Goal: Communication & Community: Participate in discussion

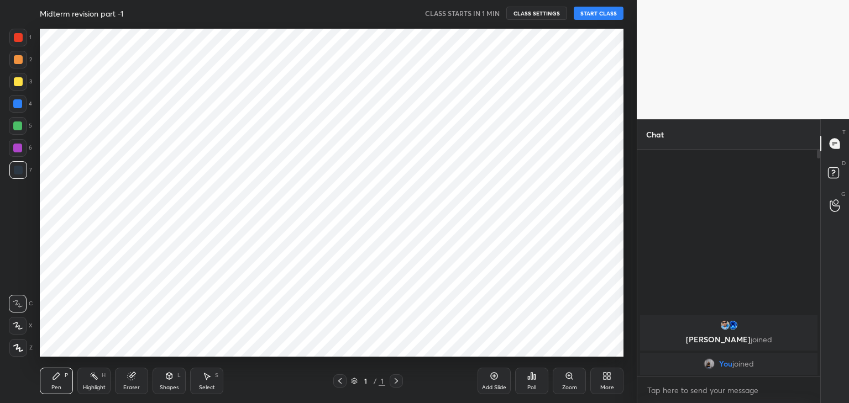
scroll to position [333, 592]
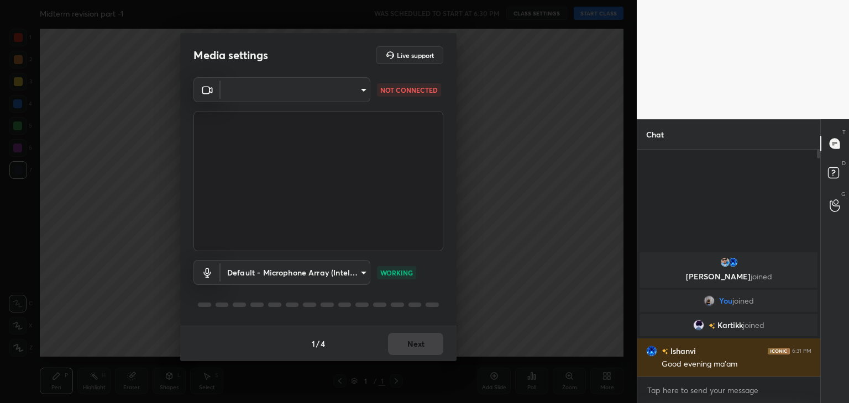
click at [267, 92] on body "1 2 3 4 5 6 7 C X Z C X Z E E Erase all H H Midterm revision part -1 WAS SCHEDU…" at bounding box center [424, 201] width 849 height 403
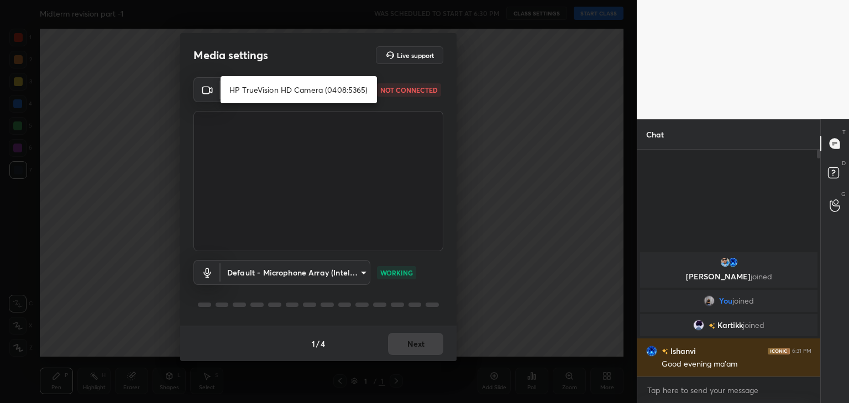
click at [280, 93] on li "HP TrueVision HD Camera (0408:5365)" at bounding box center [298, 90] width 156 height 18
type input "5c80a9e19d2e9e2fe24967a74ee7a2edf476ae3d53d3cf9234d22635c968b3c5"
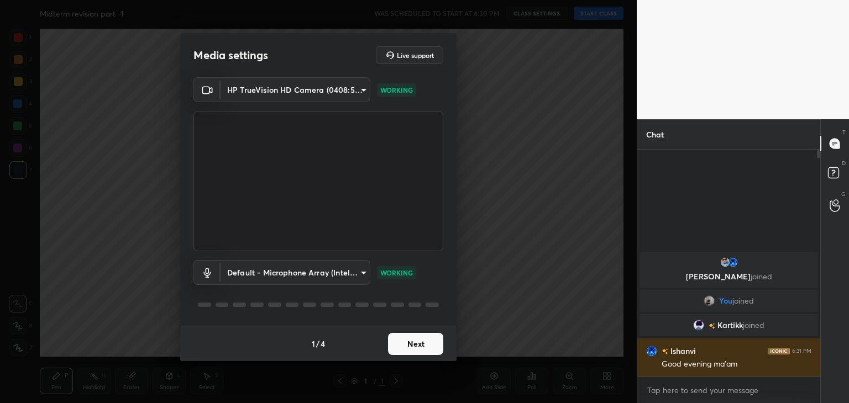
click at [404, 343] on button "Next" at bounding box center [415, 344] width 55 height 22
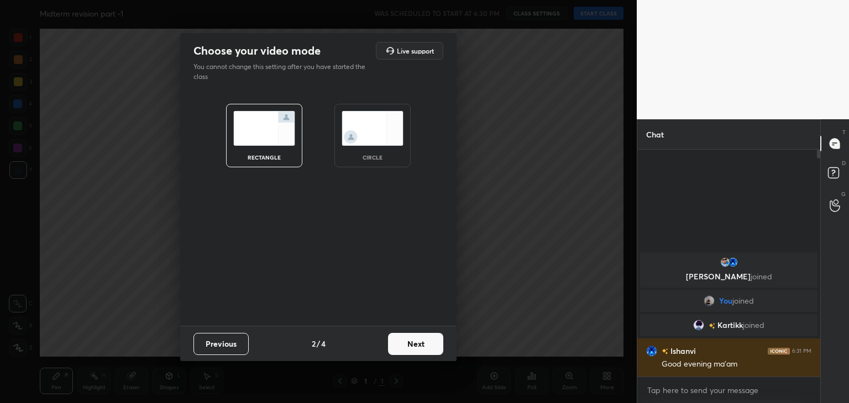
click at [360, 104] on div "circle" at bounding box center [372, 136] width 76 height 64
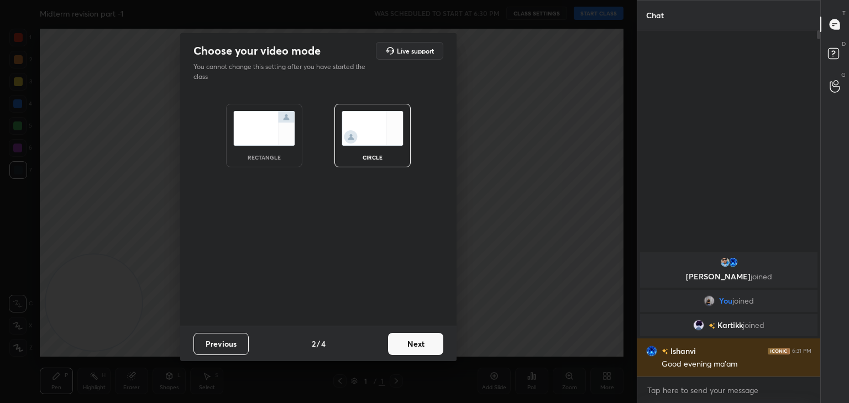
click at [413, 348] on button "Next" at bounding box center [415, 344] width 55 height 22
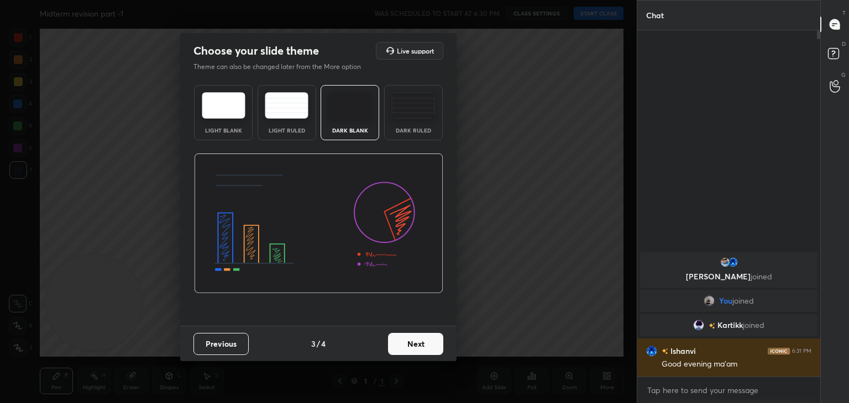
click at [419, 344] on button "Next" at bounding box center [415, 344] width 55 height 22
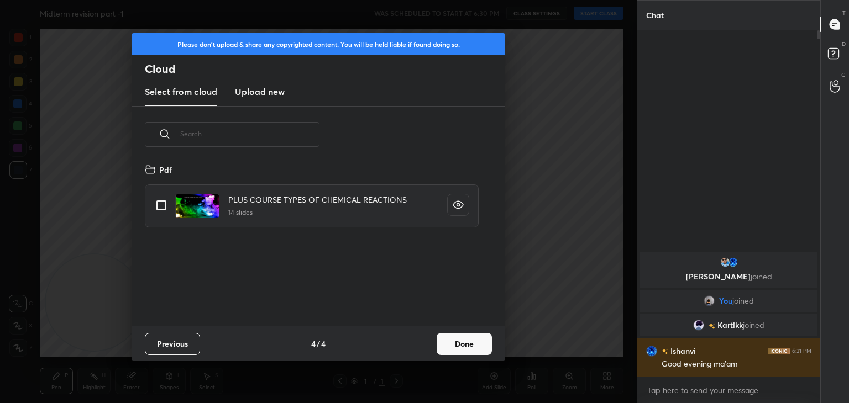
scroll to position [164, 355]
click at [257, 88] on h3 "Upload new" at bounding box center [260, 91] width 50 height 13
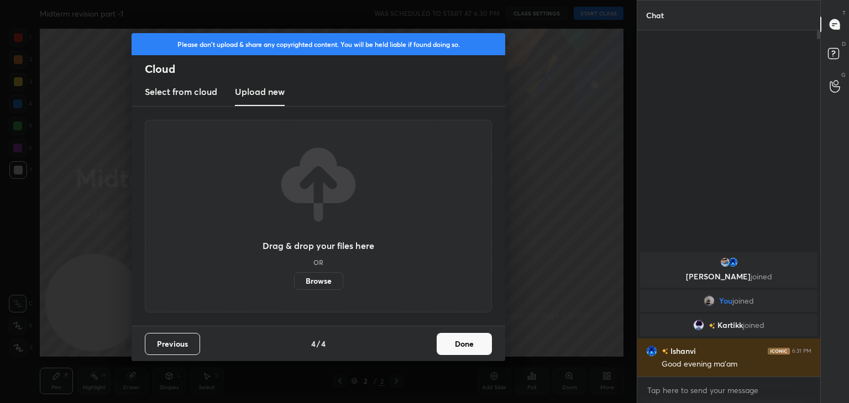
click at [311, 277] on label "Browse" at bounding box center [318, 281] width 49 height 18
click at [294, 277] on input "Browse" at bounding box center [294, 281] width 0 height 18
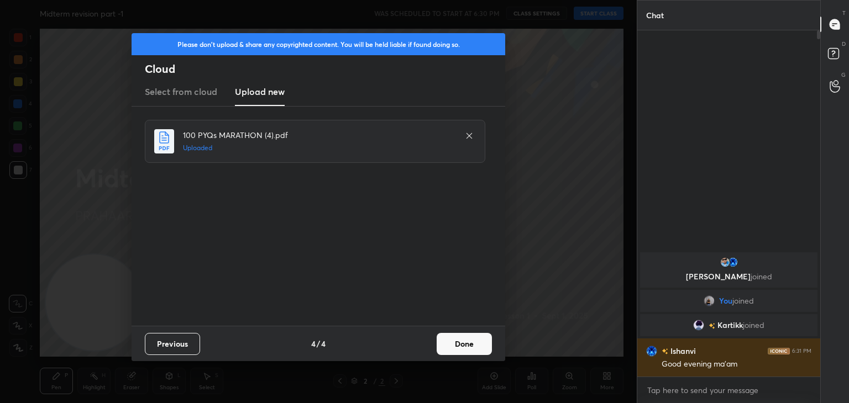
click at [448, 346] on button "Done" at bounding box center [463, 344] width 55 height 22
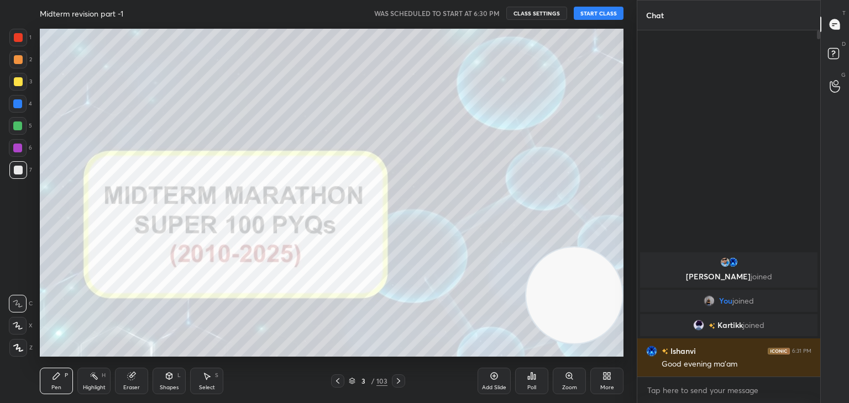
drag, startPoint x: 101, startPoint y: 288, endPoint x: 601, endPoint y: 288, distance: 500.0
click at [601, 288] on video at bounding box center [574, 296] width 96 height 96
click at [592, 13] on button "START CLASS" at bounding box center [598, 13] width 50 height 13
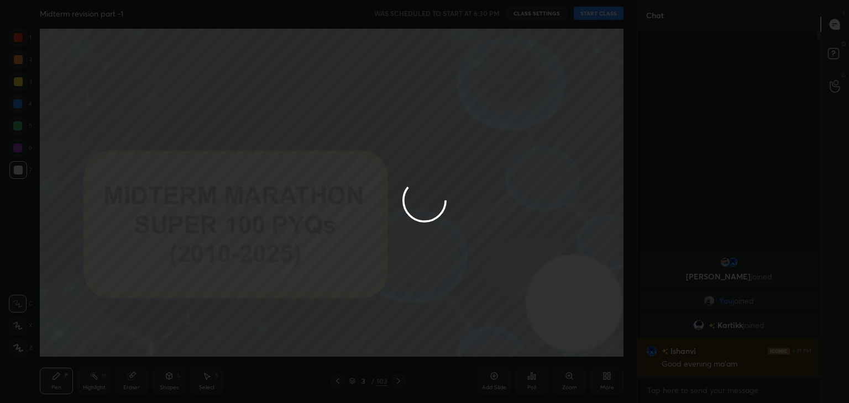
type textarea "x"
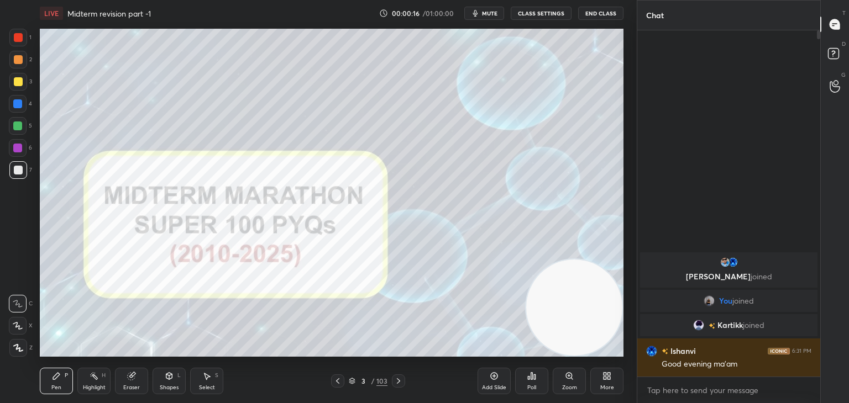
drag, startPoint x: 569, startPoint y: 289, endPoint x: 569, endPoint y: 302, distance: 12.7
click at [569, 302] on video at bounding box center [574, 308] width 96 height 96
click at [20, 343] on div at bounding box center [18, 348] width 18 height 18
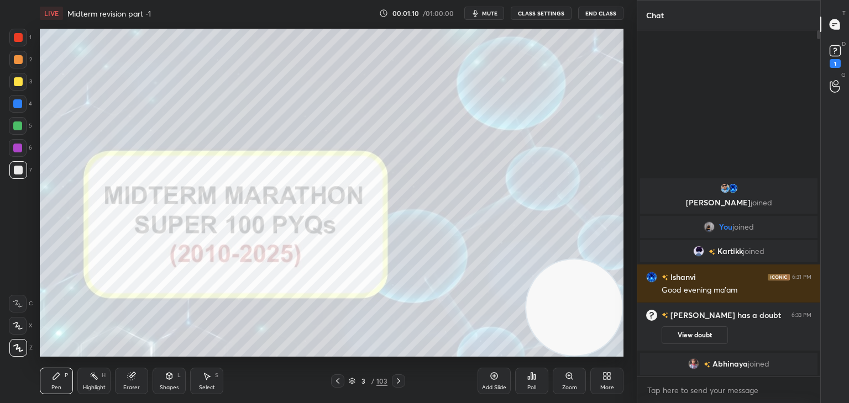
click at [483, 14] on button "mute" at bounding box center [484, 13] width 40 height 13
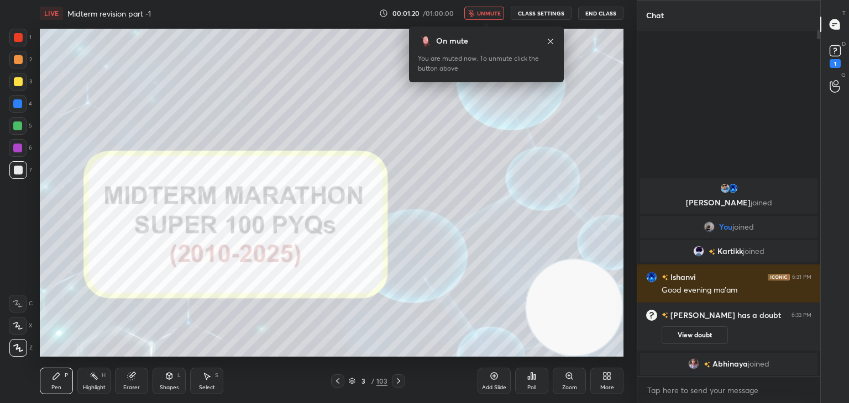
click at [548, 41] on icon at bounding box center [550, 41] width 9 height 9
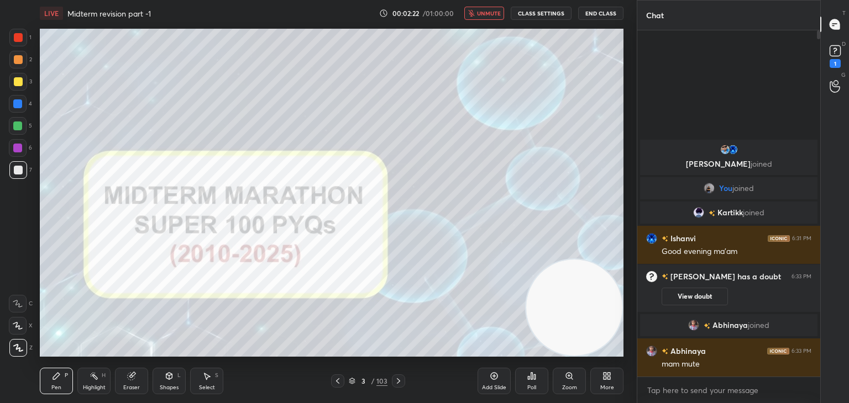
click at [488, 9] on span "unmute" at bounding box center [489, 13] width 24 height 8
click at [683, 291] on button "View doubt" at bounding box center [694, 297] width 66 height 18
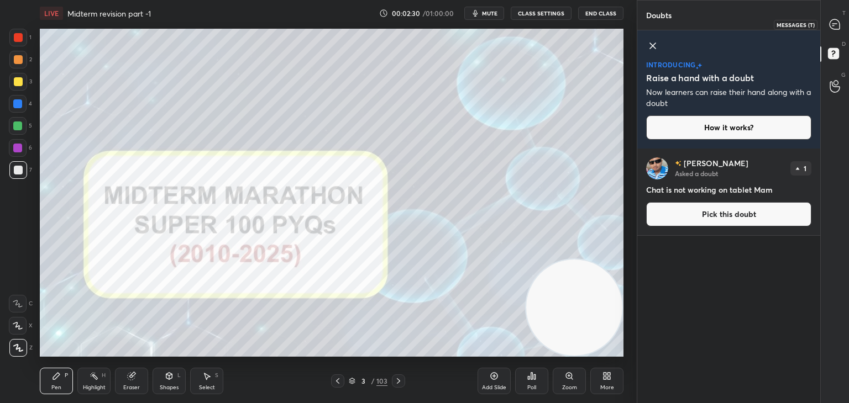
click at [831, 15] on div at bounding box center [835, 24] width 22 height 20
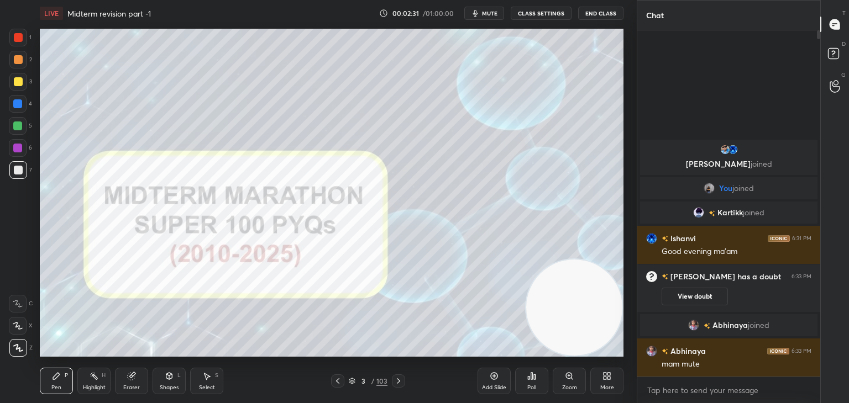
scroll to position [343, 180]
click at [399, 385] on icon at bounding box center [398, 381] width 9 height 9
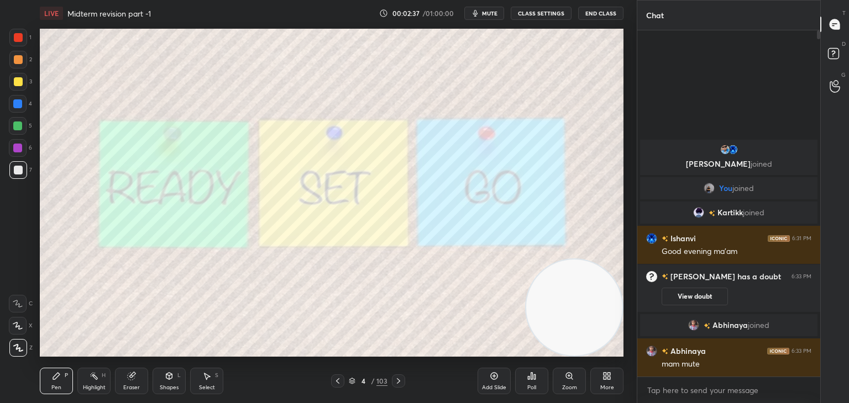
click at [399, 385] on icon at bounding box center [398, 381] width 9 height 9
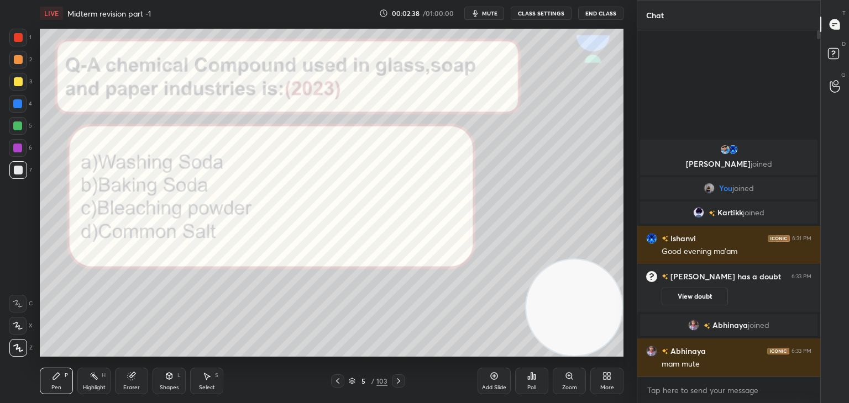
click at [399, 385] on icon at bounding box center [398, 381] width 9 height 9
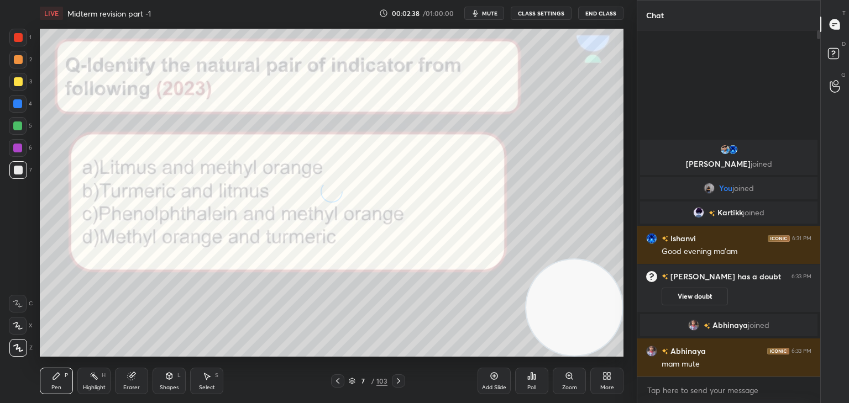
click at [399, 385] on icon at bounding box center [398, 381] width 9 height 9
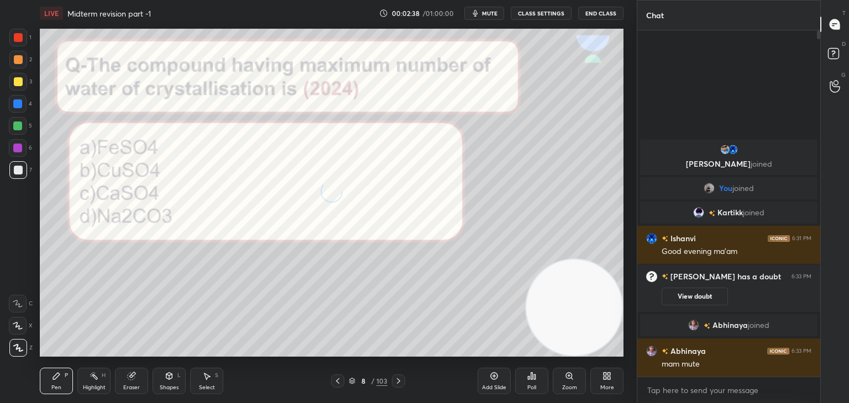
click at [399, 385] on icon at bounding box center [398, 381] width 9 height 9
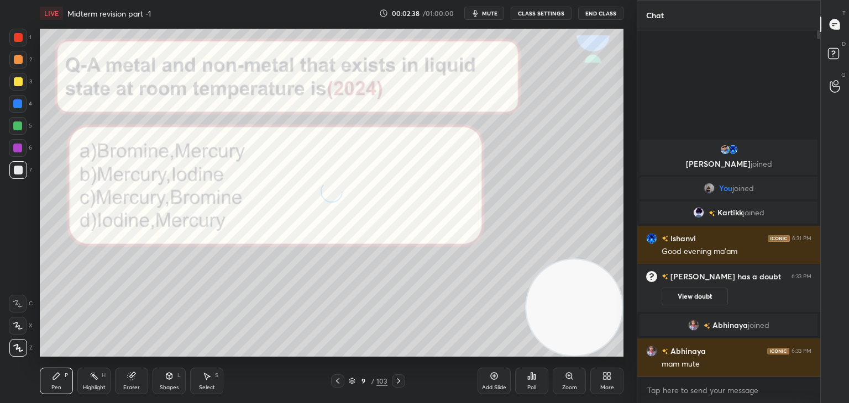
click at [399, 385] on icon at bounding box center [398, 381] width 9 height 9
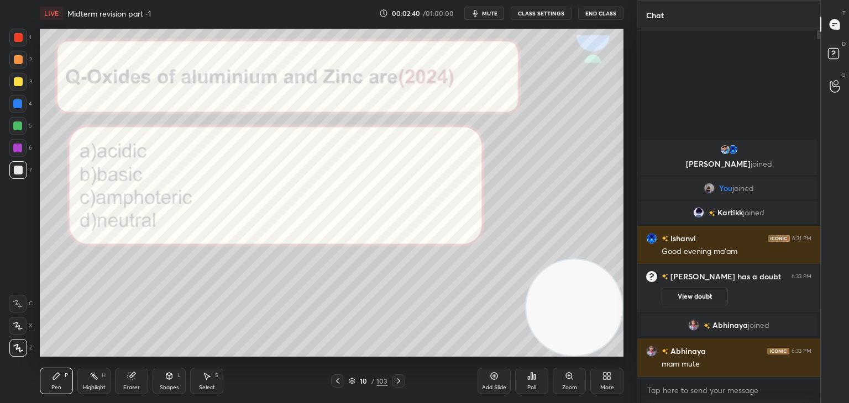
click at [399, 385] on icon at bounding box center [398, 381] width 9 height 9
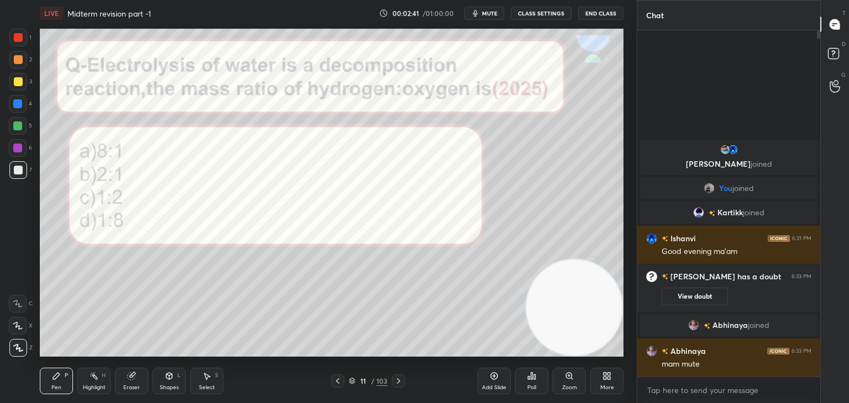
click at [399, 385] on icon at bounding box center [398, 381] width 9 height 9
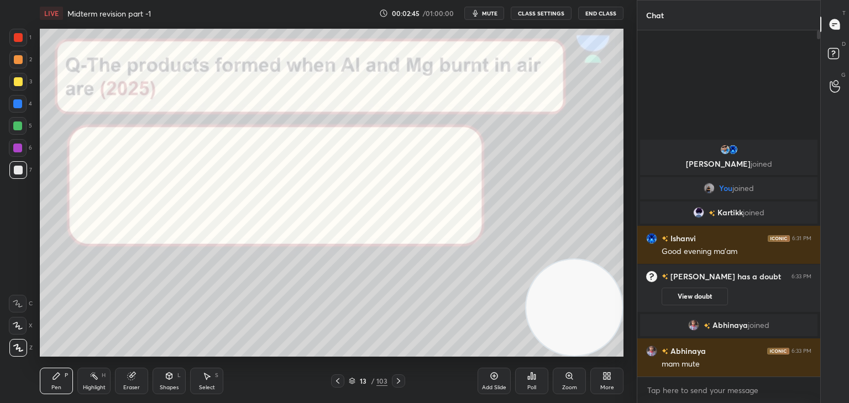
click at [399, 385] on icon at bounding box center [398, 381] width 9 height 9
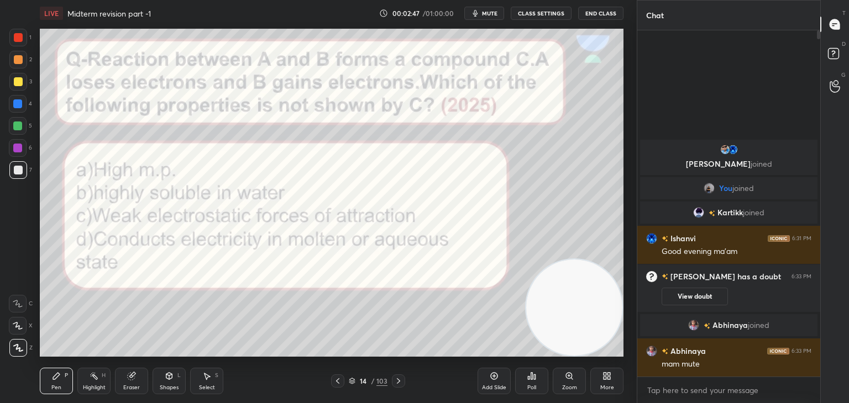
click at [399, 380] on icon at bounding box center [398, 381] width 9 height 9
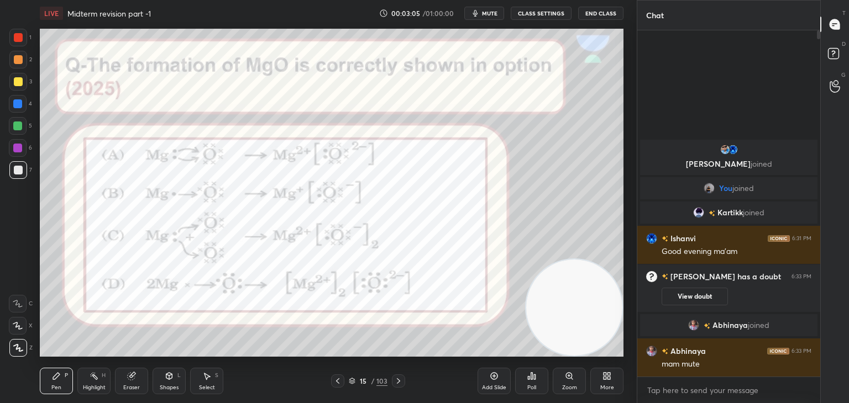
click at [399, 380] on icon at bounding box center [398, 381] width 9 height 9
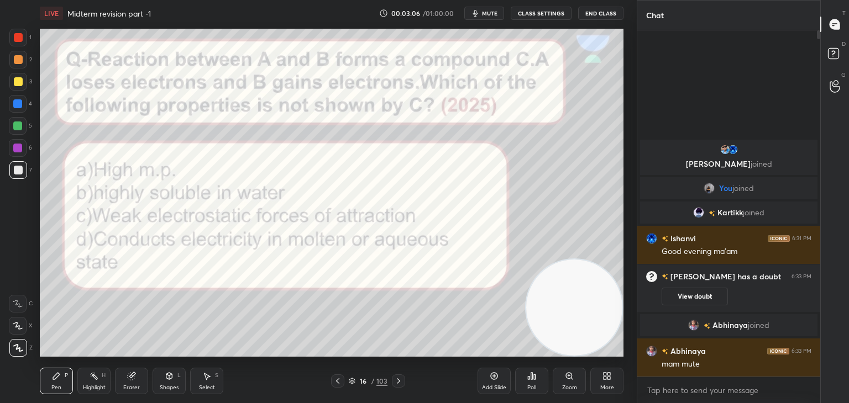
click at [399, 380] on icon at bounding box center [398, 381] width 9 height 9
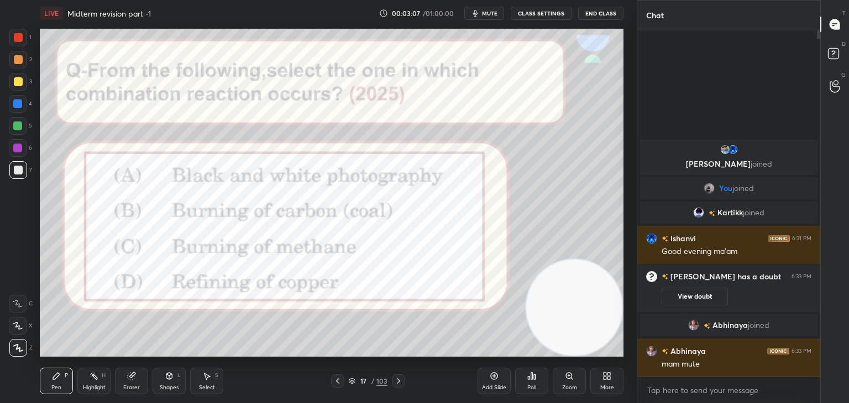
click at [399, 380] on icon at bounding box center [398, 381] width 9 height 9
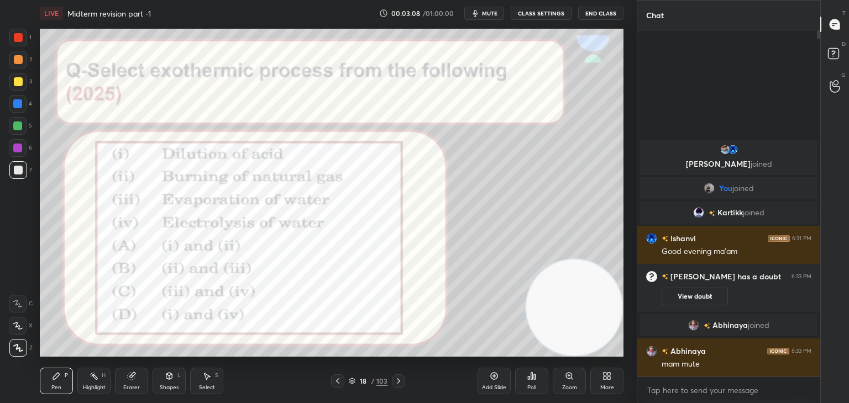
click at [399, 380] on icon at bounding box center [398, 381] width 9 height 9
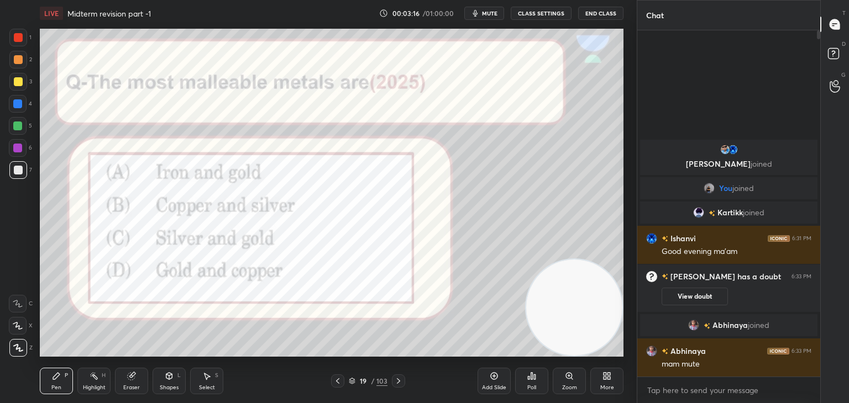
click at [399, 380] on icon at bounding box center [398, 381] width 9 height 9
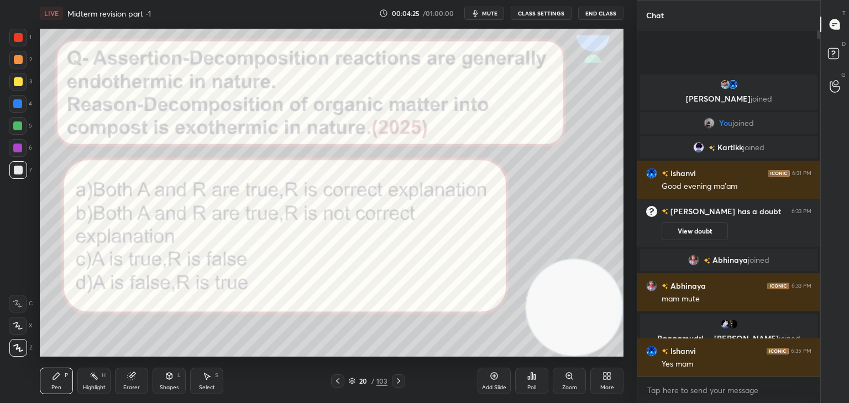
click at [533, 388] on div "Poll" at bounding box center [531, 388] width 9 height 6
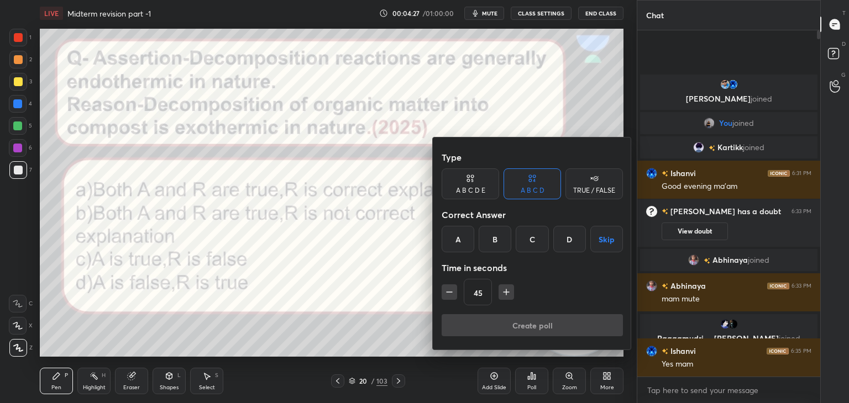
click at [485, 235] on div "B" at bounding box center [494, 239] width 33 height 27
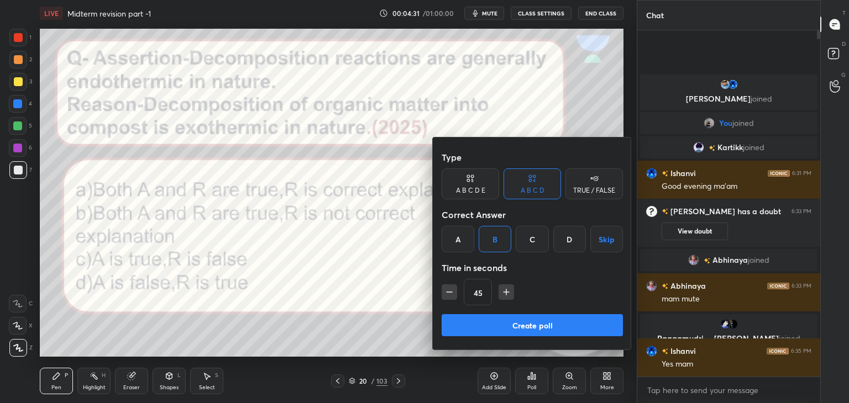
click at [516, 330] on button "Create poll" at bounding box center [531, 325] width 181 height 22
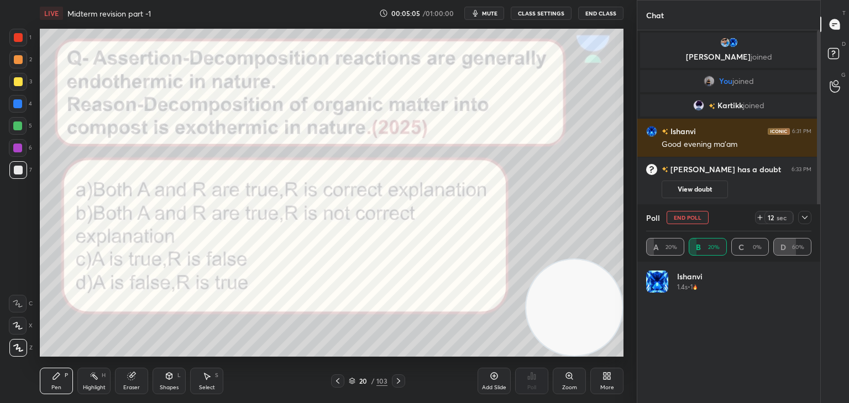
scroll to position [286, 180]
click at [803, 220] on icon at bounding box center [804, 217] width 9 height 9
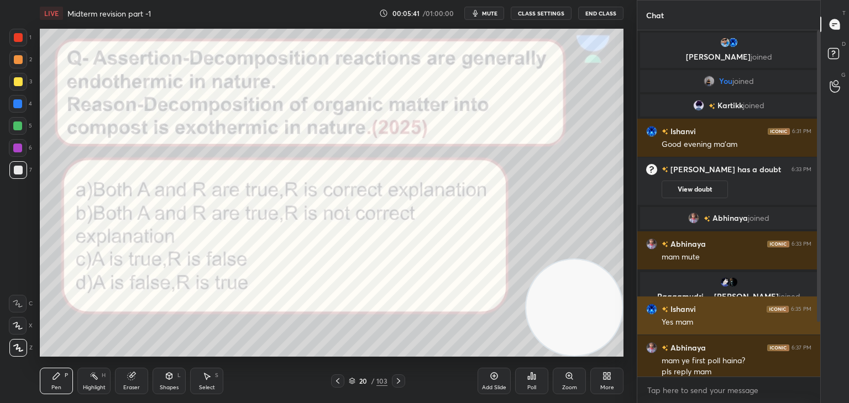
scroll to position [8, 0]
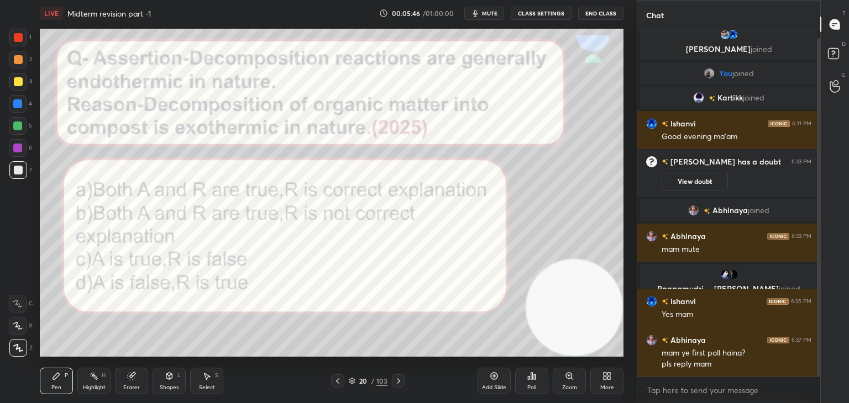
click at [18, 38] on div at bounding box center [18, 37] width 9 height 9
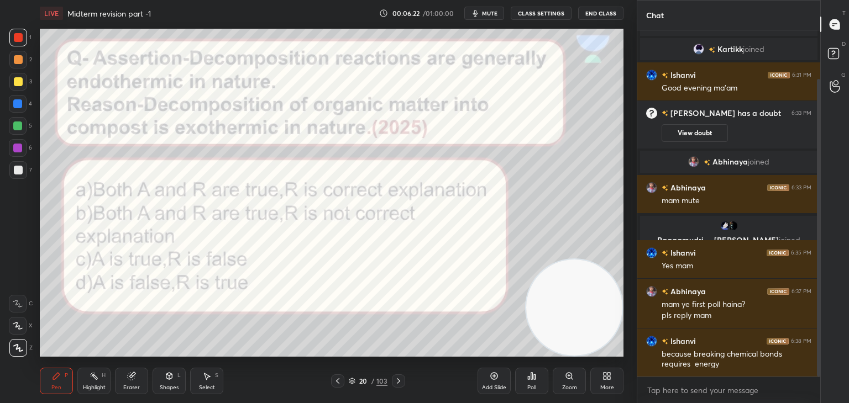
click at [16, 149] on div at bounding box center [17, 148] width 9 height 9
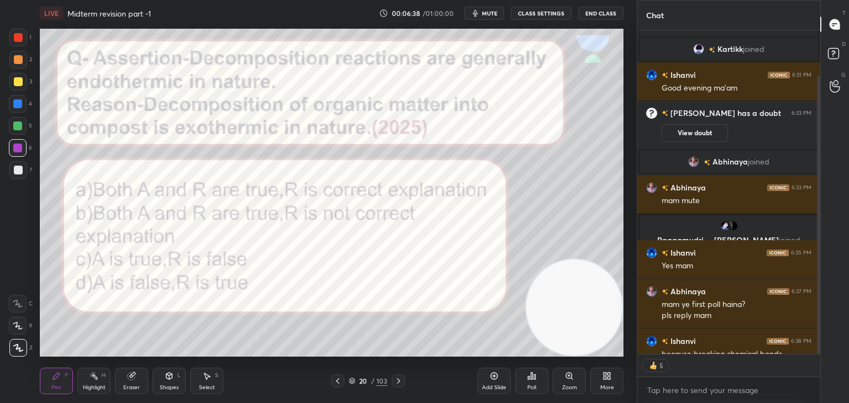
scroll to position [343, 180]
click at [402, 386] on div at bounding box center [398, 381] width 13 height 13
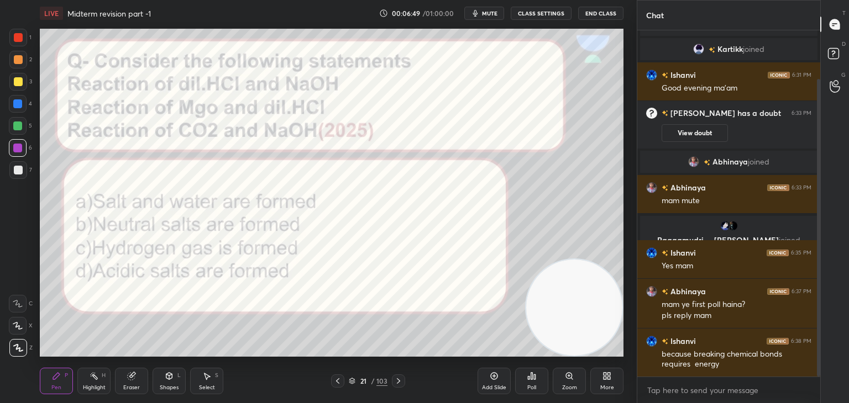
click at [402, 386] on div at bounding box center [398, 381] width 13 height 13
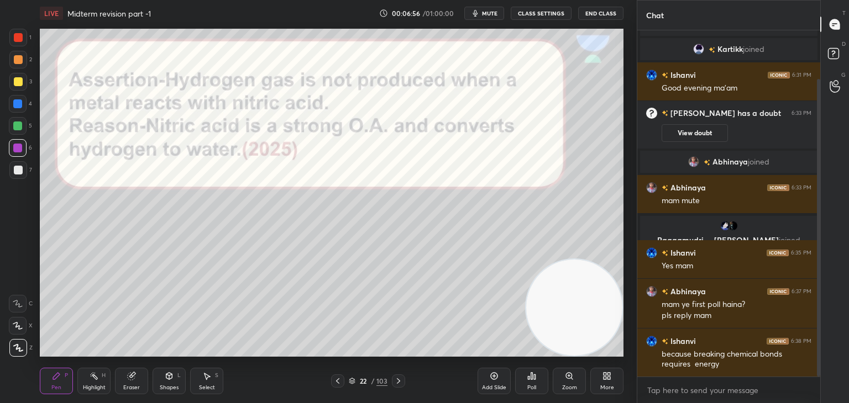
click at [15, 171] on div at bounding box center [18, 170] width 9 height 9
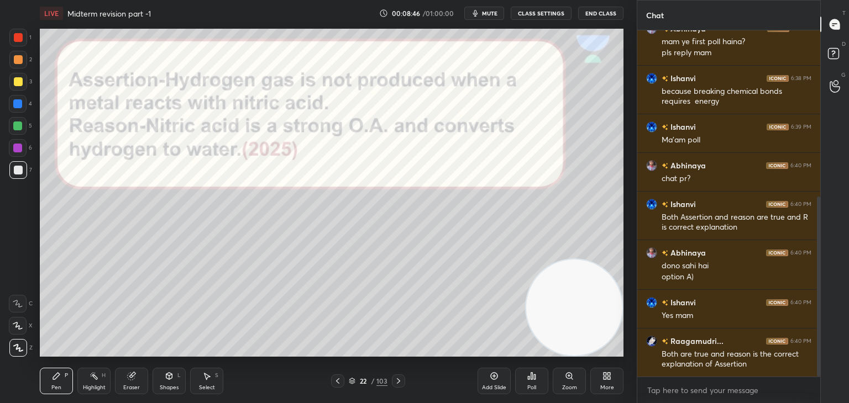
click at [399, 381] on icon at bounding box center [398, 381] width 9 height 9
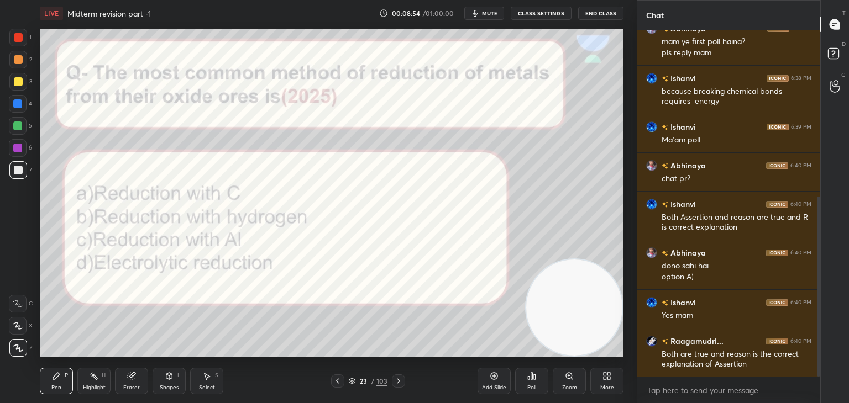
click at [530, 379] on icon at bounding box center [531, 376] width 9 height 9
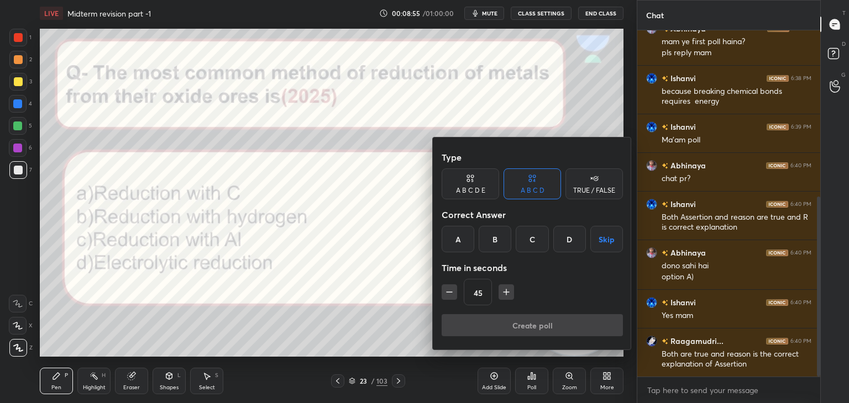
click at [455, 234] on div "A" at bounding box center [457, 239] width 33 height 27
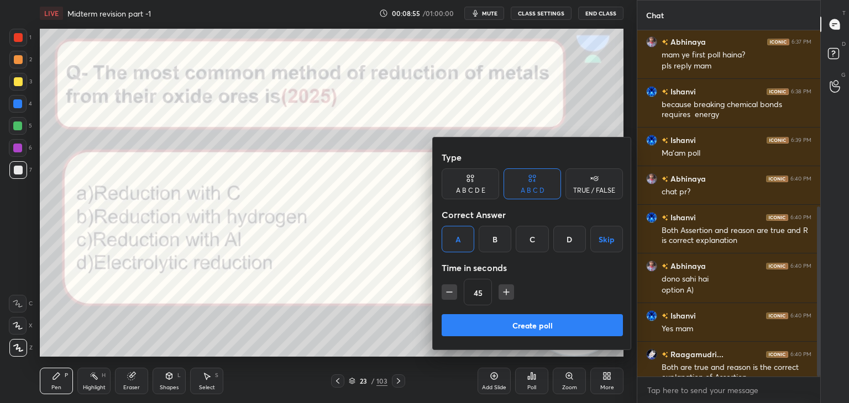
scroll to position [359, 0]
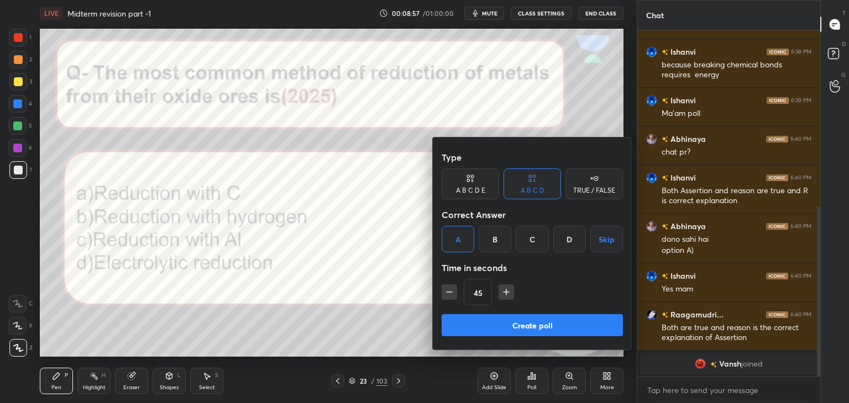
click at [474, 329] on button "Create poll" at bounding box center [531, 325] width 181 height 22
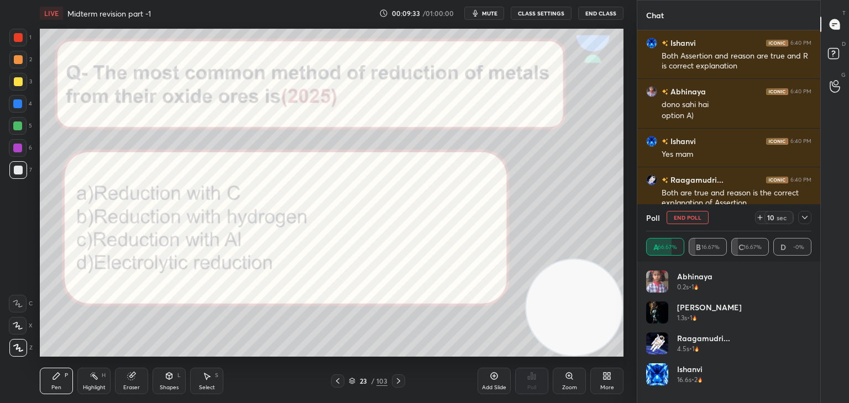
scroll to position [520, 0]
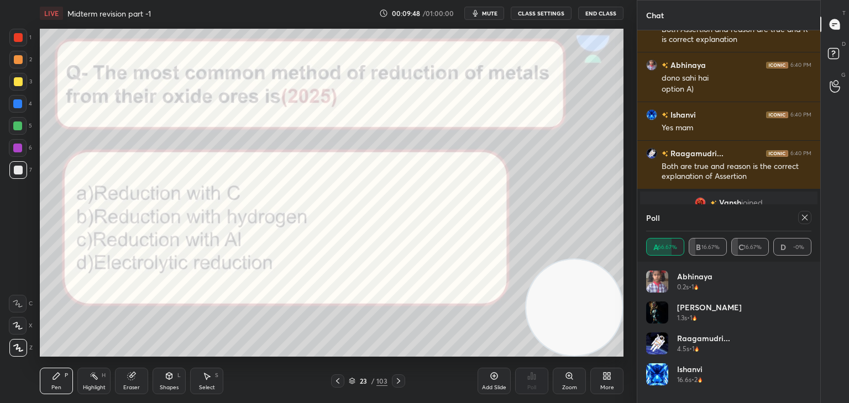
click at [804, 219] on icon at bounding box center [804, 217] width 9 height 9
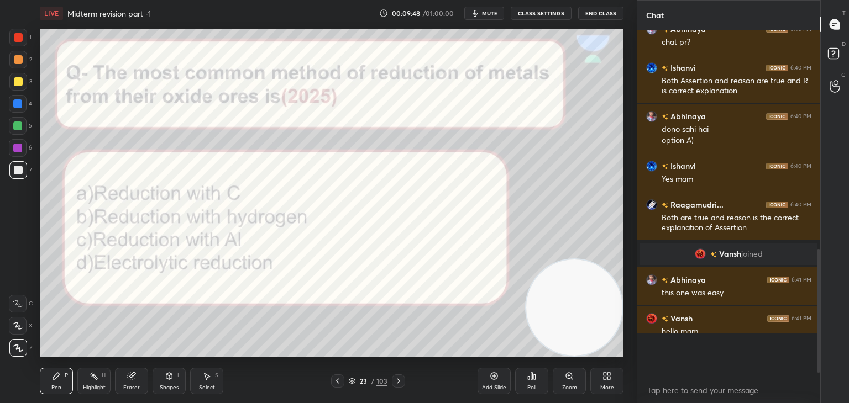
scroll to position [252, 180]
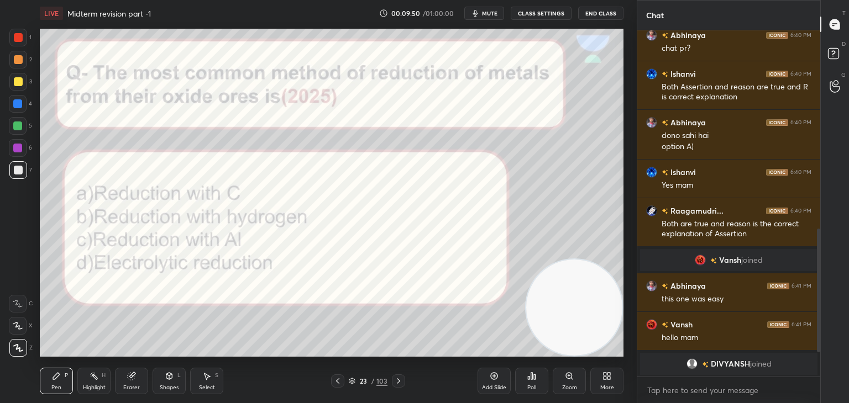
click at [18, 36] on div at bounding box center [18, 37] width 9 height 9
click at [402, 380] on icon at bounding box center [398, 381] width 9 height 9
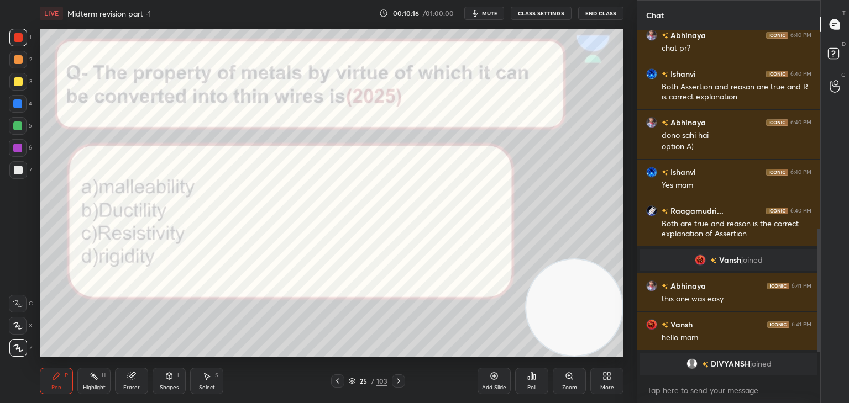
click at [536, 386] on div "Poll" at bounding box center [531, 388] width 9 height 6
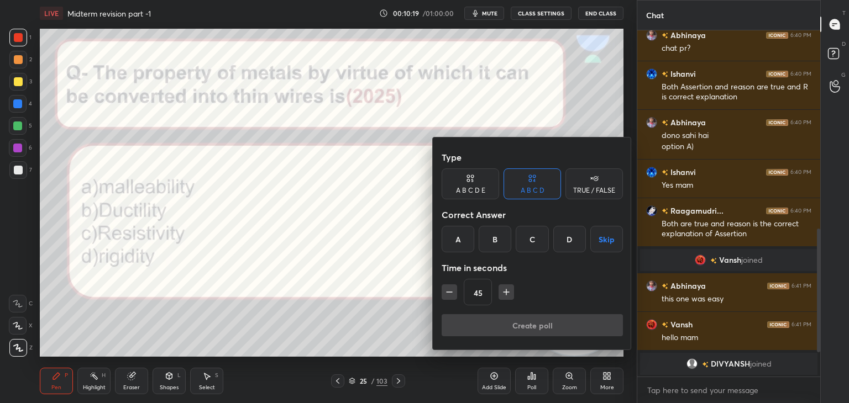
click at [457, 244] on div "A" at bounding box center [457, 239] width 33 height 27
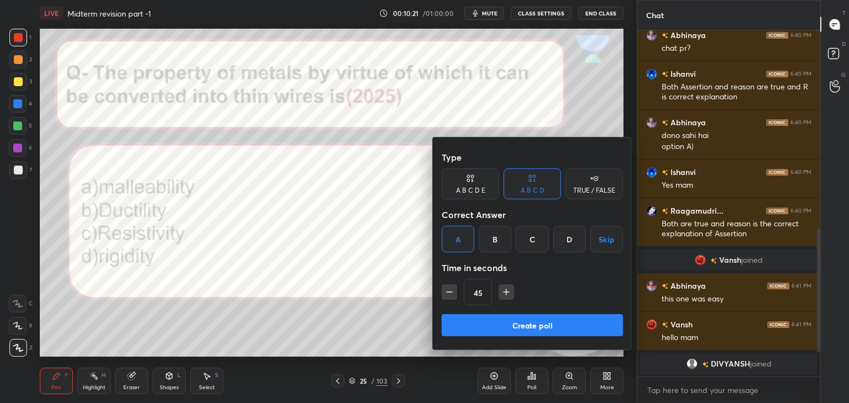
click at [492, 238] on div "B" at bounding box center [494, 239] width 33 height 27
click at [458, 323] on button "Create poll" at bounding box center [531, 325] width 181 height 22
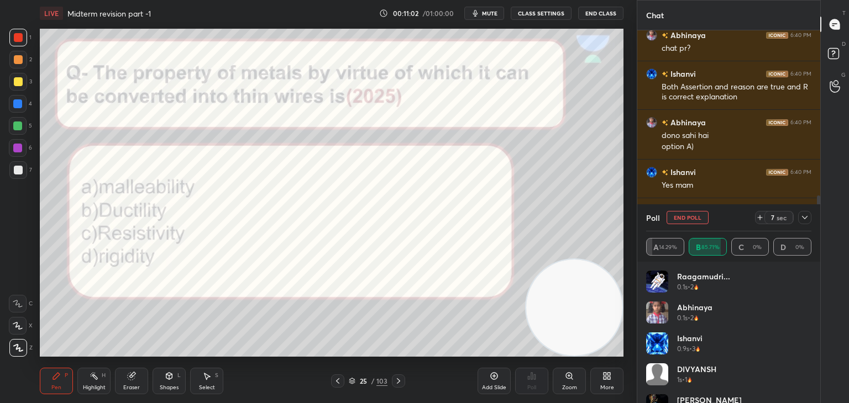
scroll to position [550, 0]
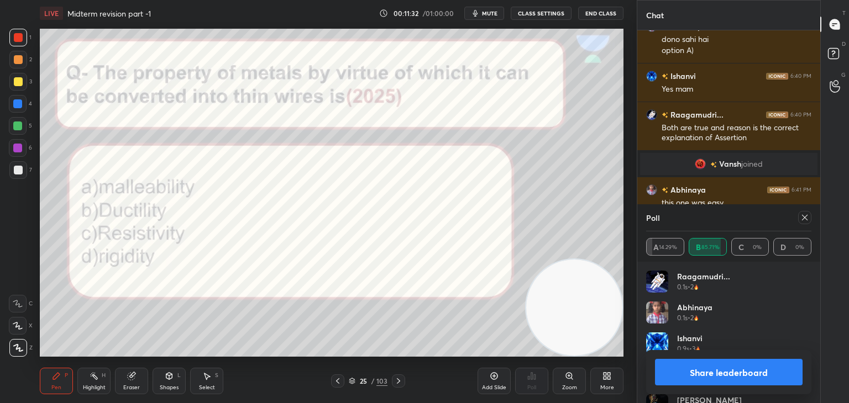
click at [695, 376] on button "Share leaderboard" at bounding box center [729, 372] width 148 height 27
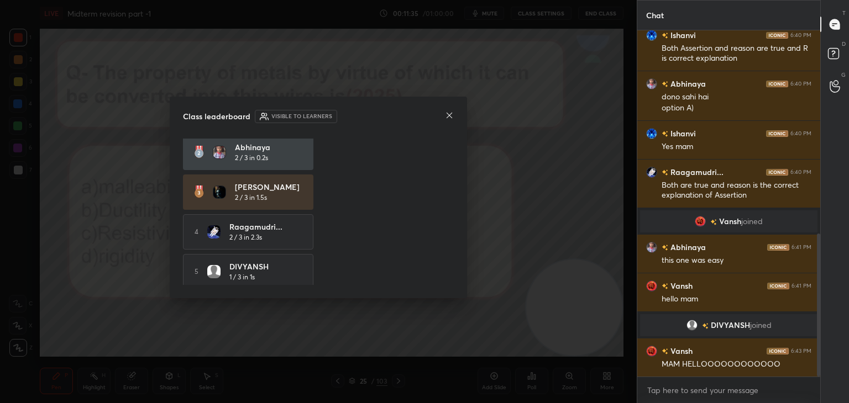
scroll to position [0, 0]
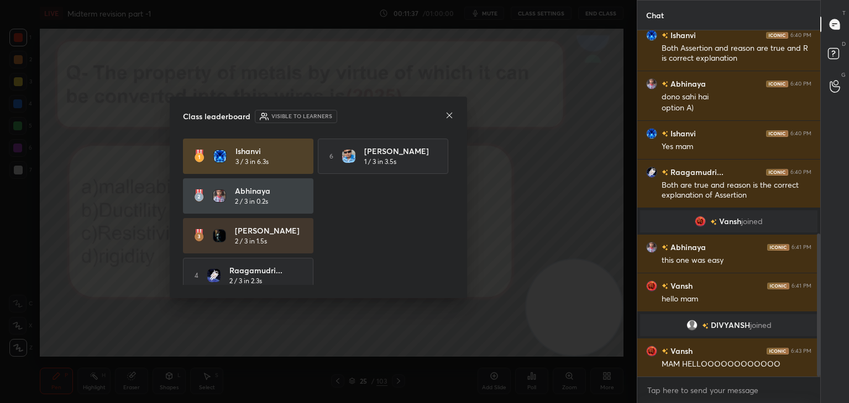
click at [449, 117] on icon at bounding box center [449, 115] width 9 height 9
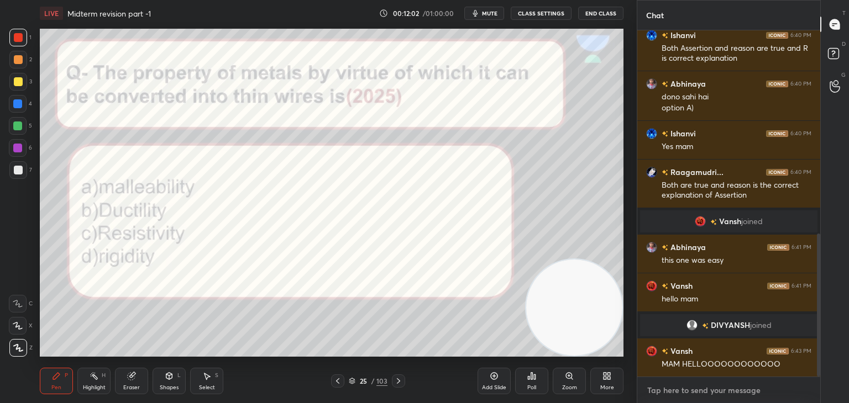
type textarea "x"
click at [654, 391] on textarea at bounding box center [728, 391] width 165 height 18
paste textarea "[URL][DOMAIN_NAME]"
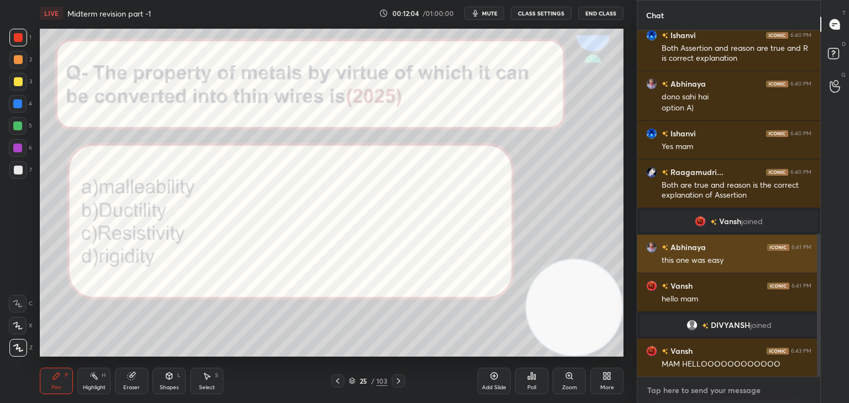
type textarea "[URL][DOMAIN_NAME]"
type textarea "x"
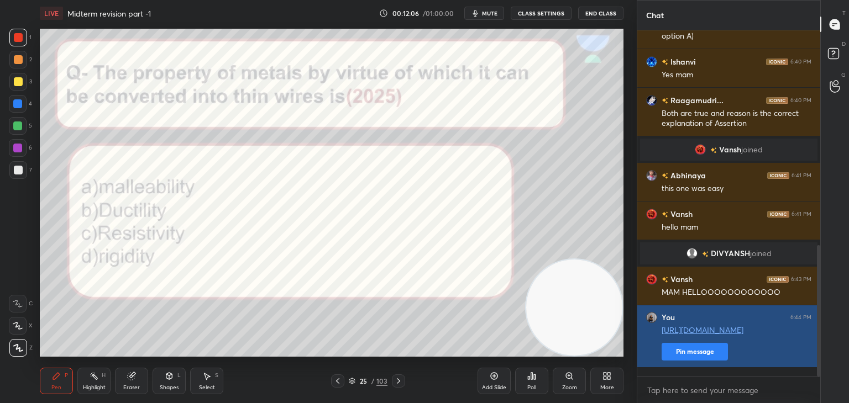
click at [700, 361] on button "Pin message" at bounding box center [694, 352] width 66 height 18
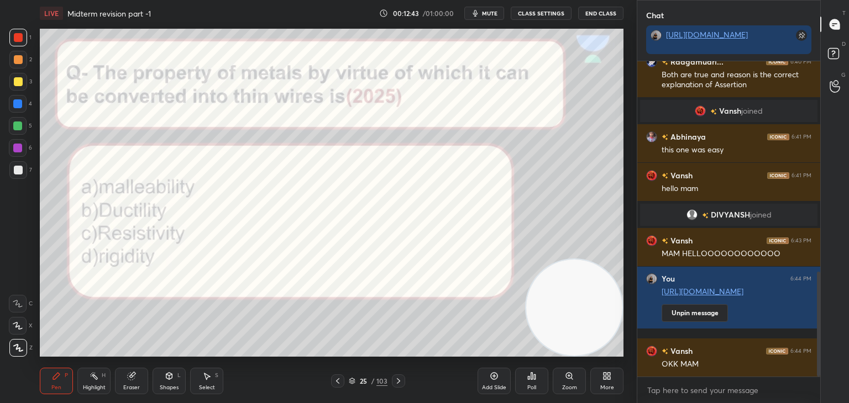
scroll to position [661, 0]
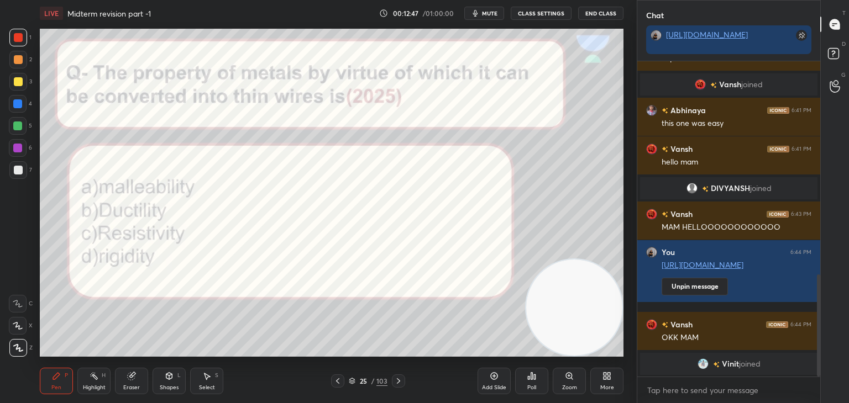
click at [398, 386] on div at bounding box center [398, 381] width 13 height 13
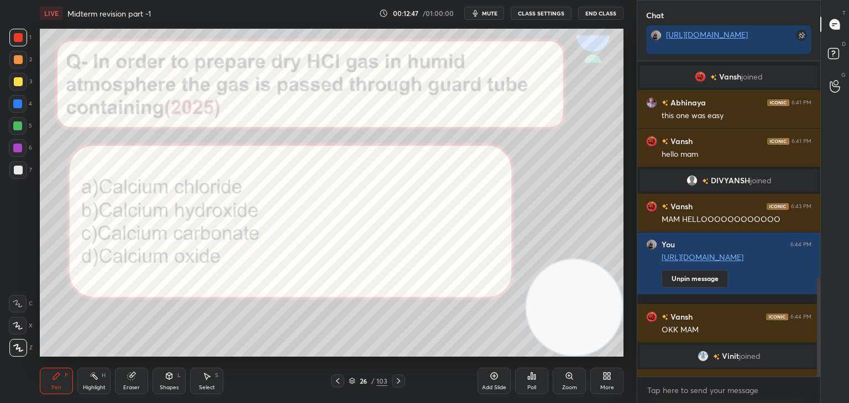
scroll to position [692, 0]
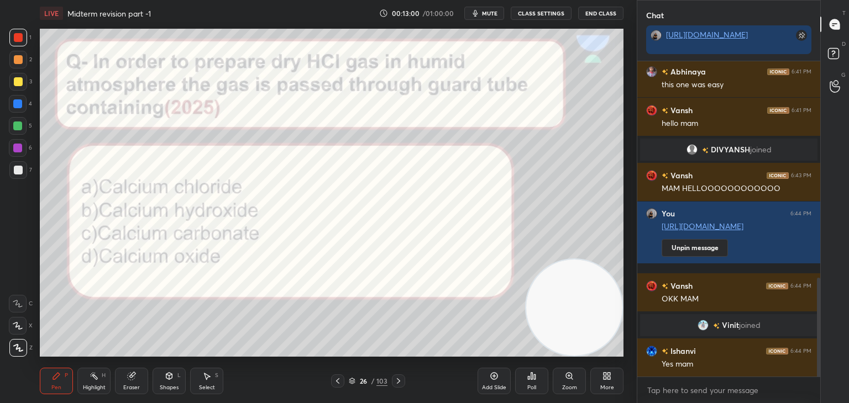
click at [530, 372] on icon at bounding box center [531, 376] width 9 height 9
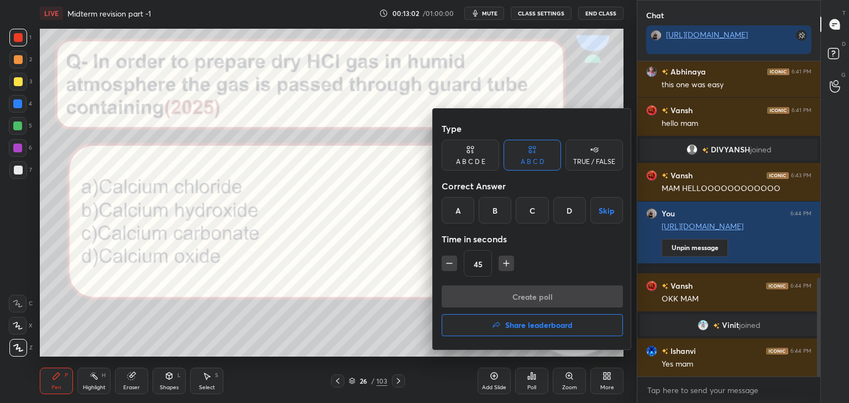
click at [460, 211] on div "A" at bounding box center [457, 210] width 33 height 27
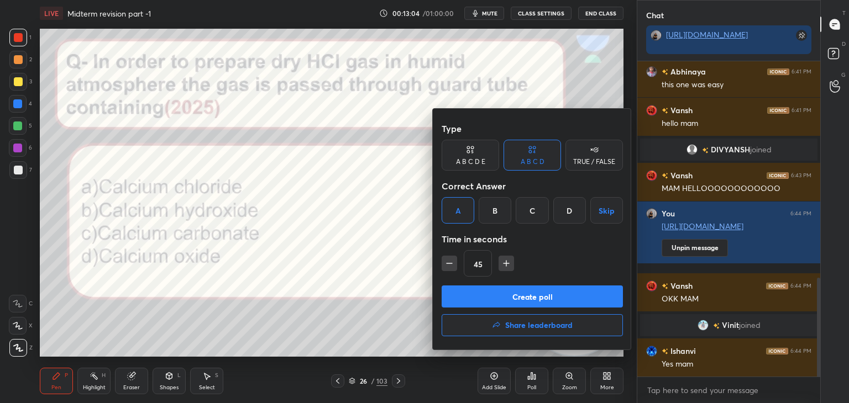
click at [472, 294] on button "Create poll" at bounding box center [531, 297] width 181 height 22
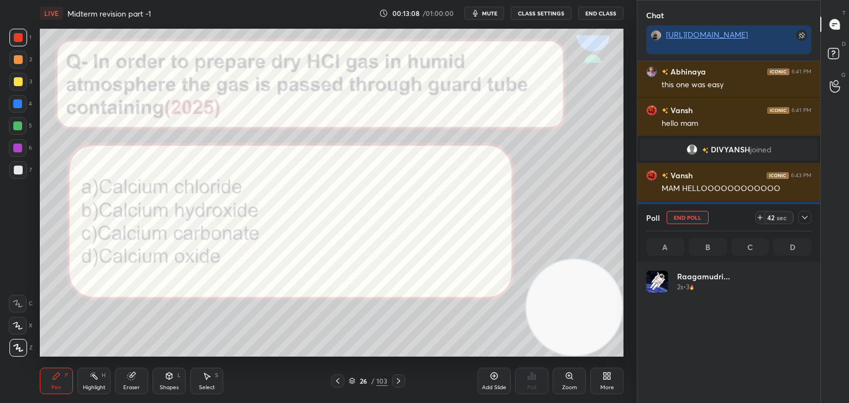
scroll to position [798, 0]
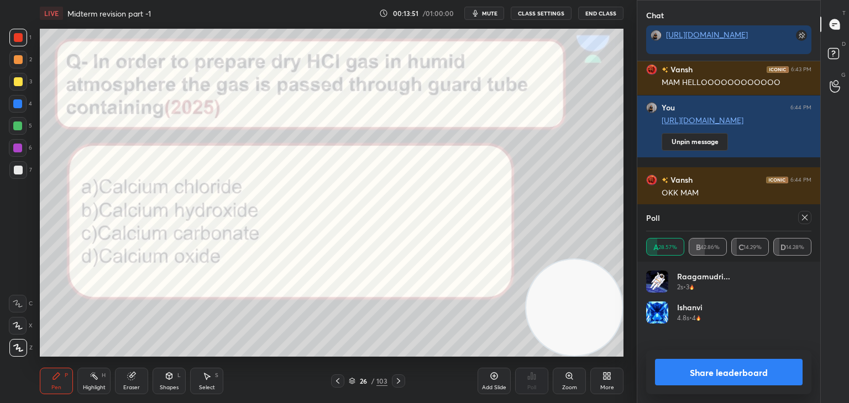
click at [688, 370] on button "Share leaderboard" at bounding box center [729, 372] width 148 height 27
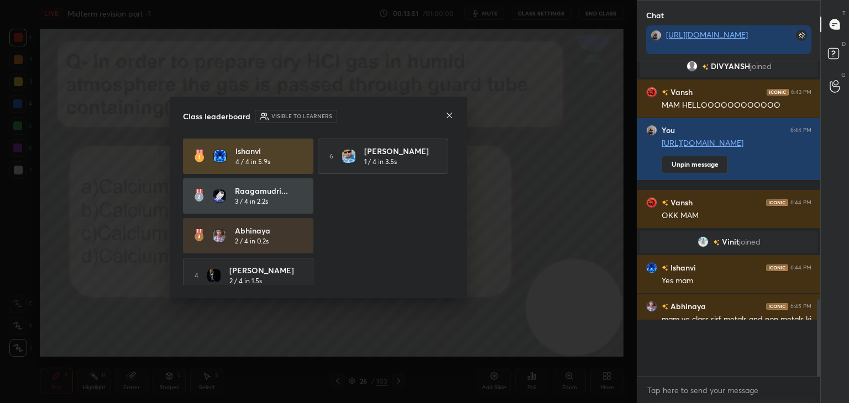
scroll to position [742, 0]
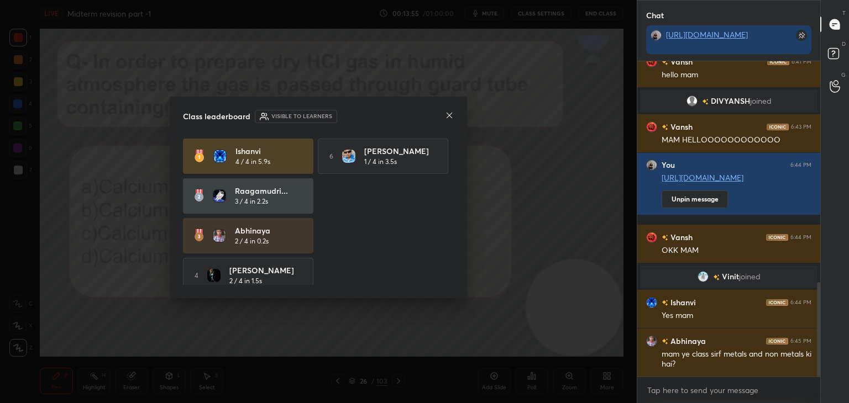
click at [448, 113] on icon at bounding box center [449, 115] width 9 height 9
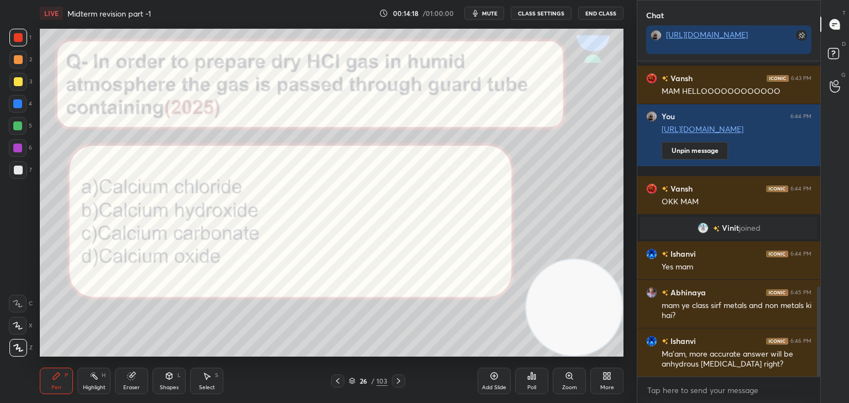
click at [401, 380] on icon at bounding box center [398, 381] width 9 height 9
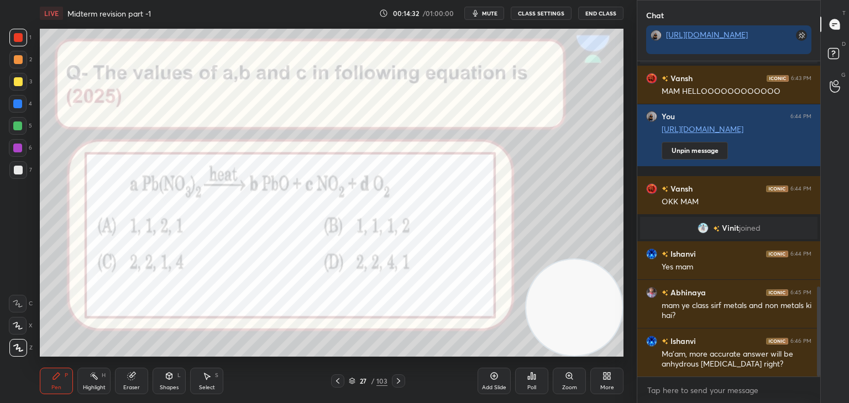
click at [534, 383] on div "Poll" at bounding box center [531, 381] width 33 height 27
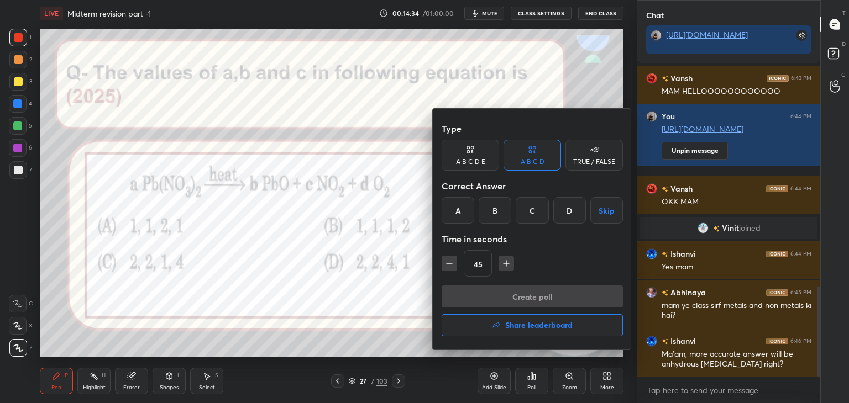
click at [562, 211] on div "D" at bounding box center [569, 210] width 33 height 27
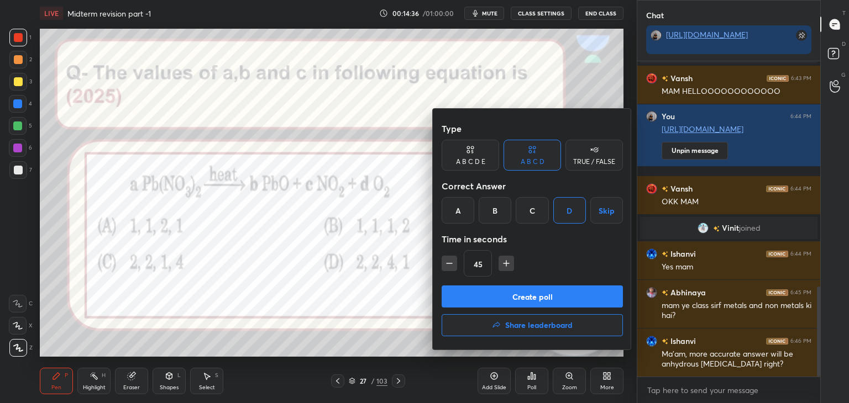
click at [463, 296] on button "Create poll" at bounding box center [531, 297] width 181 height 22
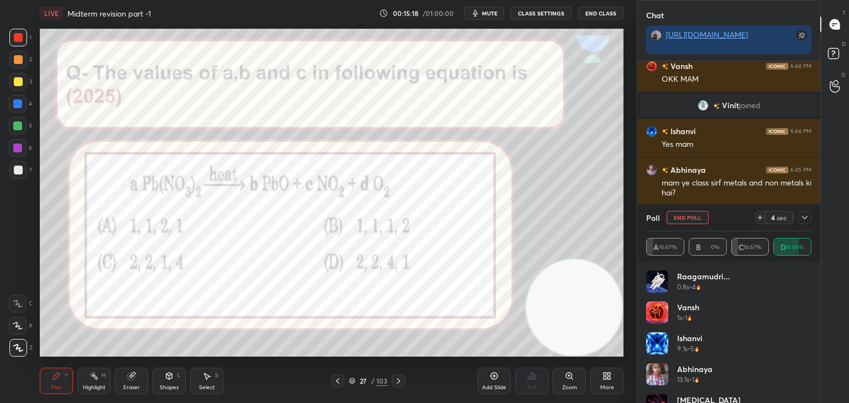
scroll to position [22, 0]
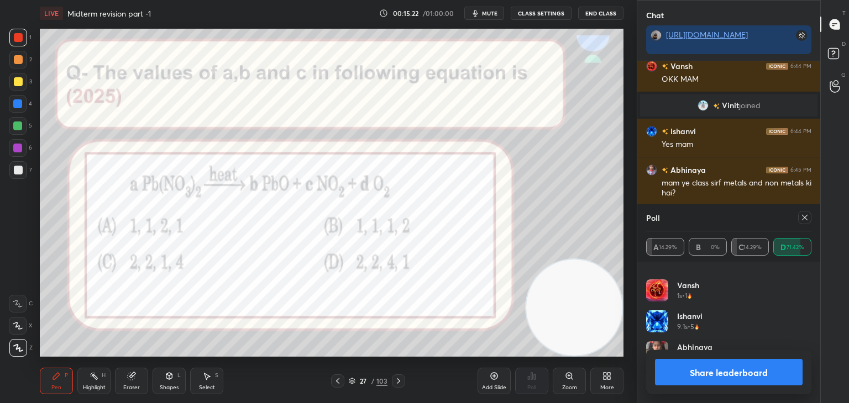
click at [725, 369] on button "Share leaderboard" at bounding box center [729, 372] width 148 height 27
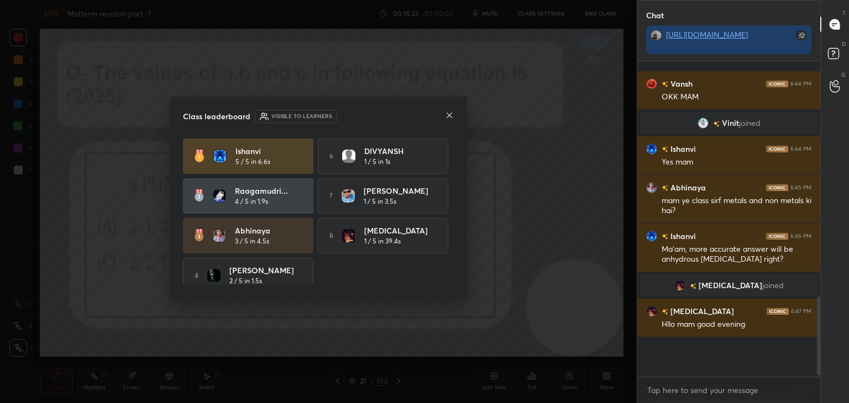
scroll to position [798, 0]
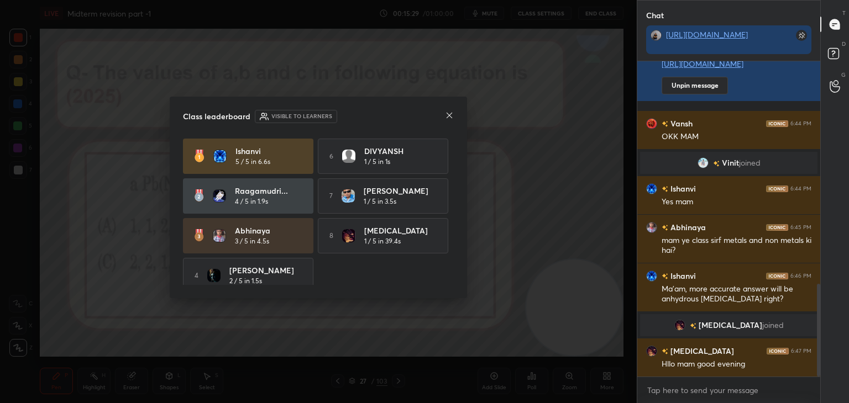
click at [448, 116] on icon at bounding box center [449, 116] width 6 height 6
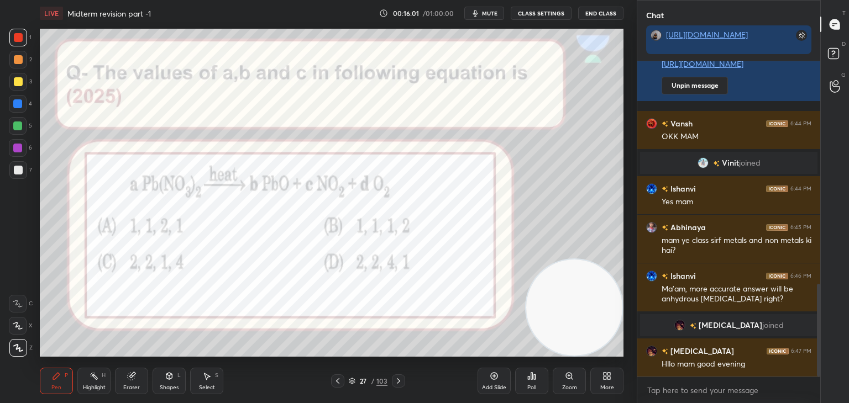
click at [399, 380] on icon at bounding box center [398, 381] width 9 height 9
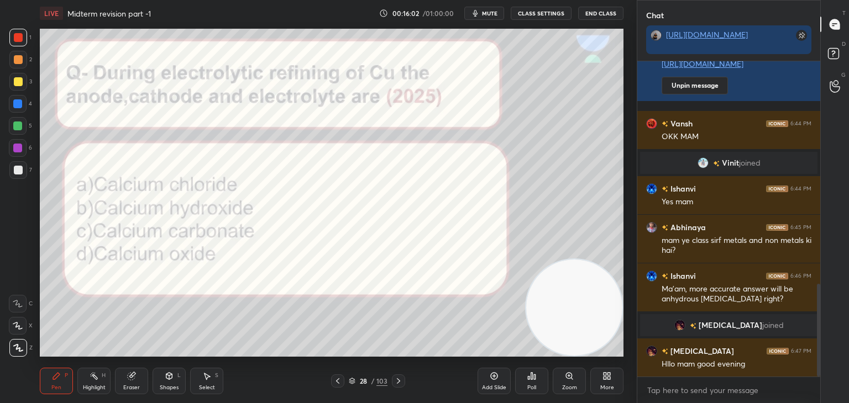
click at [399, 380] on icon at bounding box center [398, 381] width 9 height 9
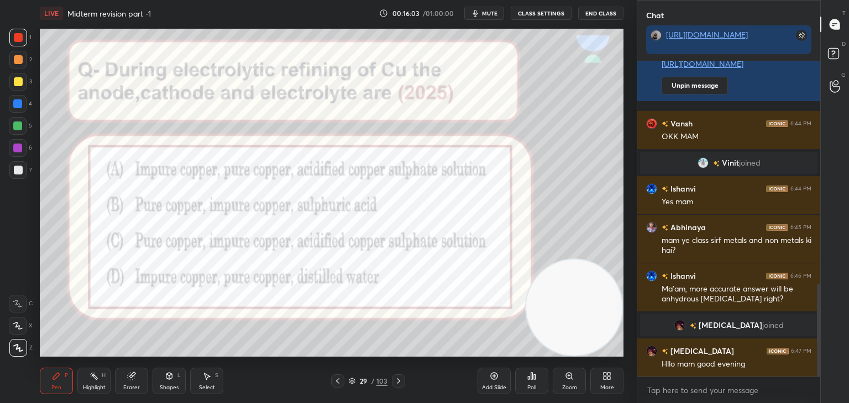
click at [399, 380] on icon at bounding box center [398, 381] width 9 height 9
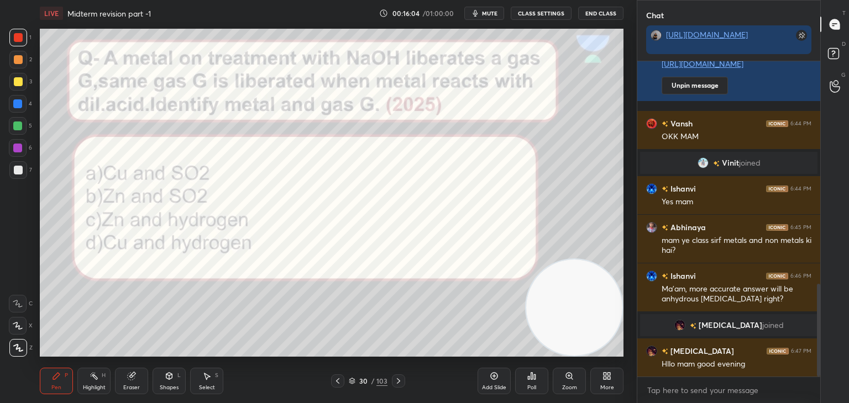
click at [399, 380] on icon at bounding box center [398, 381] width 9 height 9
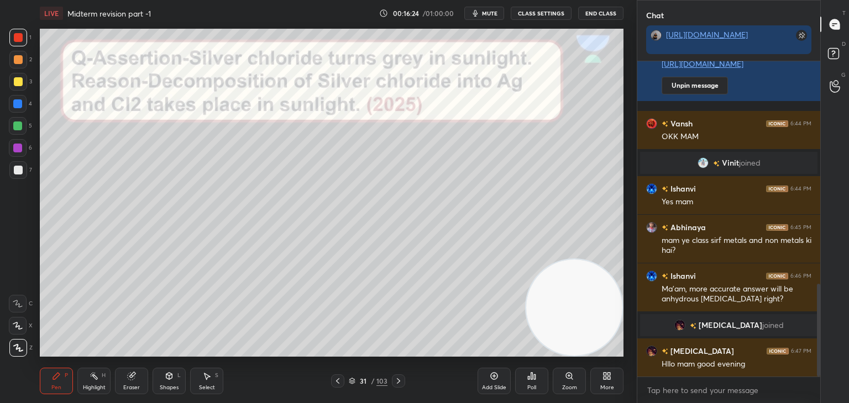
click at [15, 169] on div at bounding box center [18, 170] width 9 height 9
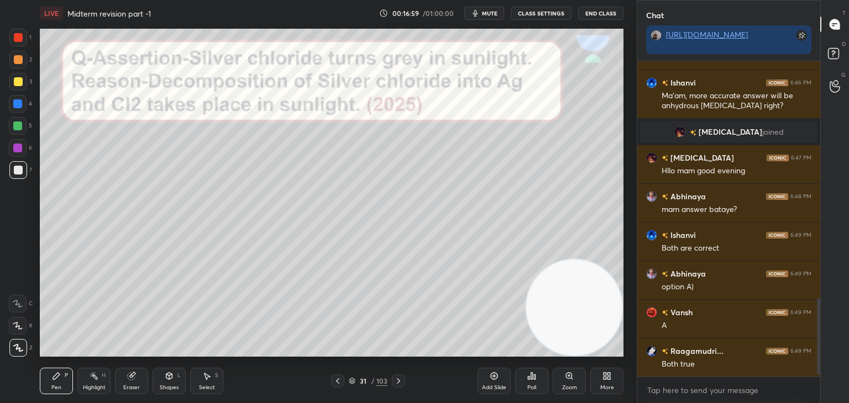
scroll to position [990, 0]
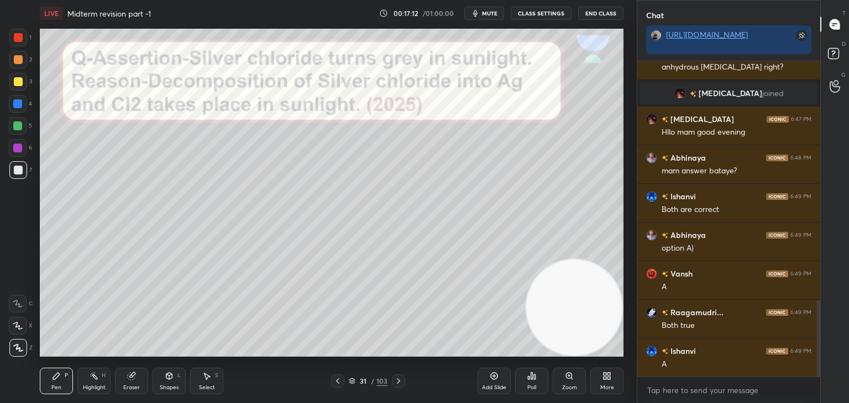
click at [400, 382] on icon at bounding box center [398, 381] width 9 height 9
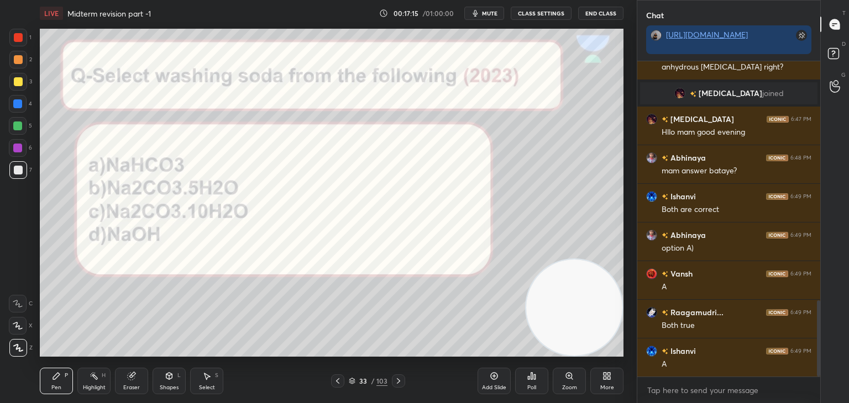
click at [528, 380] on icon at bounding box center [531, 376] width 9 height 9
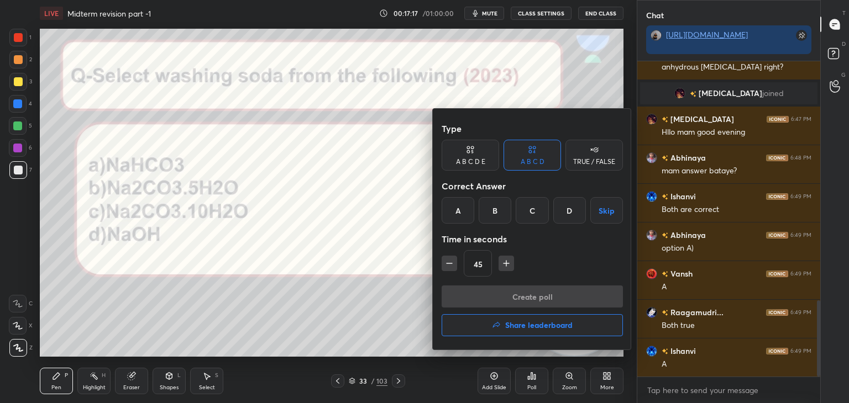
click at [533, 213] on div "C" at bounding box center [531, 210] width 33 height 27
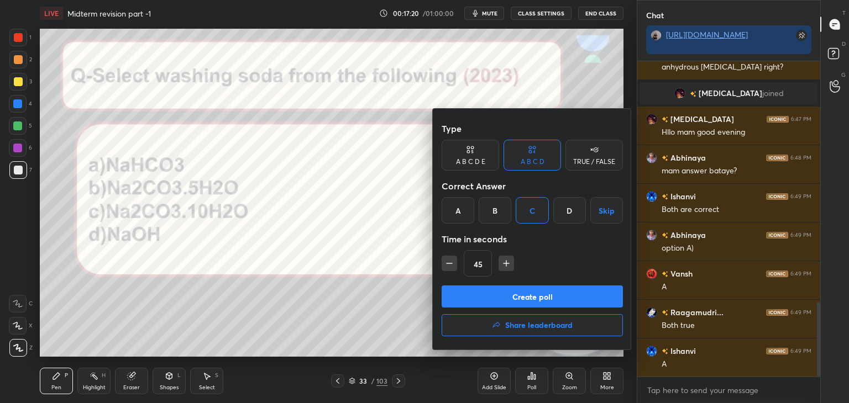
scroll to position [1017, 0]
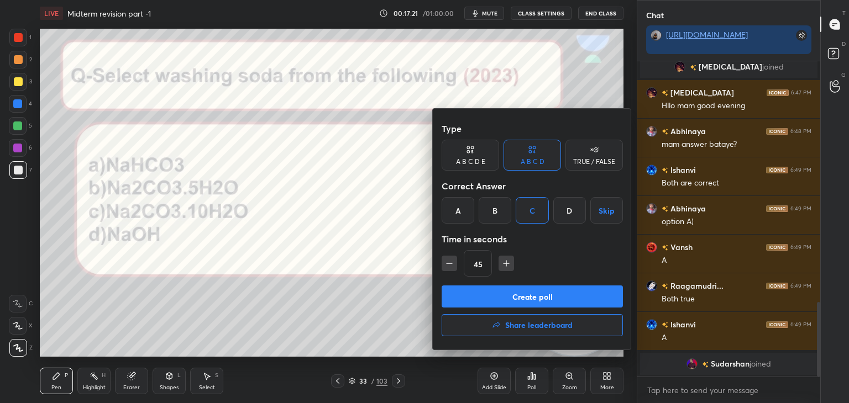
click at [543, 297] on button "Create poll" at bounding box center [531, 297] width 181 height 22
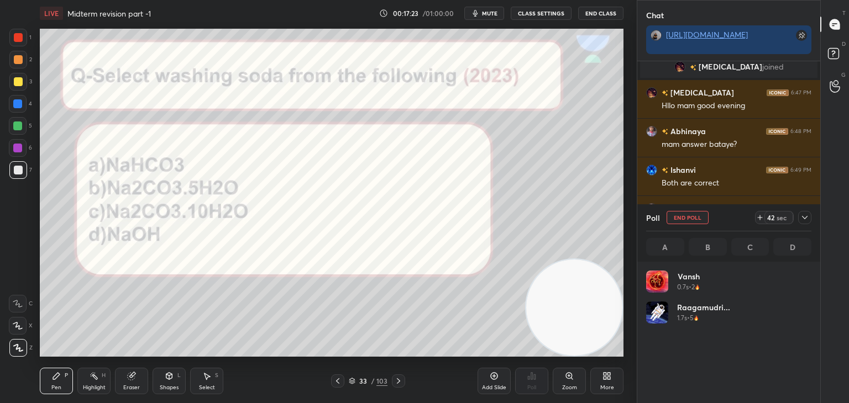
scroll to position [129, 162]
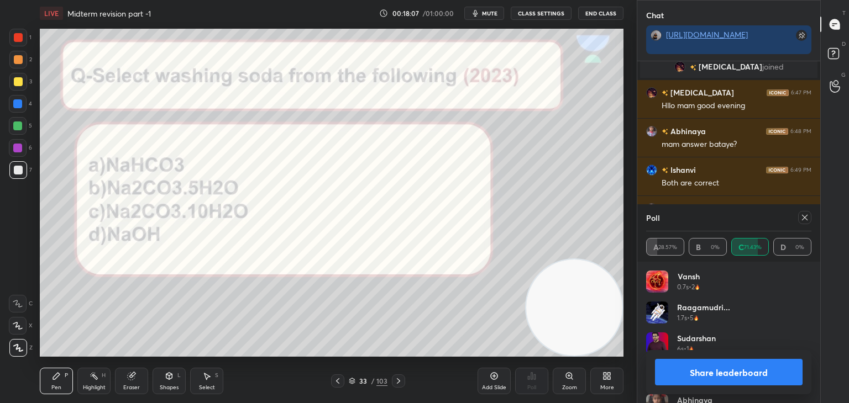
click at [714, 380] on button "Share leaderboard" at bounding box center [729, 372] width 148 height 27
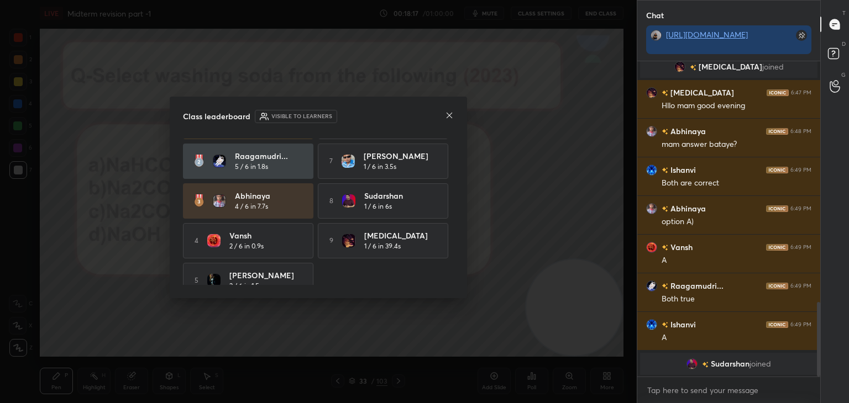
scroll to position [51, 0]
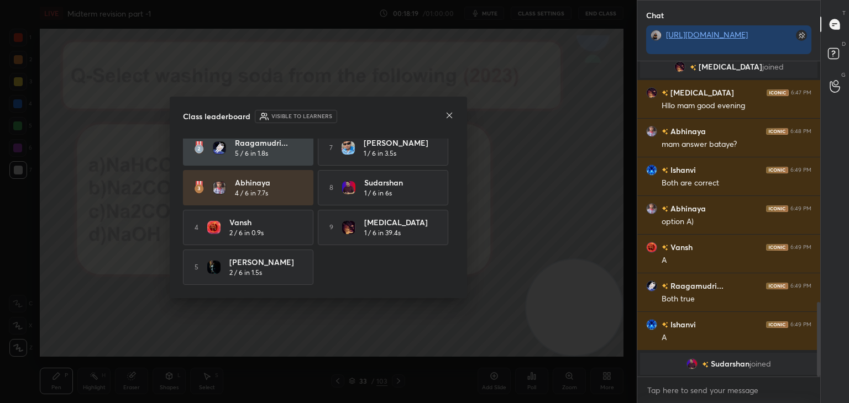
click at [449, 113] on icon at bounding box center [449, 115] width 9 height 9
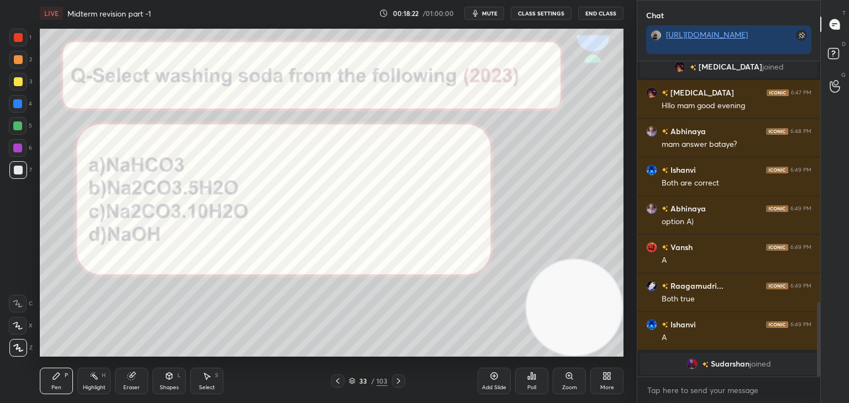
click at [21, 38] on div at bounding box center [18, 37] width 9 height 9
click at [397, 379] on icon at bounding box center [398, 381] width 3 height 6
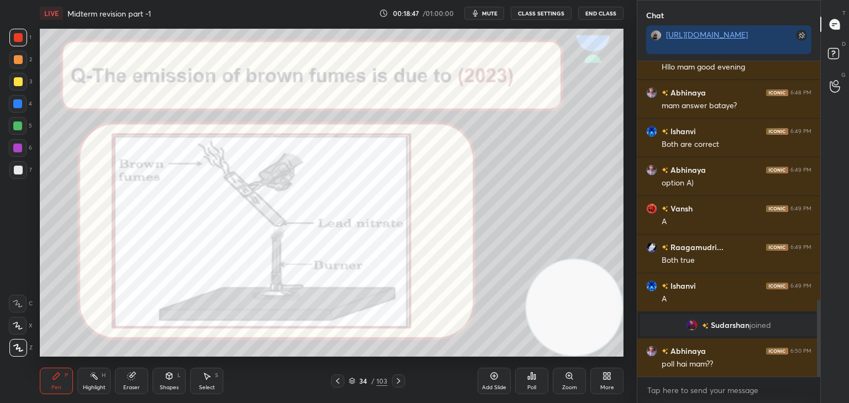
scroll to position [979, 0]
click at [400, 385] on icon at bounding box center [398, 381] width 9 height 9
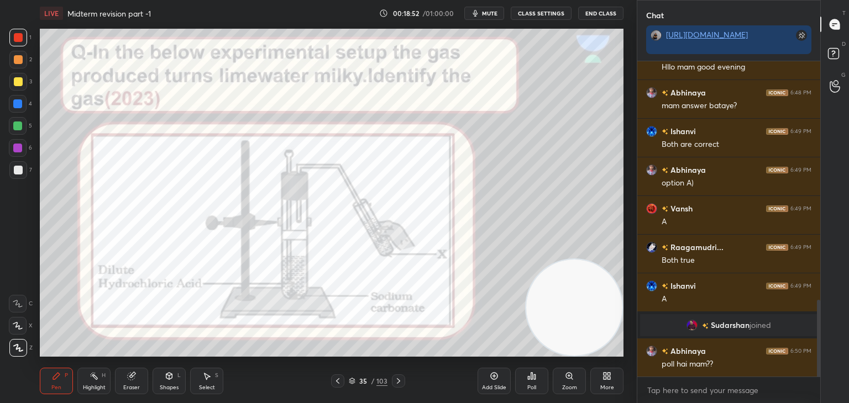
click at [400, 385] on icon at bounding box center [398, 381] width 9 height 9
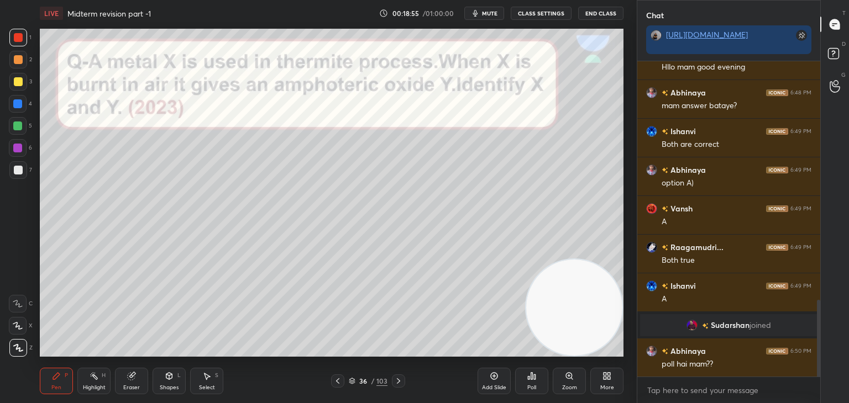
click at [18, 168] on div at bounding box center [18, 170] width 9 height 9
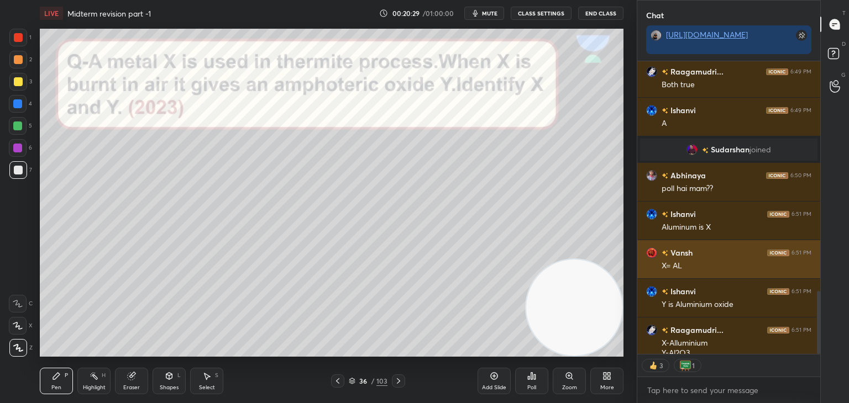
scroll to position [1215, 0]
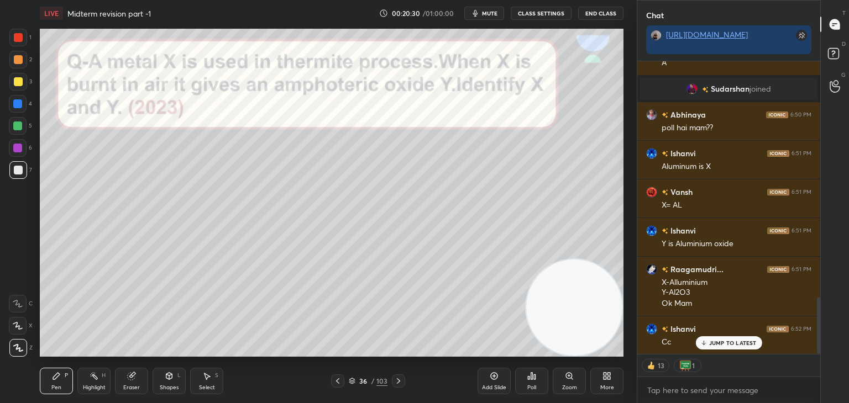
click at [714, 340] on p "JUMP TO LATEST" at bounding box center [733, 343] width 48 height 7
click at [397, 385] on icon at bounding box center [398, 381] width 9 height 9
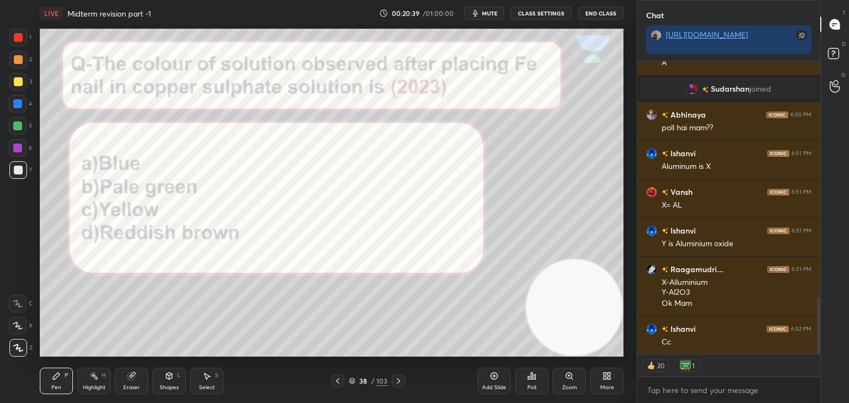
click at [531, 378] on icon at bounding box center [532, 376] width 2 height 7
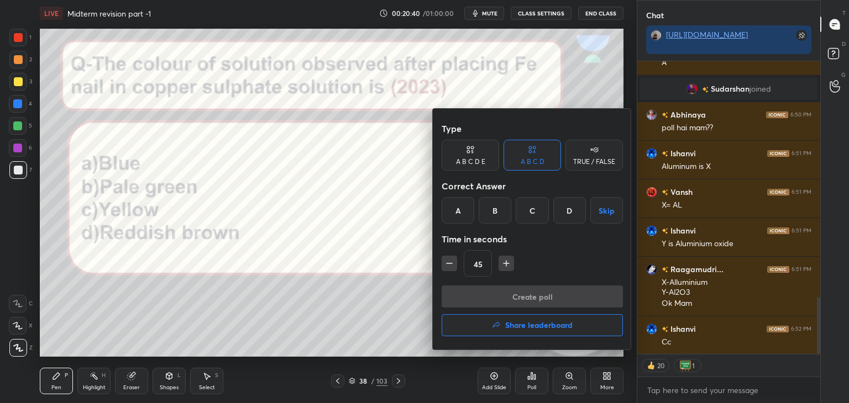
click at [490, 209] on div "B" at bounding box center [494, 210] width 33 height 27
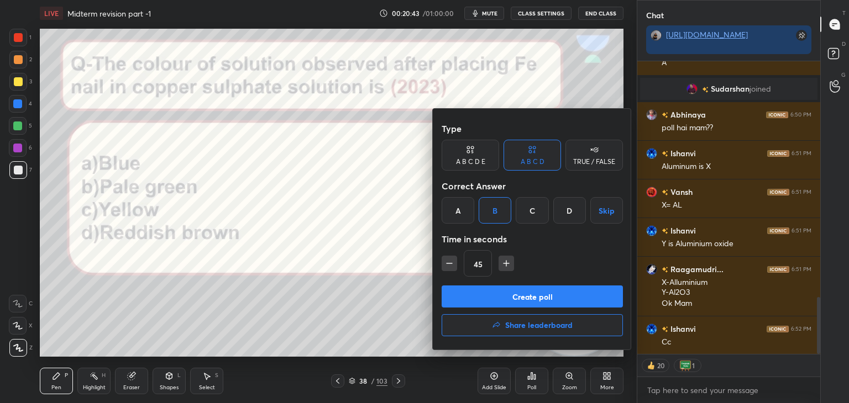
click at [483, 297] on button "Create poll" at bounding box center [531, 297] width 181 height 22
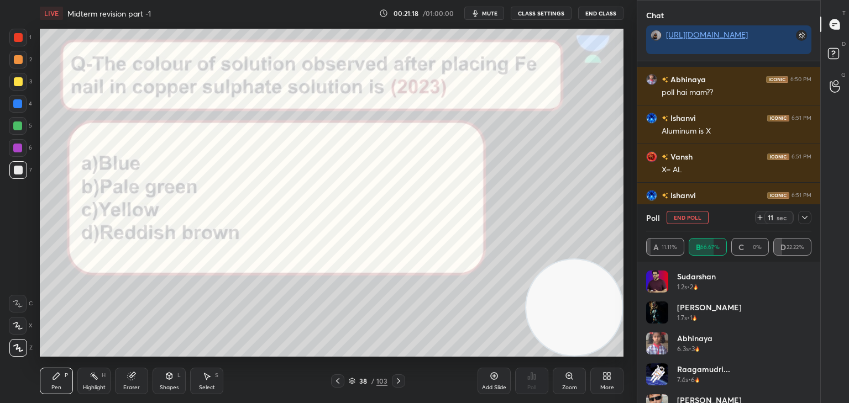
scroll to position [1299, 0]
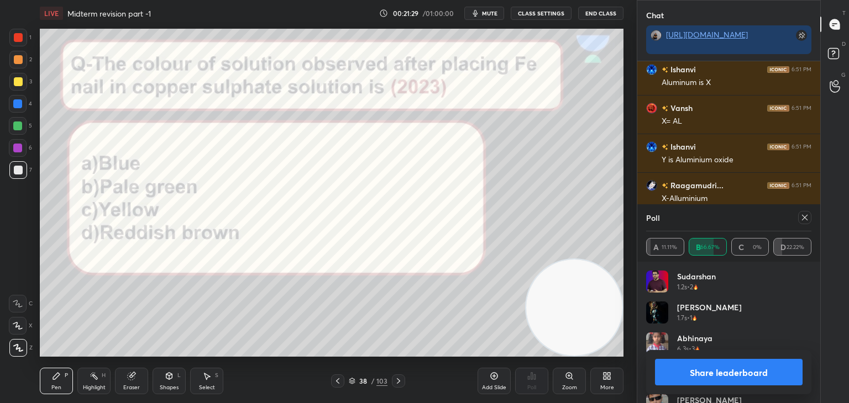
click at [681, 375] on button "Share leaderboard" at bounding box center [729, 372] width 148 height 27
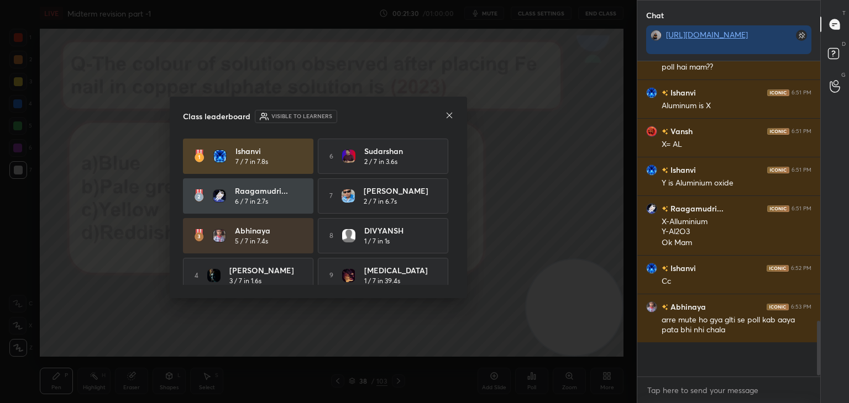
scroll to position [312, 180]
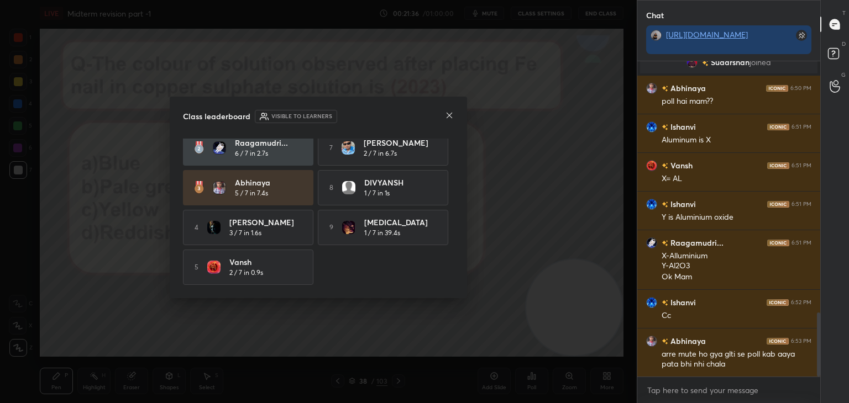
click at [446, 113] on icon at bounding box center [449, 116] width 6 height 6
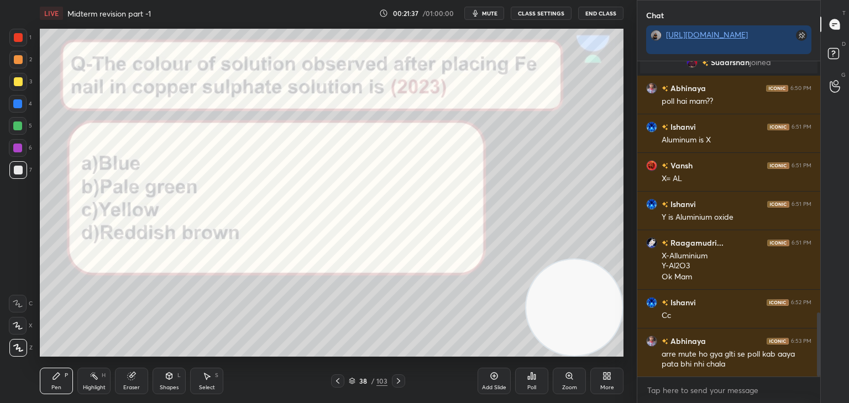
click at [20, 38] on div at bounding box center [18, 37] width 9 height 9
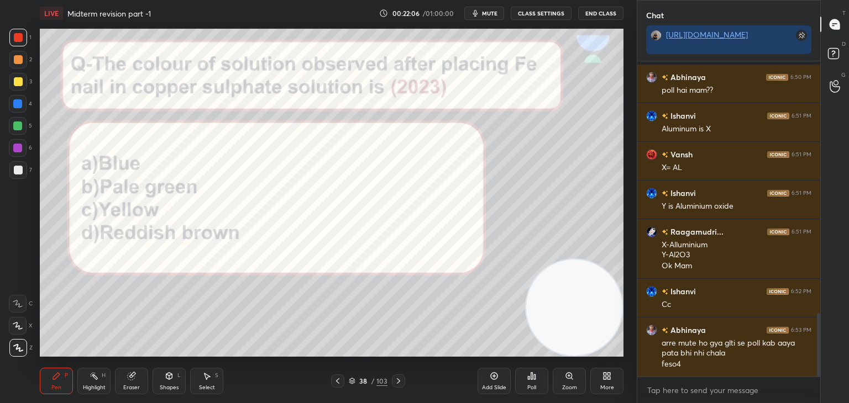
click at [394, 378] on icon at bounding box center [398, 381] width 9 height 9
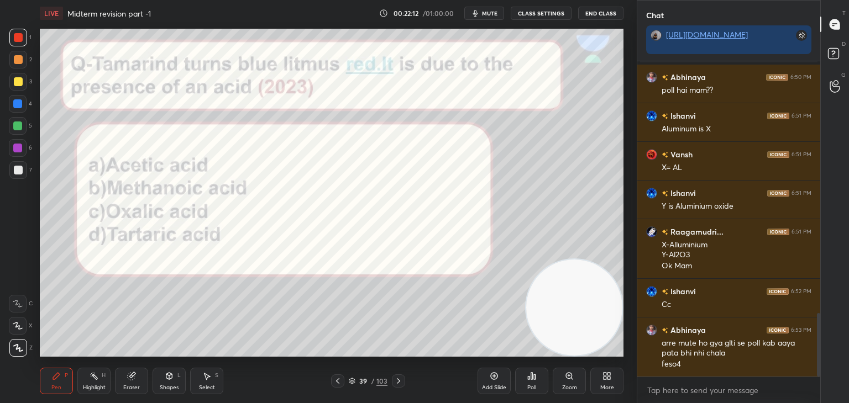
click at [534, 383] on div "Poll" at bounding box center [531, 381] width 33 height 27
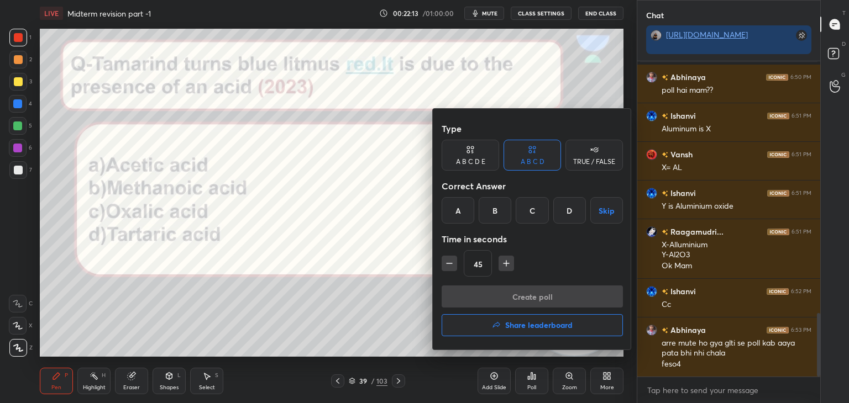
click at [566, 215] on div "D" at bounding box center [569, 210] width 33 height 27
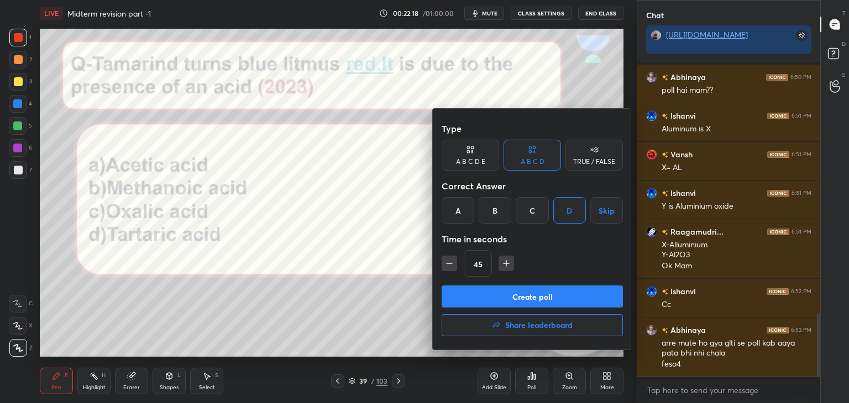
click at [491, 303] on button "Create poll" at bounding box center [531, 297] width 181 height 22
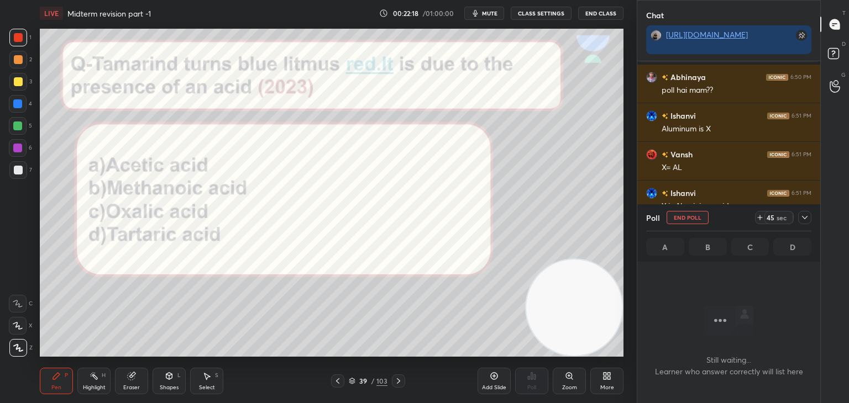
scroll to position [3, 3]
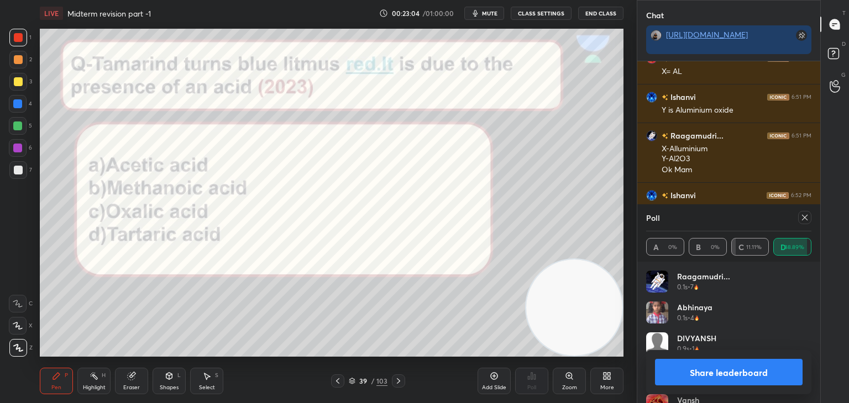
click at [662, 367] on button "Share leaderboard" at bounding box center [729, 372] width 148 height 27
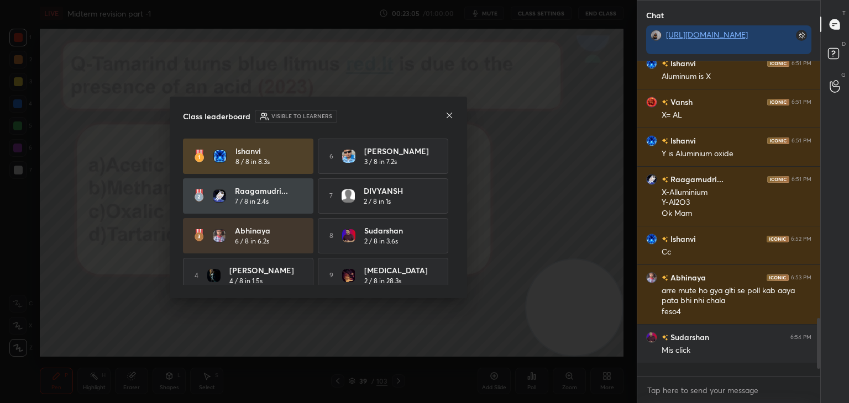
scroll to position [307, 180]
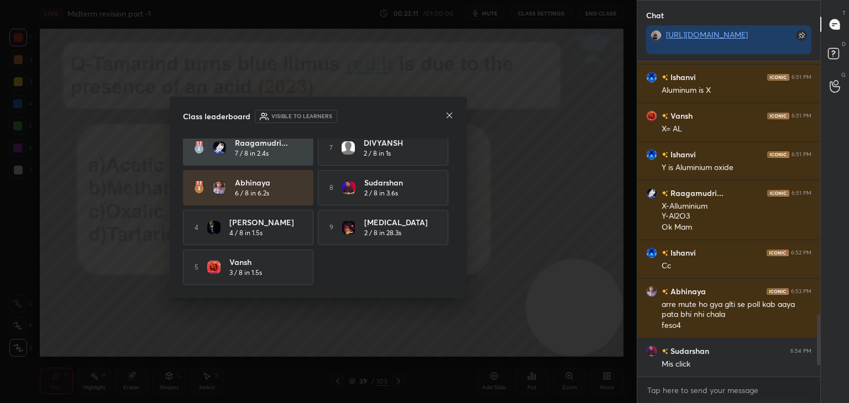
click at [446, 114] on icon at bounding box center [449, 115] width 9 height 9
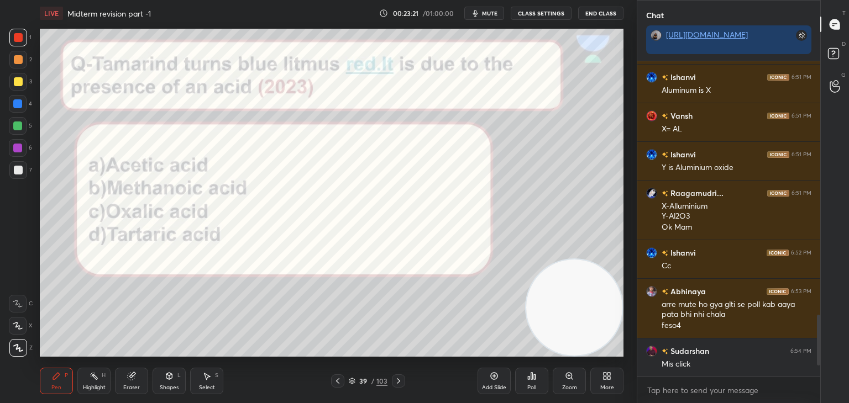
click at [400, 382] on icon at bounding box center [398, 381] width 9 height 9
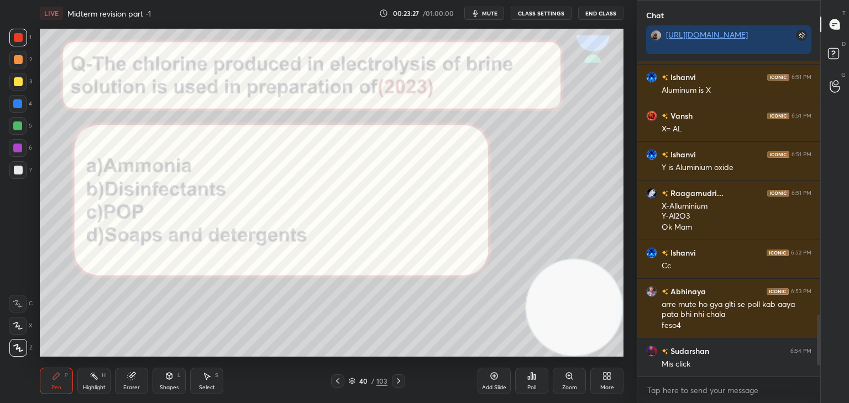
click at [528, 380] on icon at bounding box center [529, 378] width 2 height 3
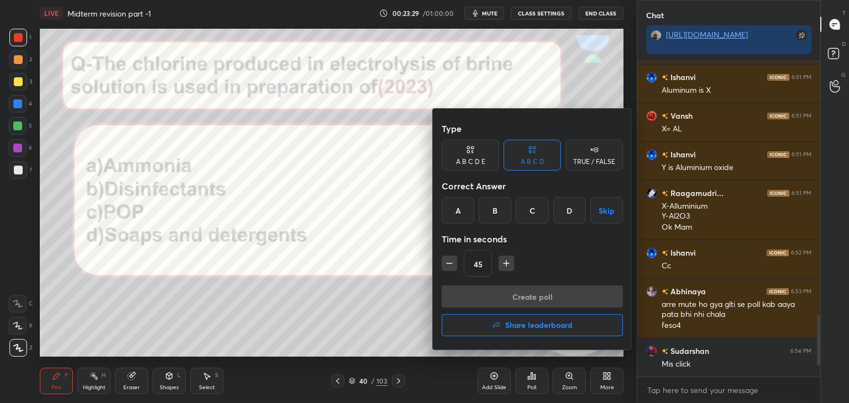
click at [490, 217] on div "B" at bounding box center [494, 210] width 33 height 27
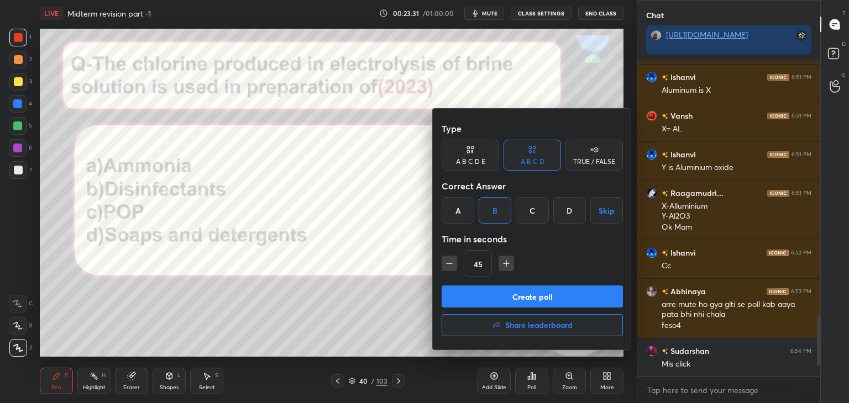
click at [473, 298] on button "Create poll" at bounding box center [531, 297] width 181 height 22
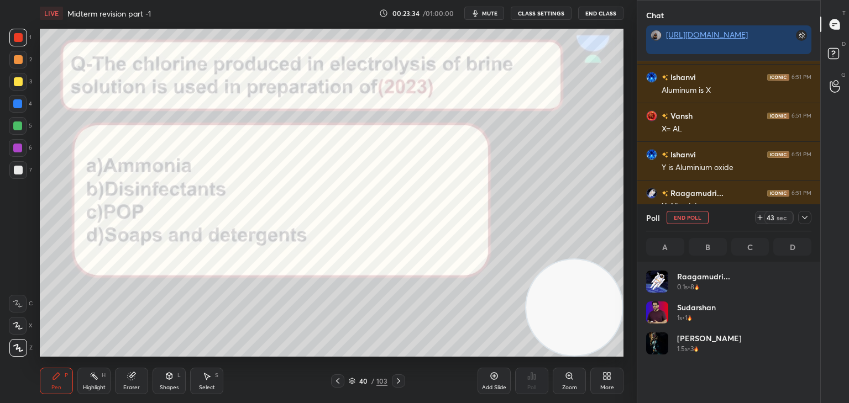
scroll to position [129, 162]
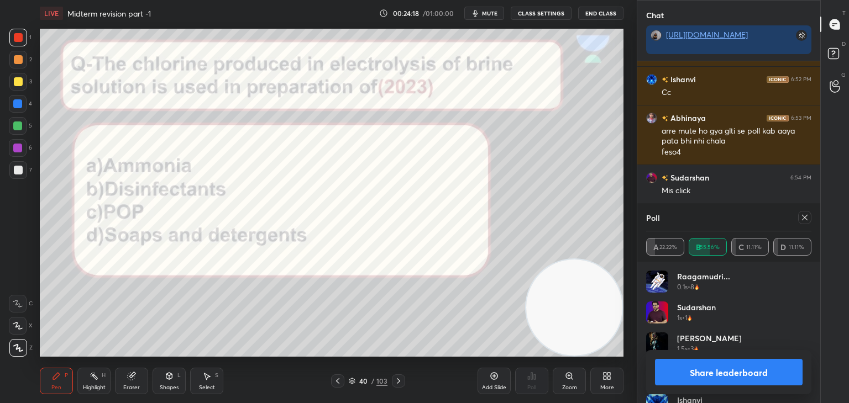
click at [709, 367] on button "Share leaderboard" at bounding box center [729, 372] width 148 height 27
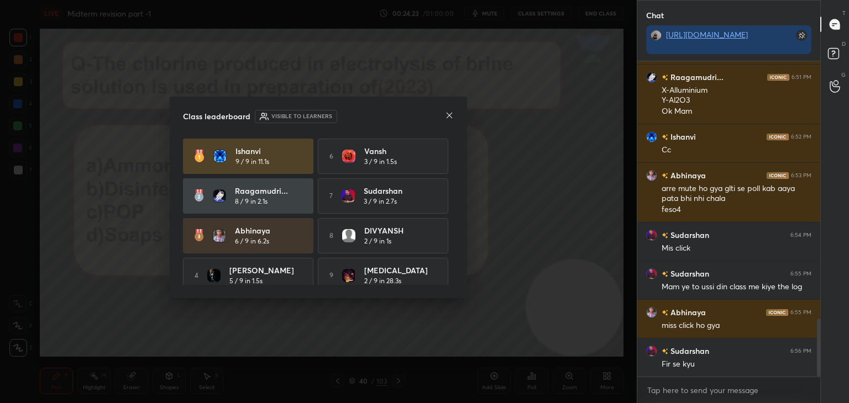
scroll to position [51, 0]
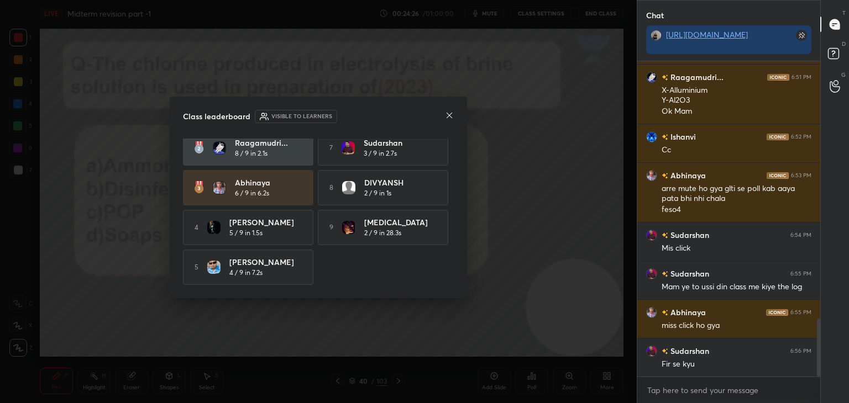
click at [447, 116] on icon at bounding box center [449, 115] width 9 height 9
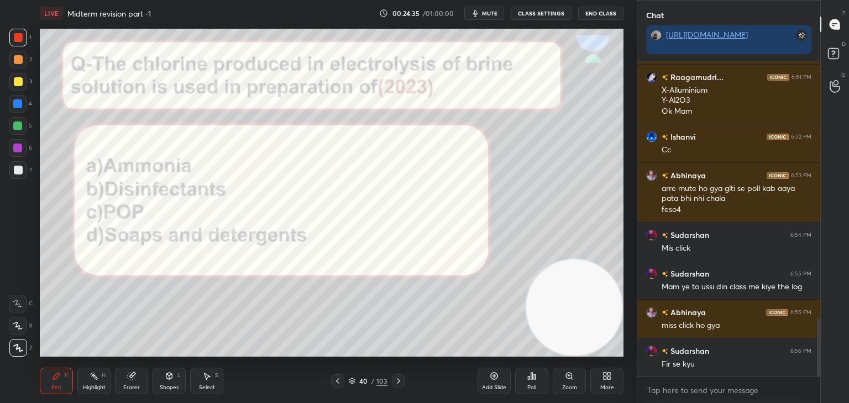
click at [396, 380] on icon at bounding box center [398, 381] width 9 height 9
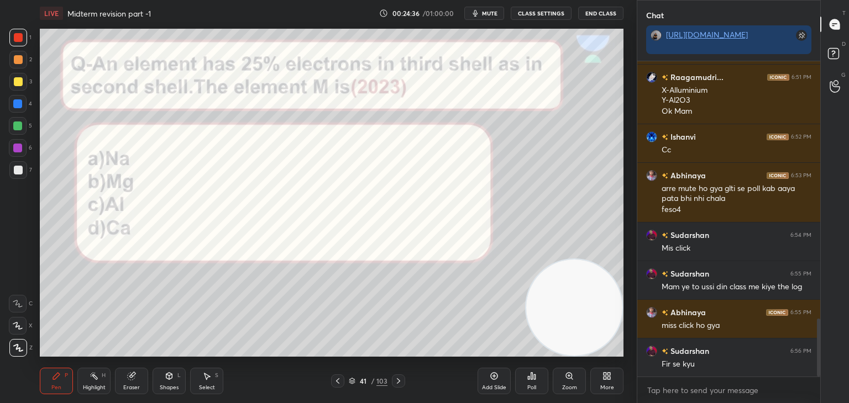
click at [396, 380] on icon at bounding box center [398, 381] width 9 height 9
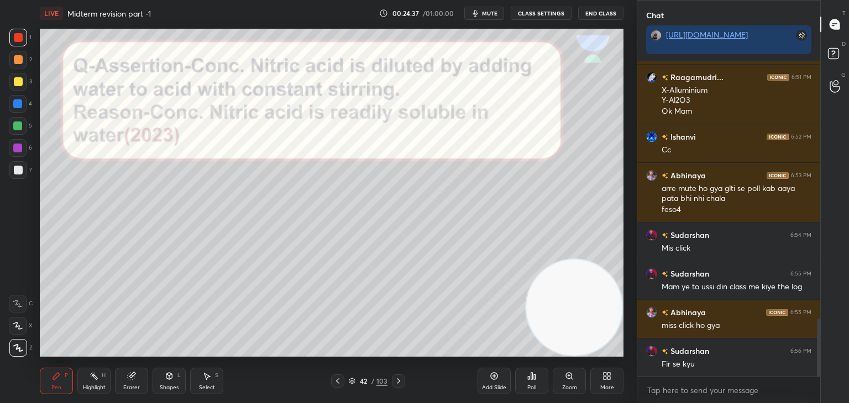
click at [396, 380] on icon at bounding box center [398, 381] width 9 height 9
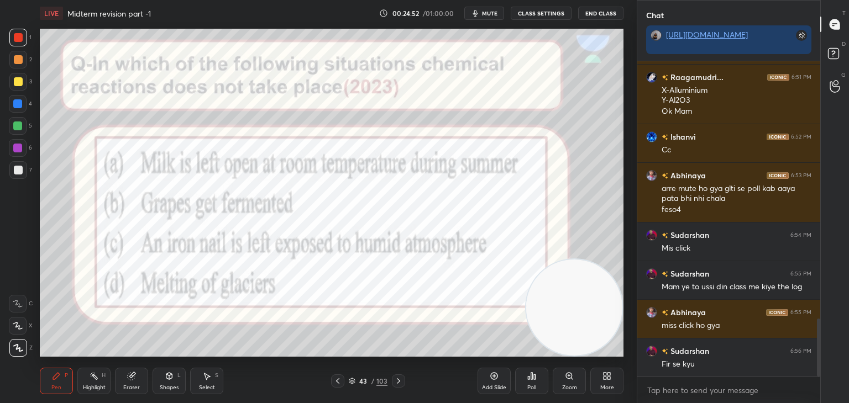
click at [527, 376] on icon at bounding box center [531, 376] width 9 height 9
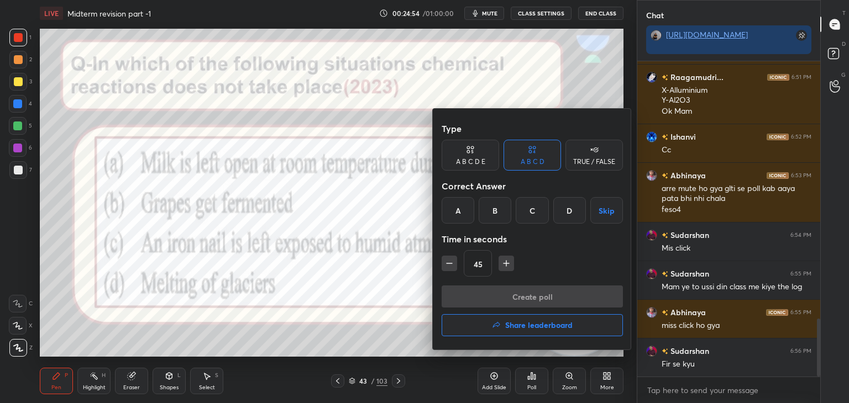
click at [561, 212] on div "D" at bounding box center [569, 210] width 33 height 27
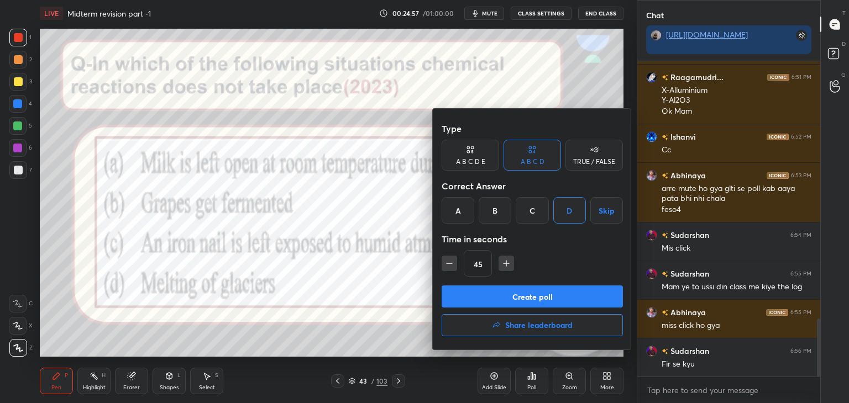
click at [469, 299] on button "Create poll" at bounding box center [531, 297] width 181 height 22
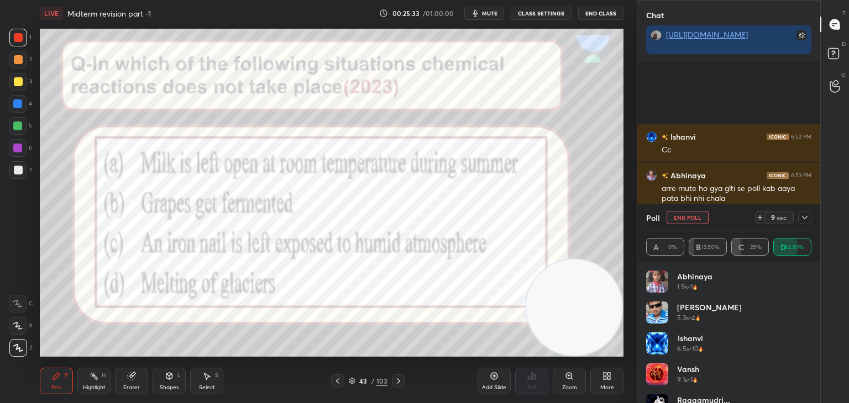
scroll to position [1514, 0]
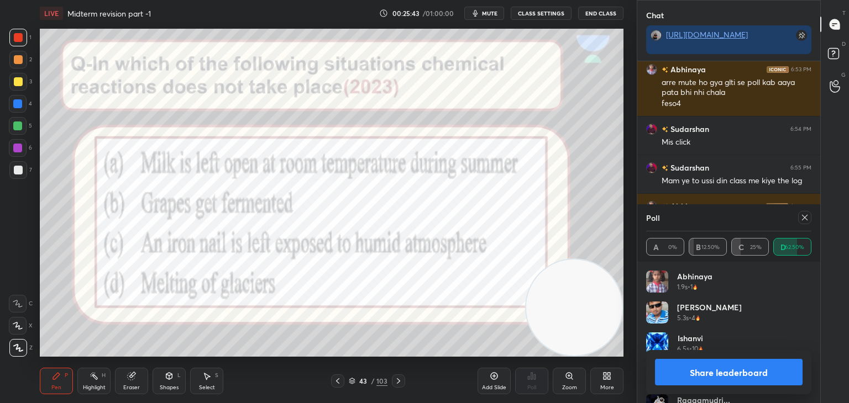
click at [712, 377] on button "Share leaderboard" at bounding box center [729, 372] width 148 height 27
type textarea "x"
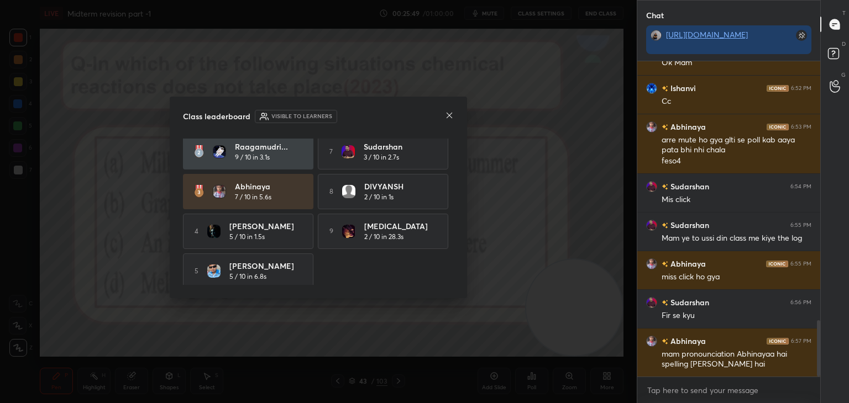
scroll to position [51, 0]
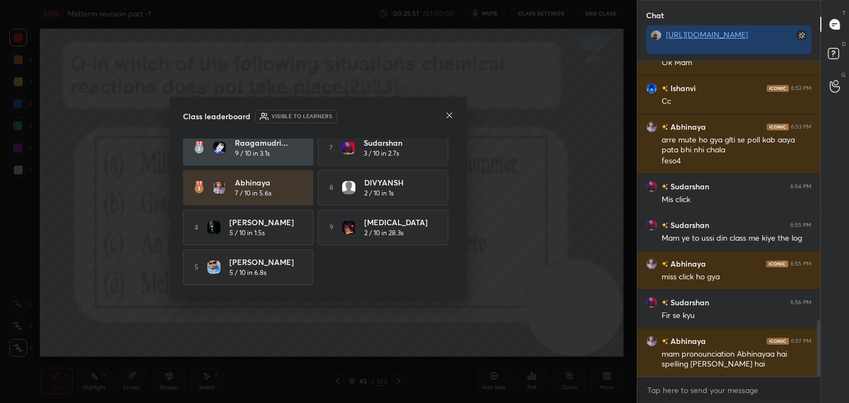
click at [449, 118] on icon at bounding box center [449, 115] width 9 height 9
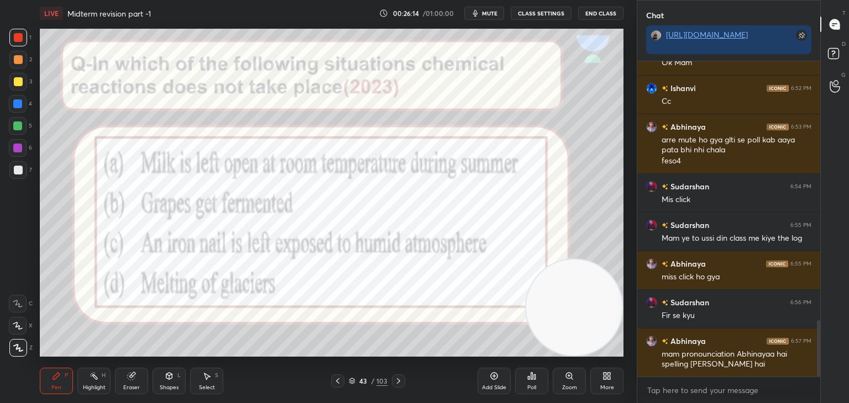
click at [397, 378] on icon at bounding box center [398, 381] width 9 height 9
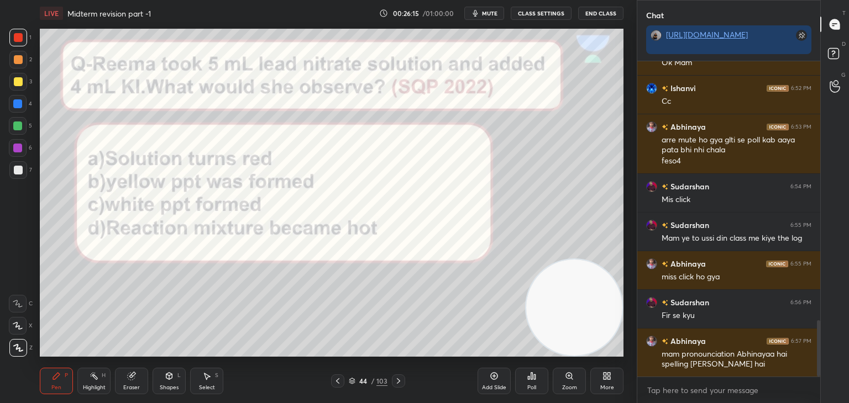
click at [397, 378] on icon at bounding box center [398, 381] width 9 height 9
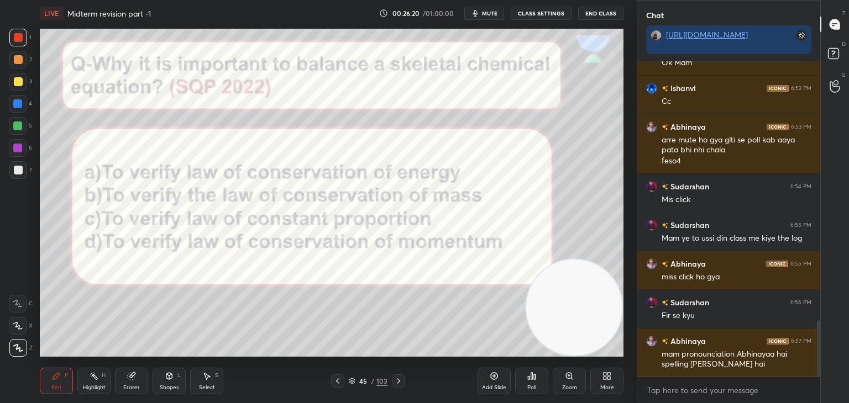
click at [538, 385] on div "Poll" at bounding box center [531, 381] width 33 height 27
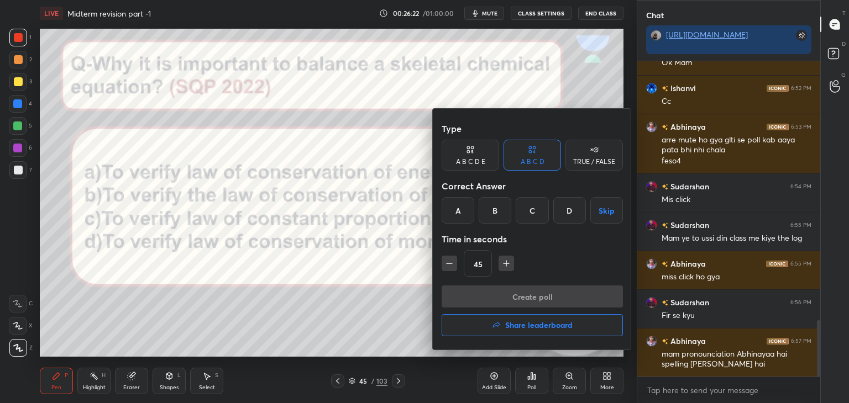
click at [446, 261] on icon "button" at bounding box center [449, 263] width 11 height 11
type input "30"
click at [354, 252] on div at bounding box center [424, 201] width 849 height 403
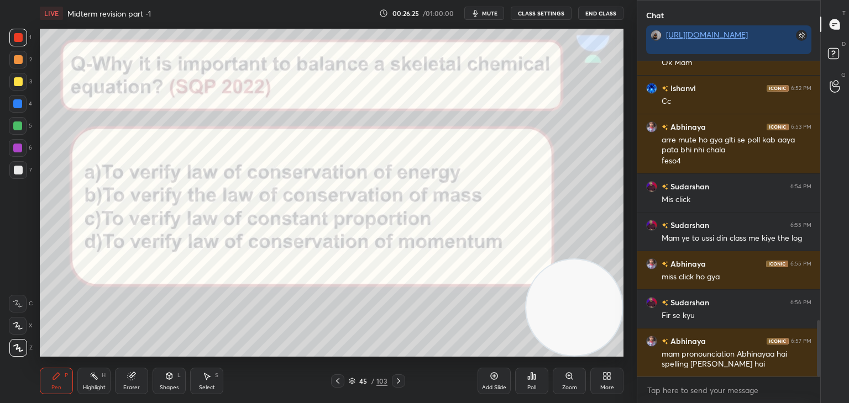
click at [539, 383] on div "Poll" at bounding box center [531, 381] width 33 height 27
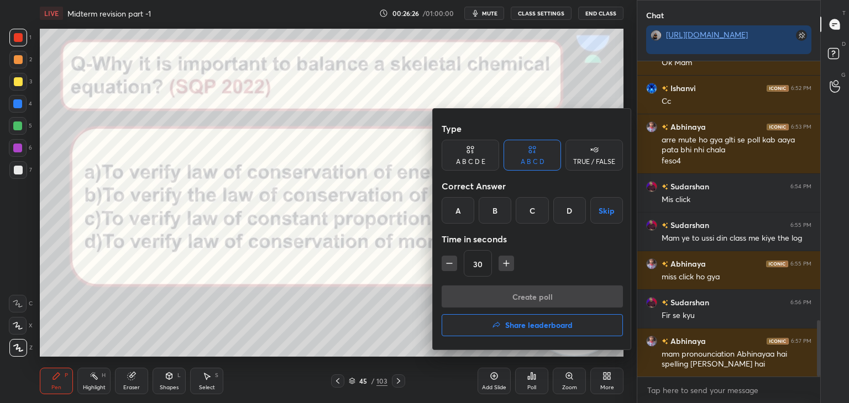
click at [492, 235] on div "Time in seconds" at bounding box center [531, 239] width 181 height 22
click at [496, 214] on div "B" at bounding box center [494, 210] width 33 height 27
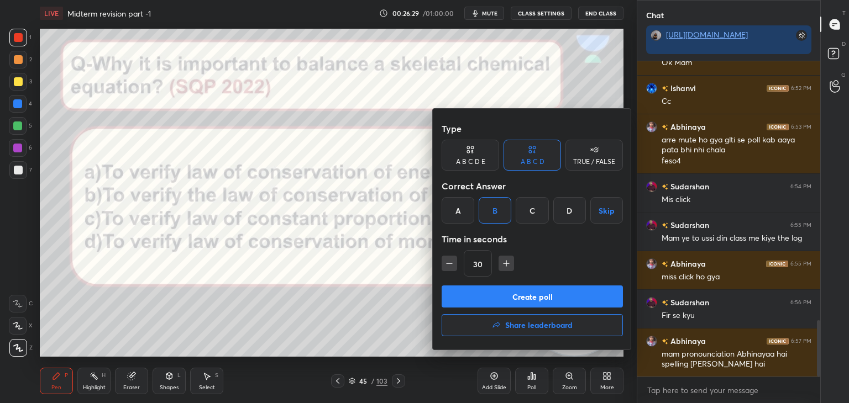
click at [460, 292] on button "Create poll" at bounding box center [531, 297] width 181 height 22
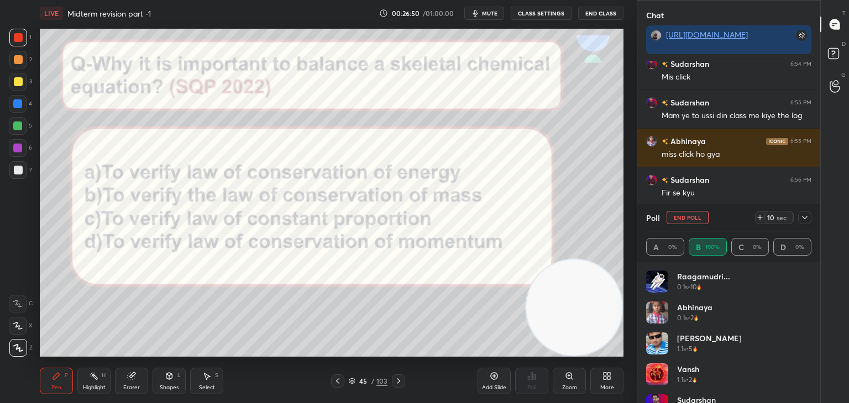
scroll to position [1592, 0]
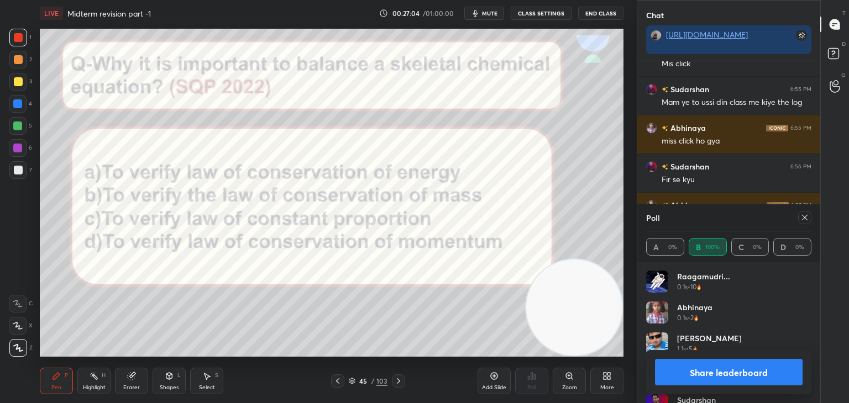
click at [673, 374] on button "Share leaderboard" at bounding box center [729, 372] width 148 height 27
type textarea "x"
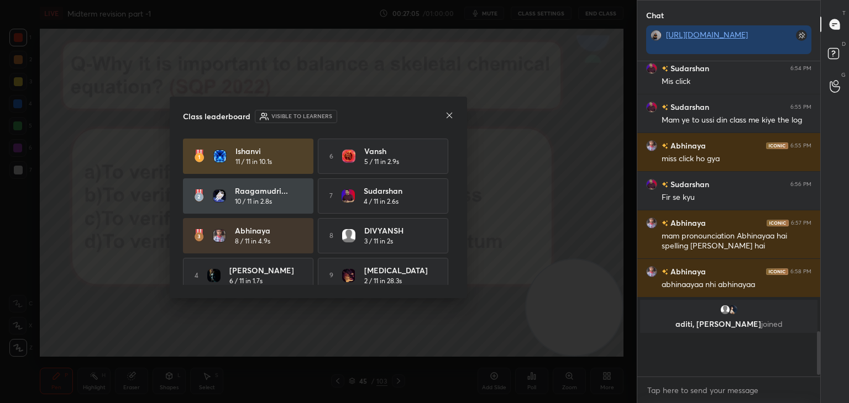
scroll to position [307, 180]
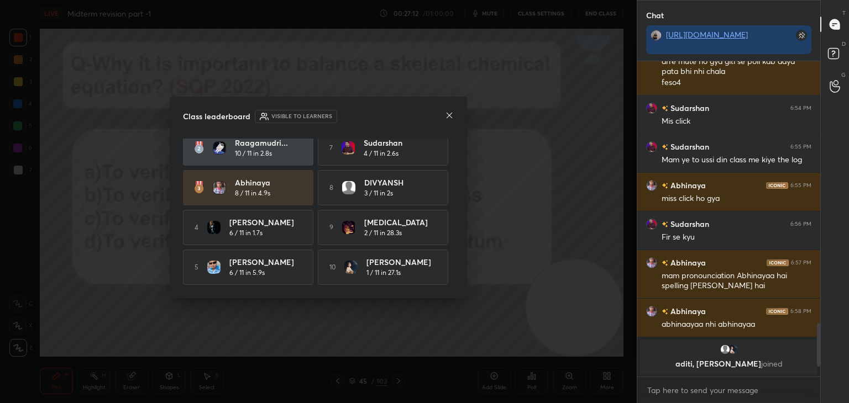
click at [449, 114] on icon at bounding box center [449, 115] width 9 height 9
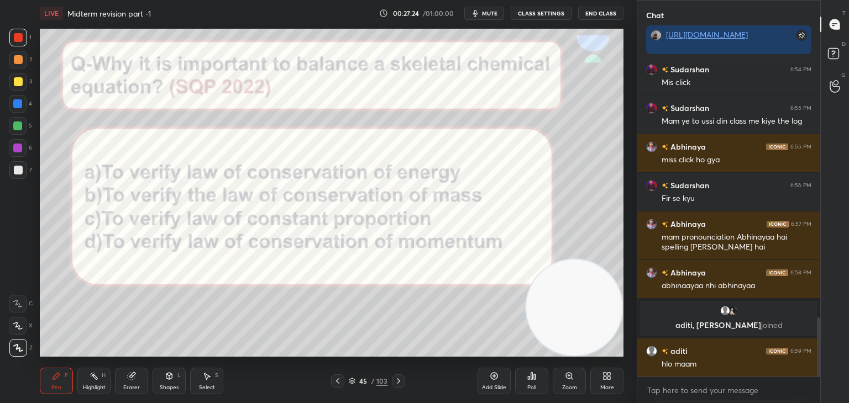
click at [399, 380] on icon at bounding box center [398, 381] width 9 height 9
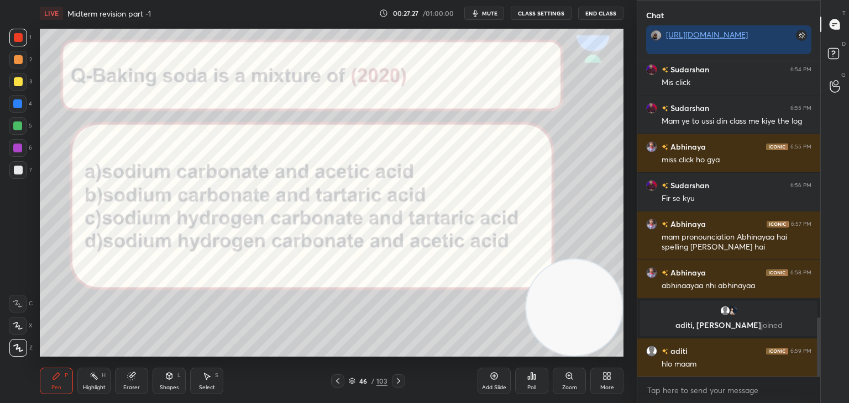
click at [530, 383] on div "Poll" at bounding box center [531, 381] width 33 height 27
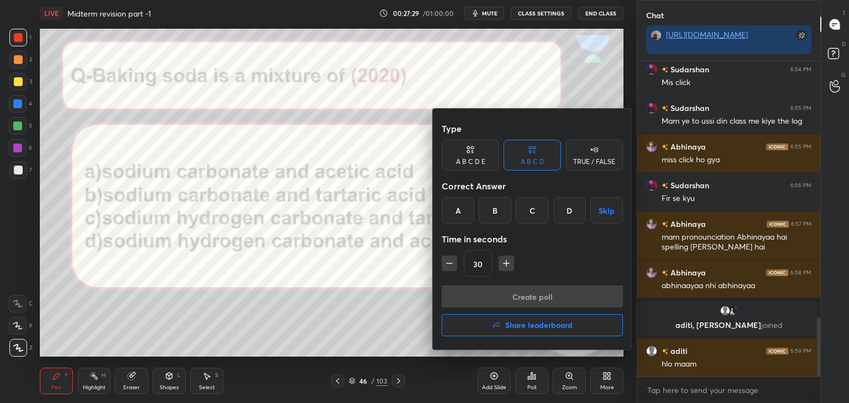
click at [493, 206] on div "B" at bounding box center [494, 210] width 33 height 27
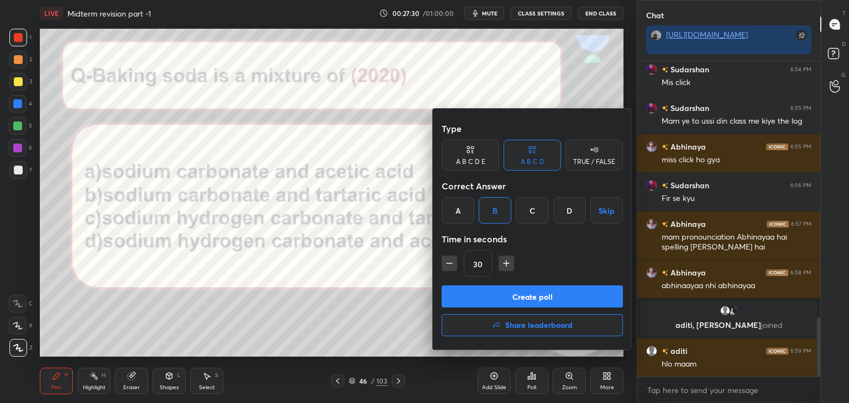
click at [537, 211] on div "C" at bounding box center [531, 210] width 33 height 27
click at [498, 265] on button "button" at bounding box center [505, 263] width 15 height 15
type input "45"
click at [473, 294] on button "Create poll" at bounding box center [531, 297] width 181 height 22
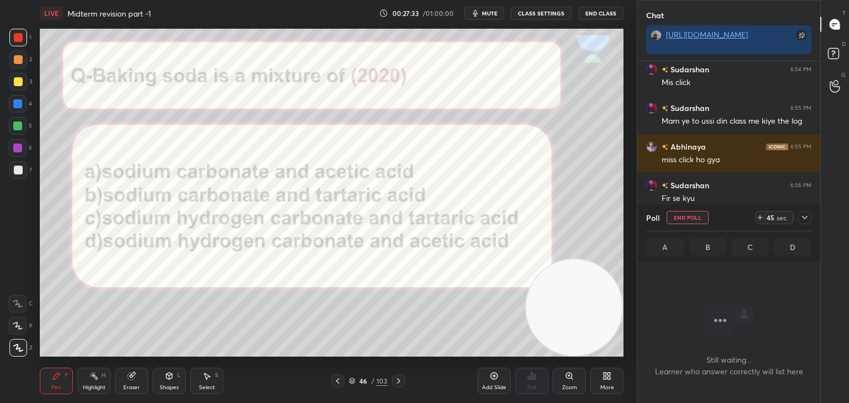
scroll to position [4, 3]
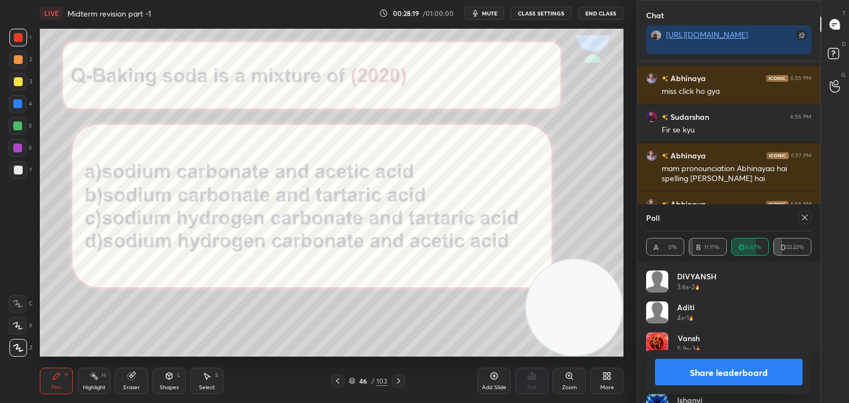
click at [705, 374] on button "Share leaderboard" at bounding box center [729, 372] width 148 height 27
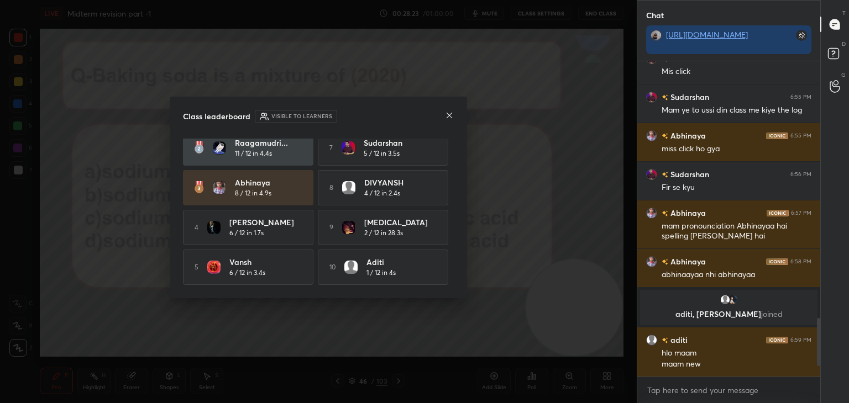
scroll to position [0, 0]
click at [449, 113] on icon at bounding box center [449, 115] width 9 height 9
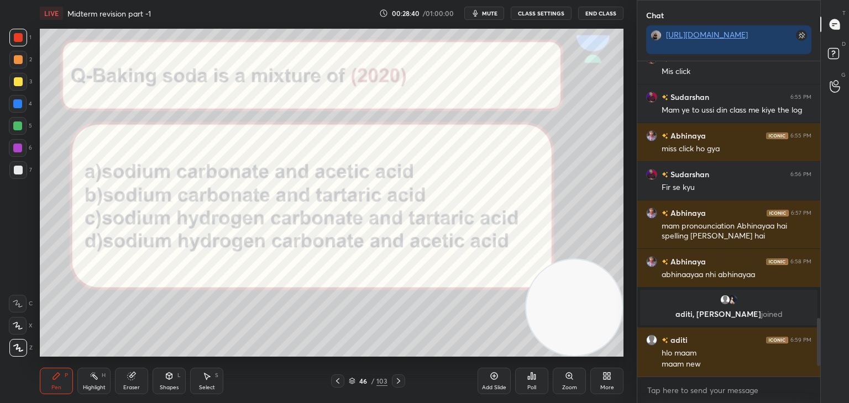
click at [400, 379] on icon at bounding box center [398, 381] width 9 height 9
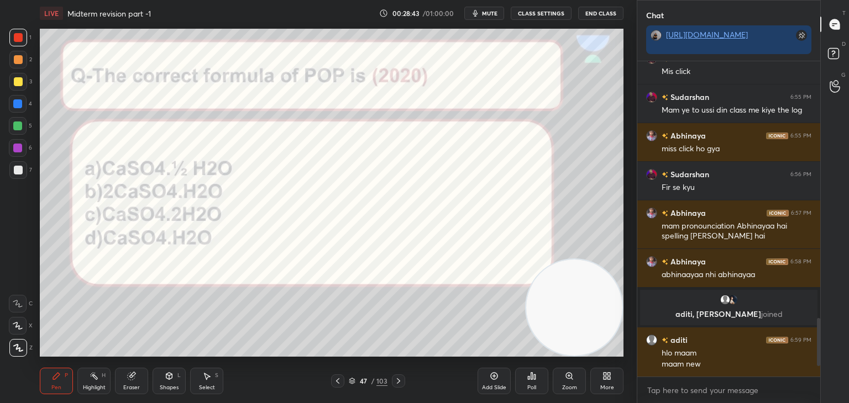
click at [534, 385] on div "Poll" at bounding box center [531, 388] width 9 height 6
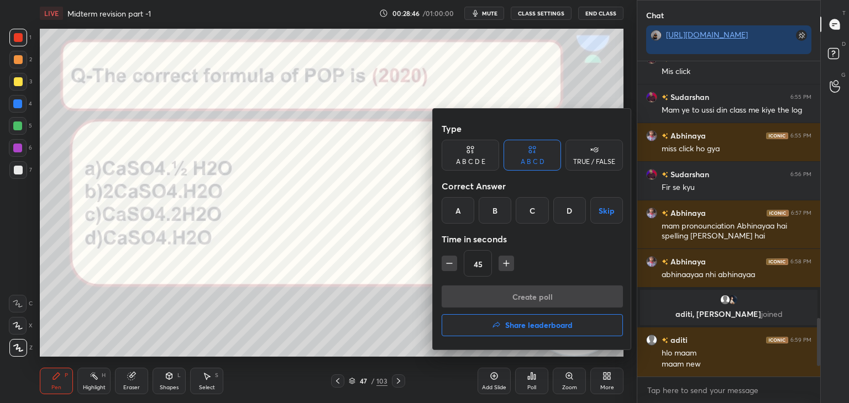
click at [457, 208] on div "A" at bounding box center [457, 210] width 33 height 27
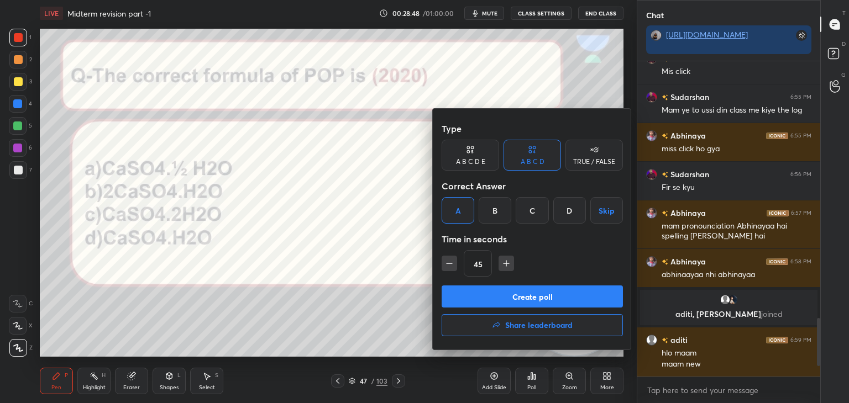
click at [456, 299] on button "Create poll" at bounding box center [531, 297] width 181 height 22
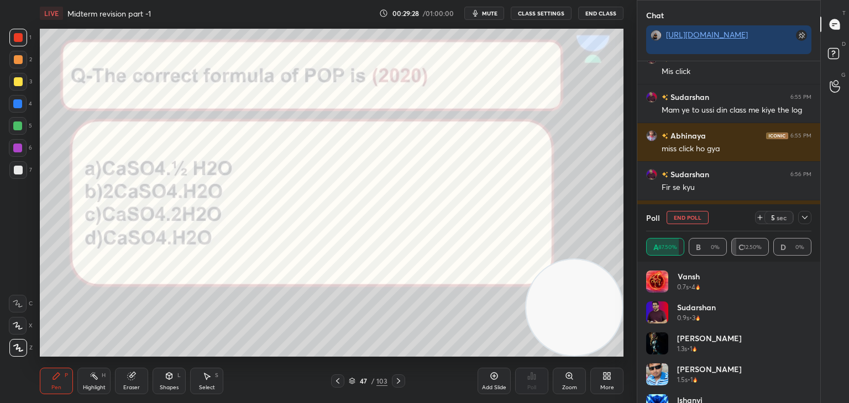
scroll to position [3, 3]
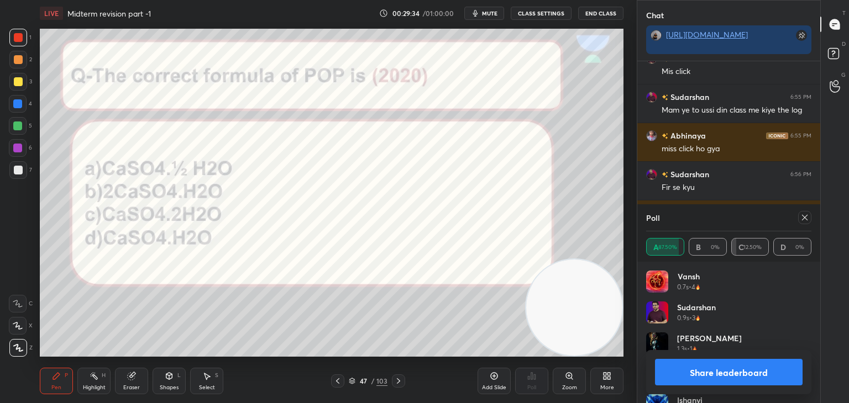
click at [688, 370] on button "Share leaderboard" at bounding box center [729, 372] width 148 height 27
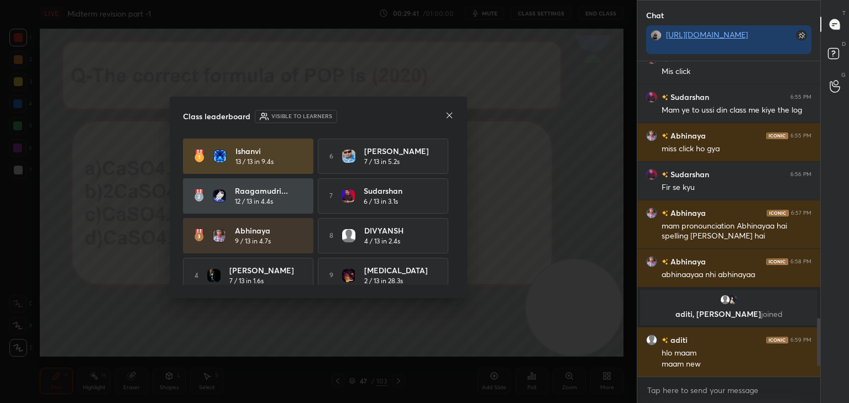
scroll to position [51, 0]
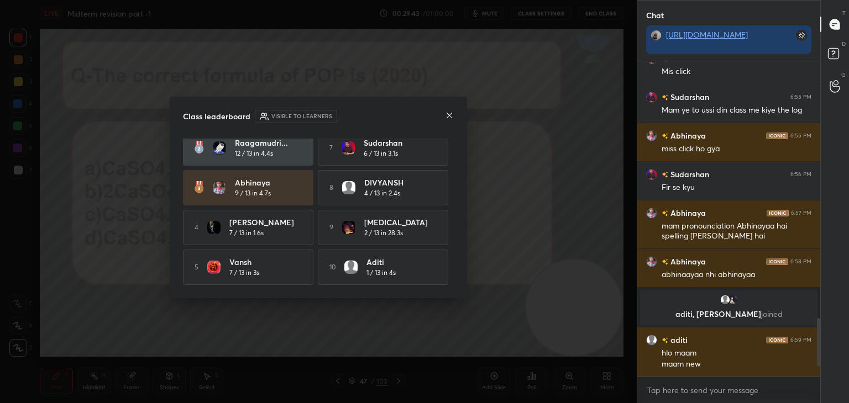
click at [449, 113] on icon at bounding box center [449, 115] width 9 height 9
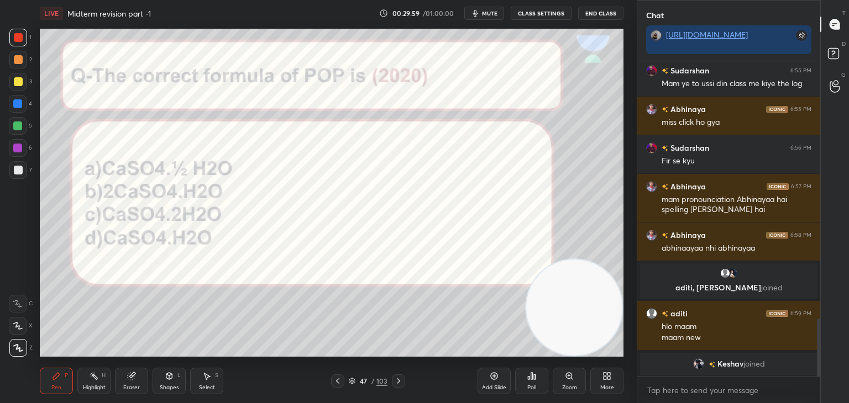
scroll to position [1456, 0]
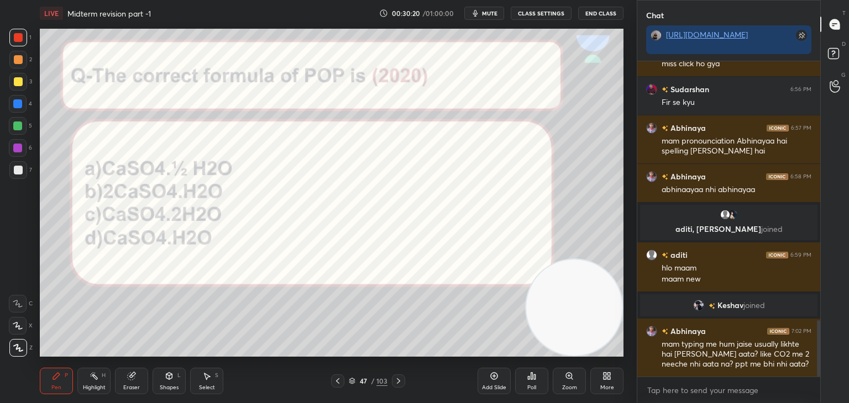
click at [396, 380] on icon at bounding box center [398, 381] width 9 height 9
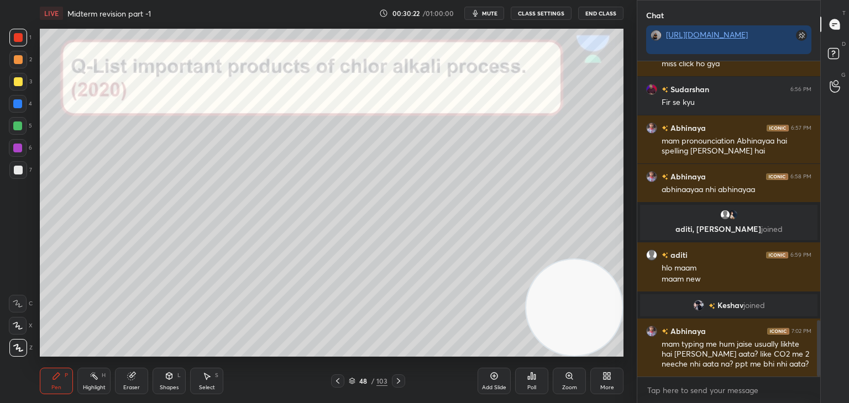
click at [18, 173] on div at bounding box center [18, 170] width 9 height 9
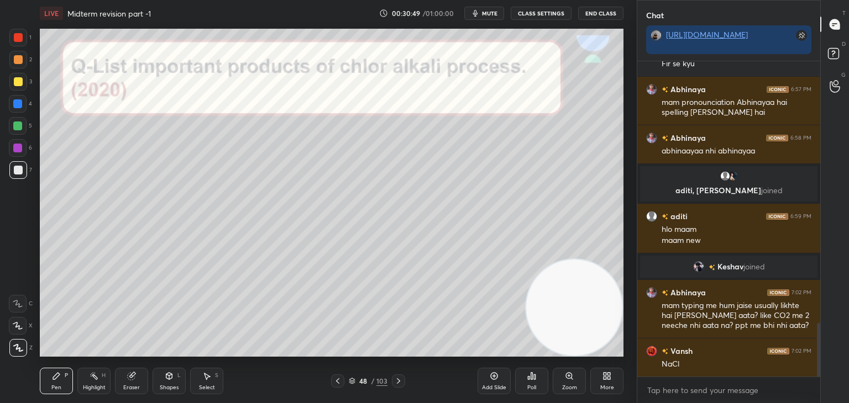
scroll to position [1544, 0]
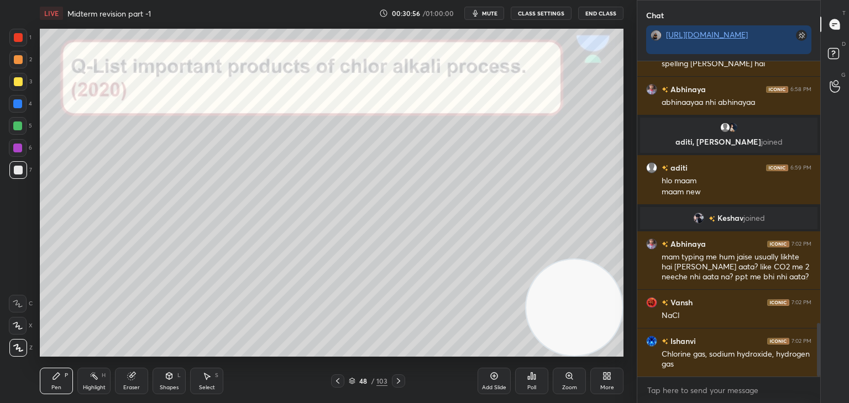
drag, startPoint x: 130, startPoint y: 381, endPoint x: 133, endPoint y: 375, distance: 6.4
click at [132, 378] on icon at bounding box center [131, 376] width 9 height 9
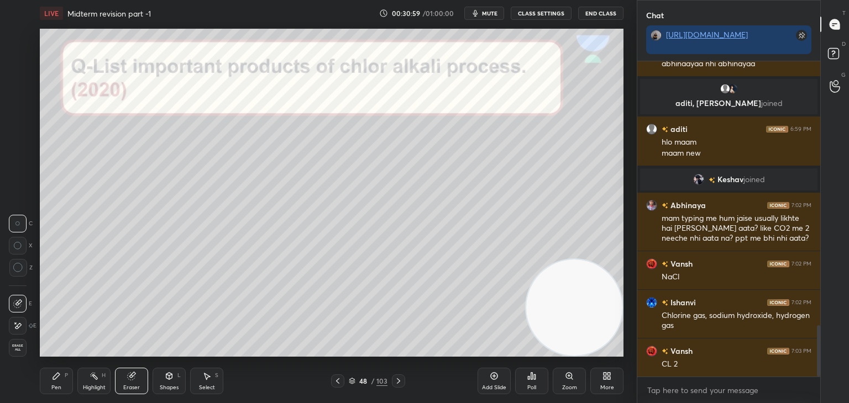
scroll to position [1631, 0]
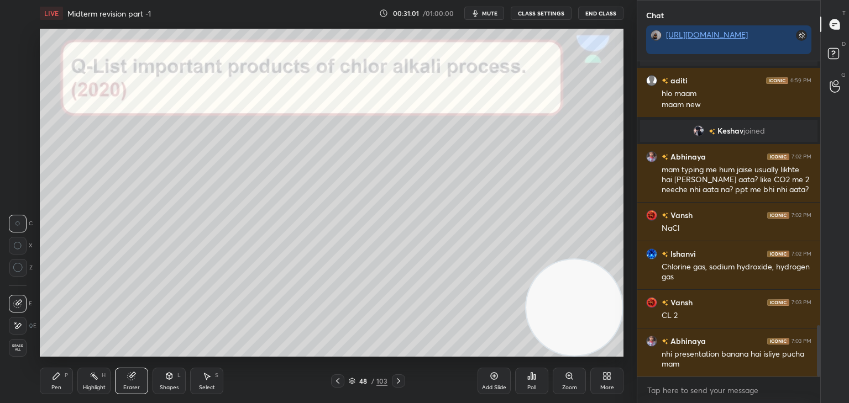
drag, startPoint x: 59, startPoint y: 378, endPoint x: 66, endPoint y: 361, distance: 19.3
click at [59, 378] on icon at bounding box center [56, 376] width 9 height 9
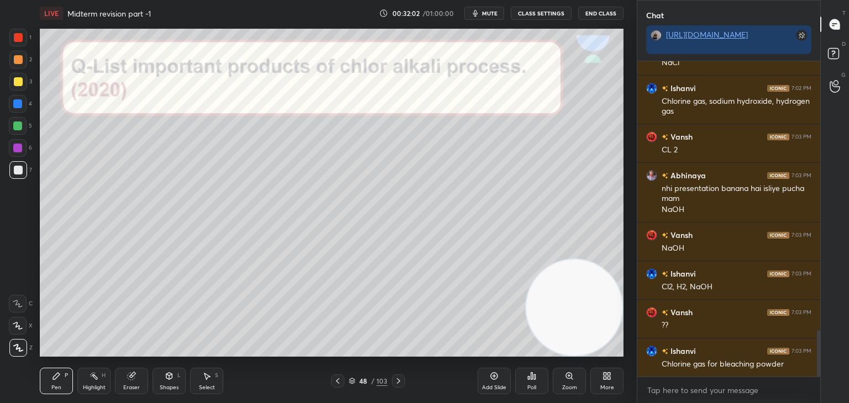
scroll to position [1835, 0]
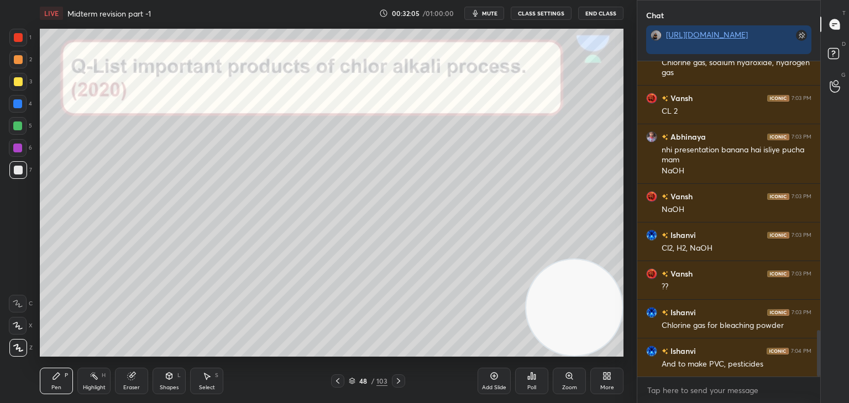
click at [398, 382] on icon at bounding box center [398, 381] width 9 height 9
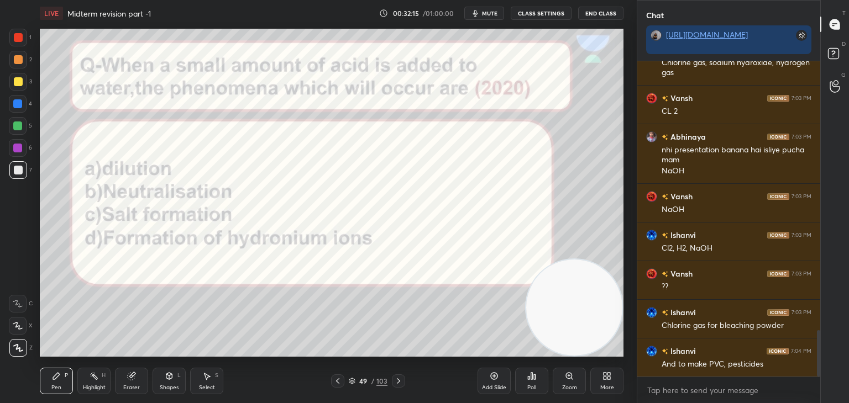
click at [526, 380] on div "Poll" at bounding box center [531, 381] width 33 height 27
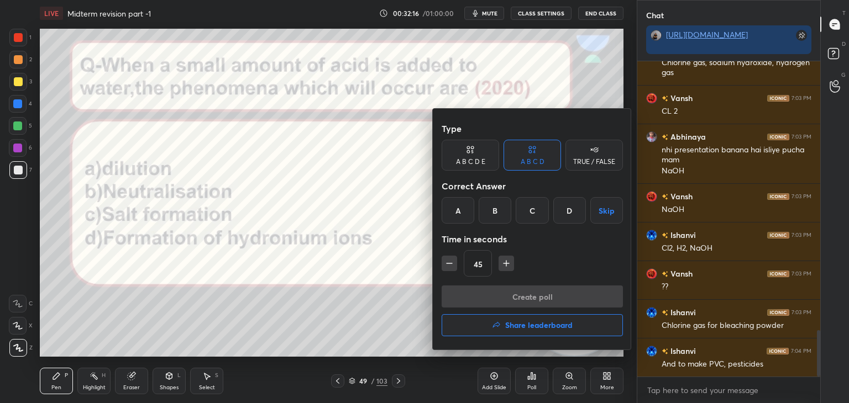
click at [460, 220] on div "A" at bounding box center [457, 210] width 33 height 27
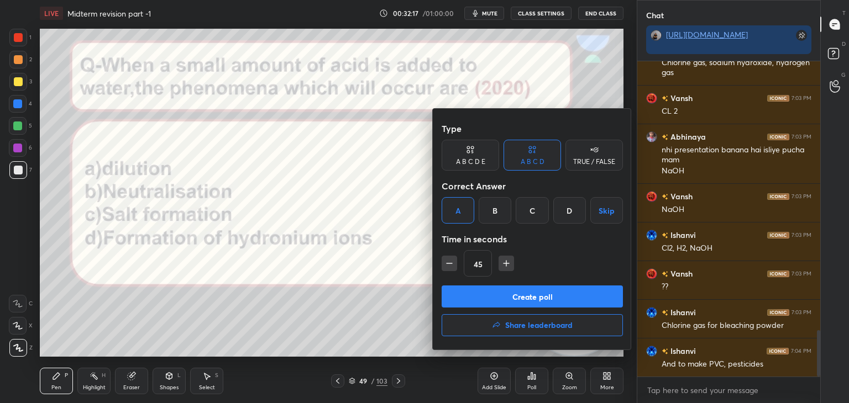
click at [570, 208] on div "D" at bounding box center [569, 210] width 33 height 27
click at [452, 213] on div "A" at bounding box center [457, 210] width 33 height 27
click at [464, 302] on button "Create poll" at bounding box center [531, 297] width 181 height 22
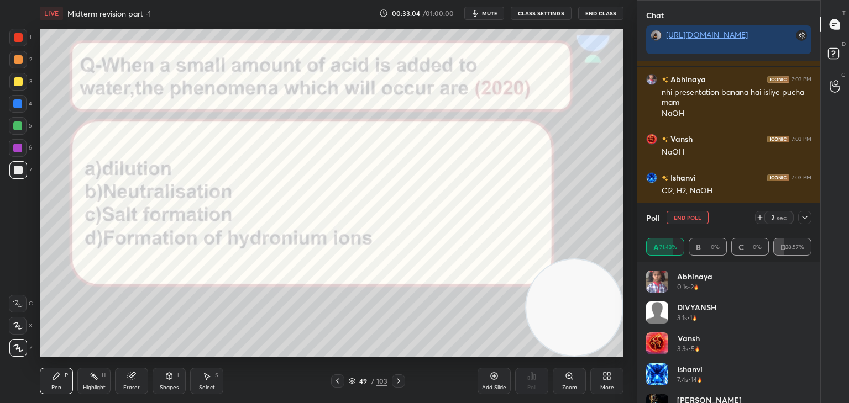
scroll to position [4, 3]
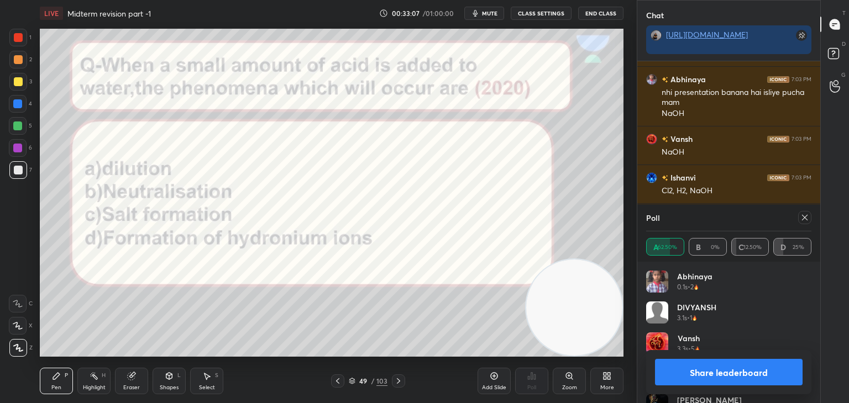
click at [674, 370] on button "Share leaderboard" at bounding box center [729, 372] width 148 height 27
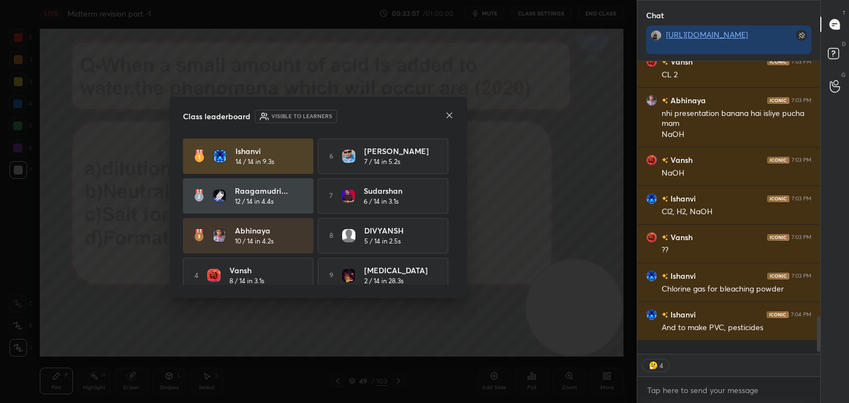
scroll to position [287, 180]
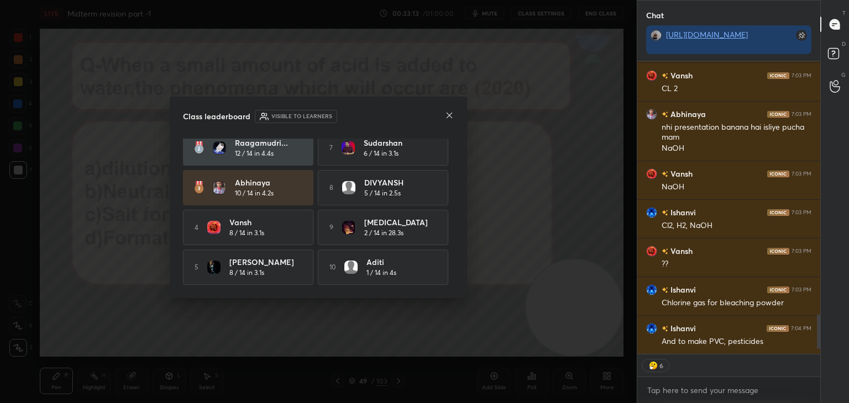
click at [448, 119] on icon at bounding box center [449, 115] width 9 height 9
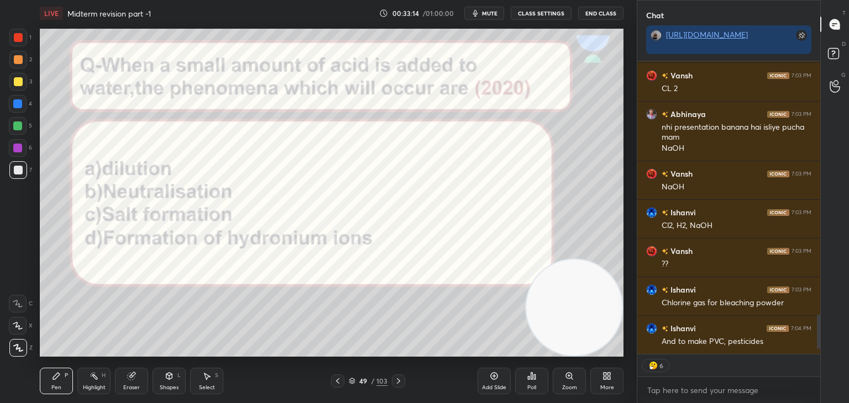
drag, startPoint x: 14, startPoint y: 36, endPoint x: 24, endPoint y: 38, distance: 10.2
click at [15, 36] on div at bounding box center [18, 37] width 9 height 9
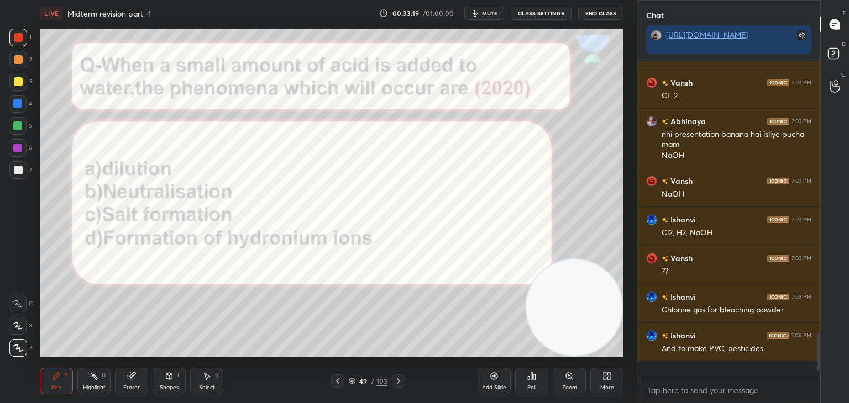
scroll to position [312, 180]
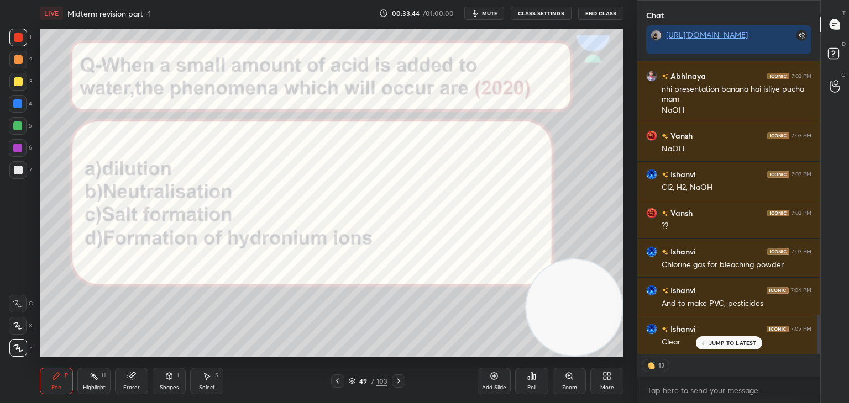
click at [730, 343] on p "JUMP TO LATEST" at bounding box center [733, 343] width 48 height 7
click at [398, 385] on icon at bounding box center [398, 381] width 9 height 9
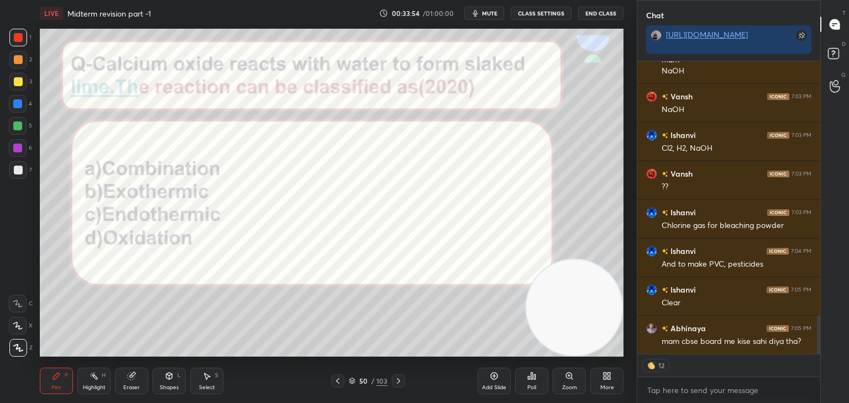
type textarea "x"
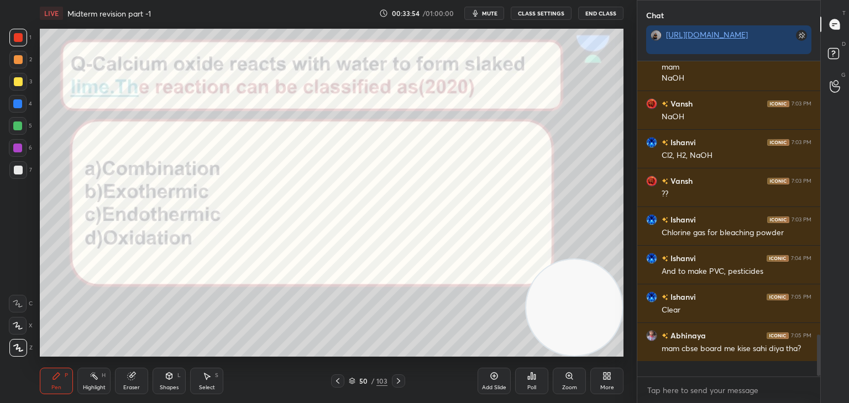
scroll to position [3, 3]
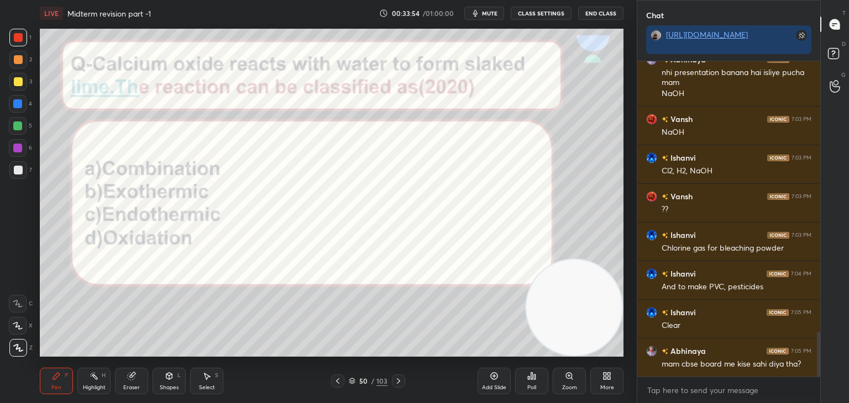
click at [534, 379] on icon at bounding box center [535, 377] width 2 height 5
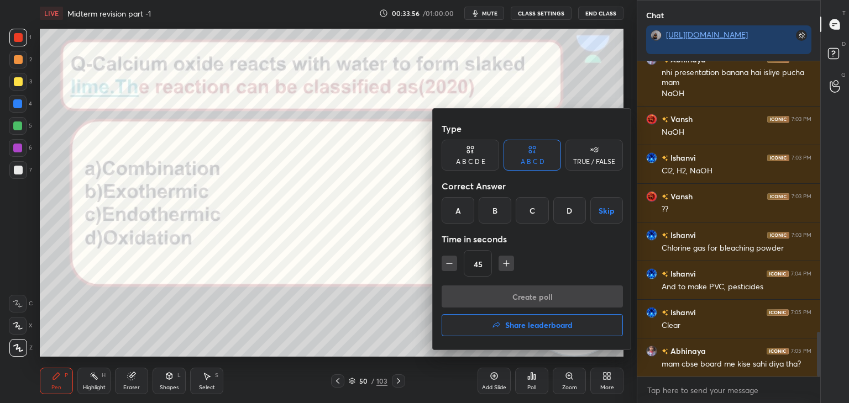
click at [452, 261] on icon "button" at bounding box center [449, 263] width 11 height 11
type input "30"
click at [460, 213] on div "A" at bounding box center [457, 210] width 33 height 27
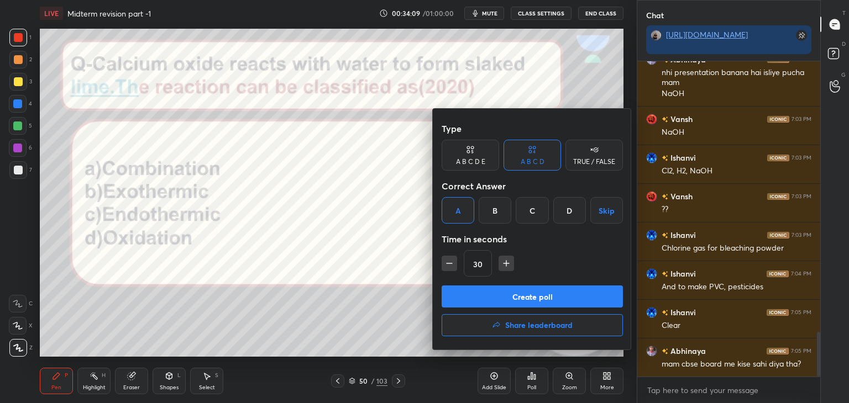
click at [461, 292] on button "Create poll" at bounding box center [531, 297] width 181 height 22
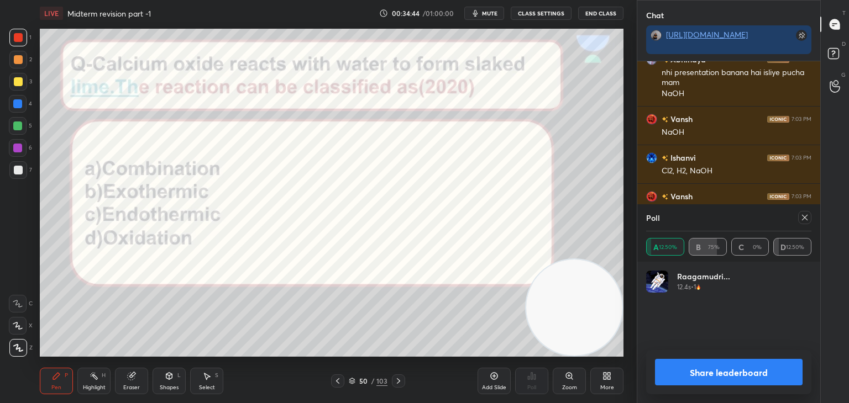
click at [664, 374] on button "Share leaderboard" at bounding box center [729, 372] width 148 height 27
type textarea "x"
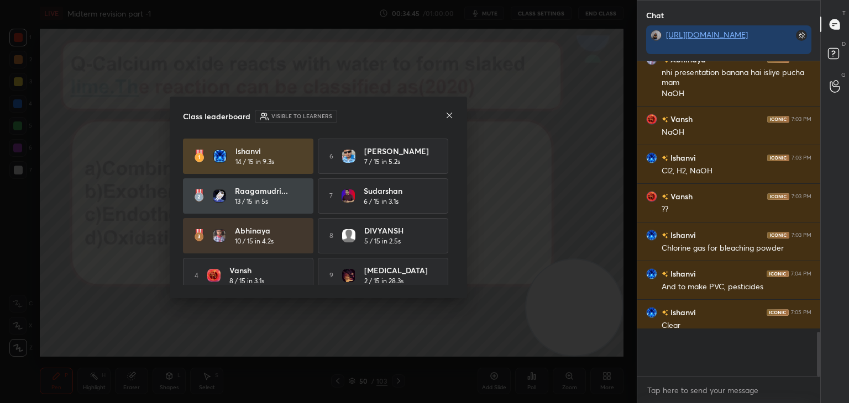
scroll to position [307, 180]
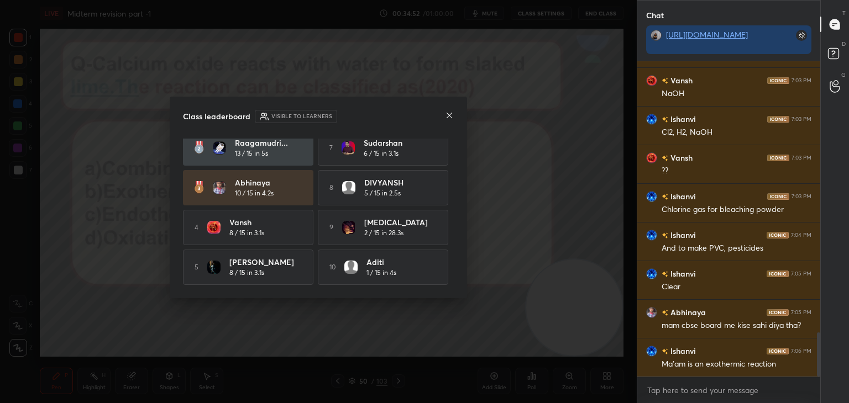
click at [445, 118] on icon at bounding box center [449, 115] width 9 height 9
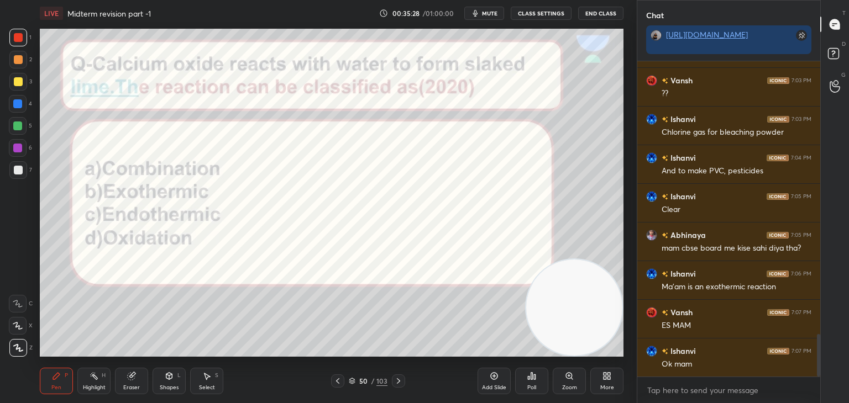
scroll to position [2067, 0]
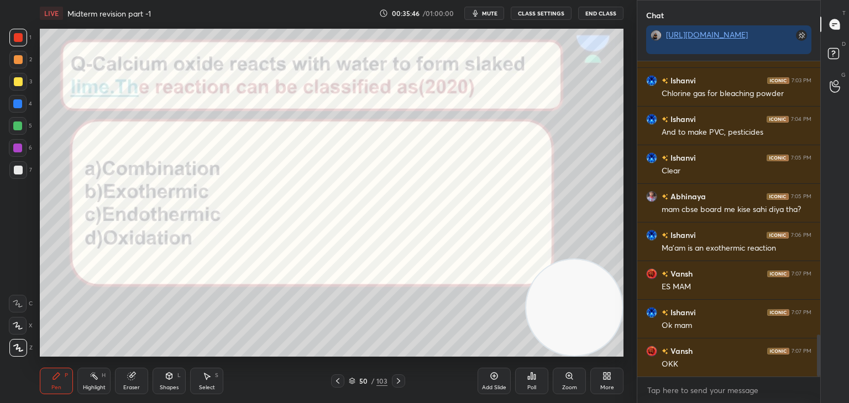
click at [396, 380] on icon at bounding box center [398, 381] width 9 height 9
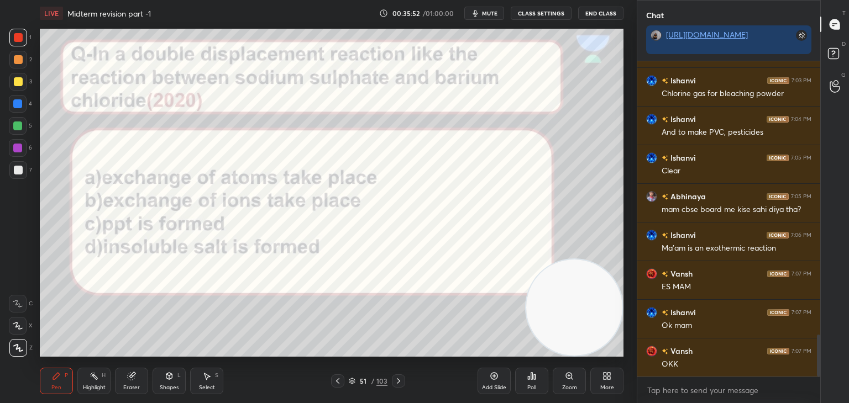
click at [533, 376] on icon at bounding box center [531, 376] width 9 height 9
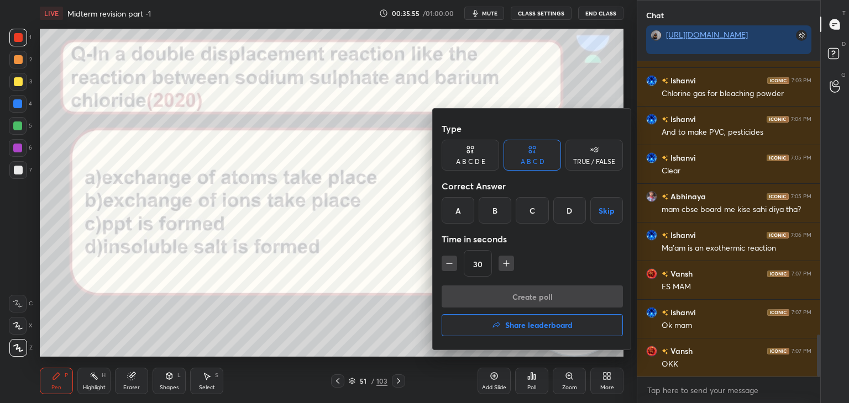
click at [494, 205] on div "B" at bounding box center [494, 210] width 33 height 27
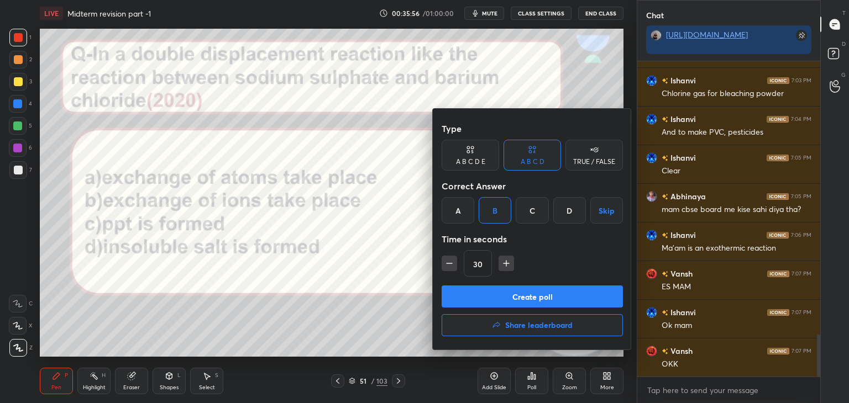
click at [505, 259] on icon "button" at bounding box center [506, 263] width 11 height 11
type input "45"
click at [469, 296] on button "Create poll" at bounding box center [531, 297] width 181 height 22
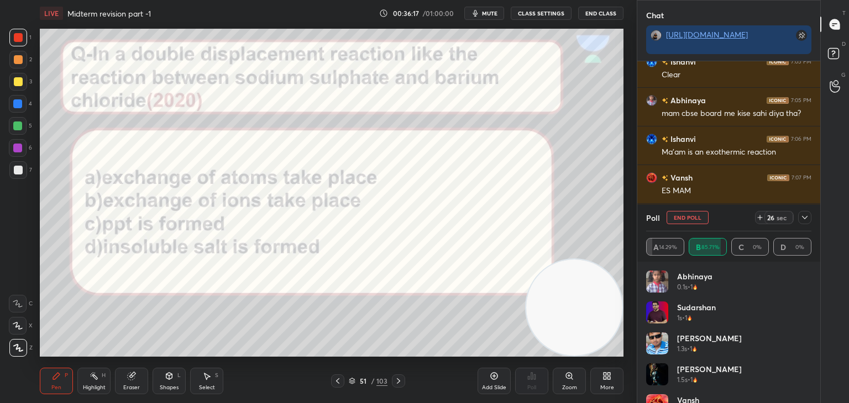
scroll to position [2175, 0]
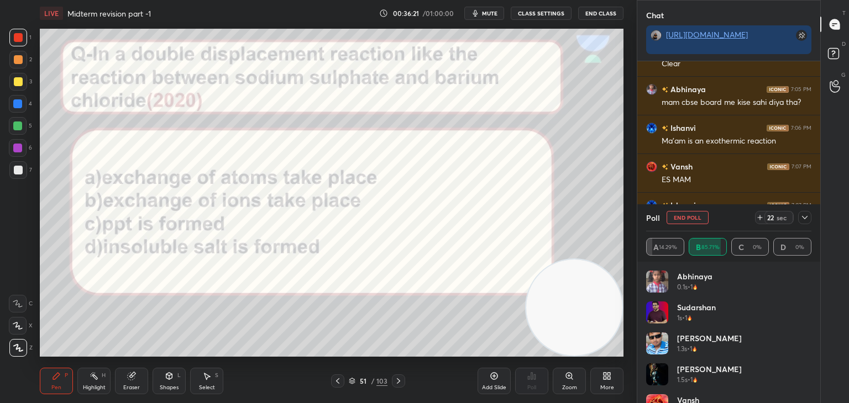
click at [498, 8] on button "mute" at bounding box center [484, 13] width 40 height 13
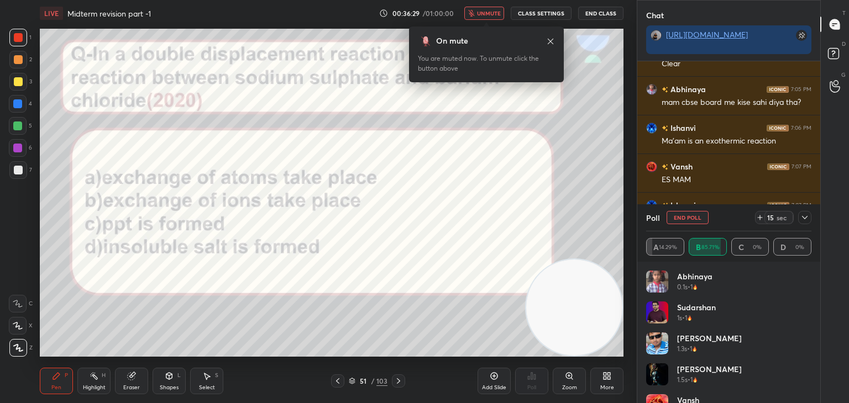
click at [546, 40] on icon at bounding box center [550, 41] width 9 height 9
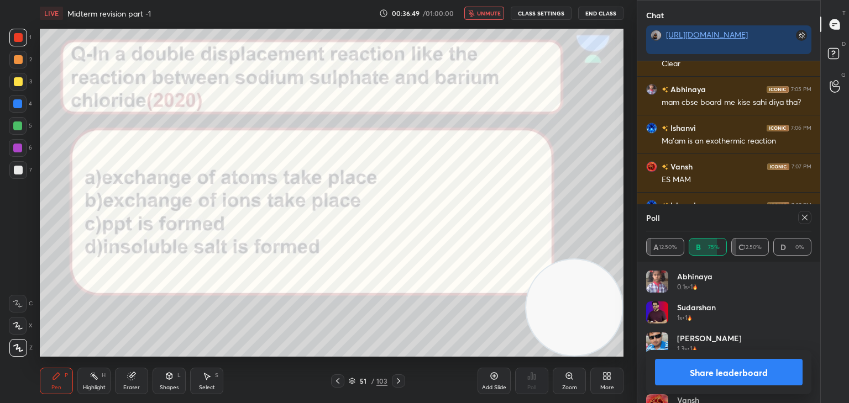
click at [490, 16] on span "unmute" at bounding box center [489, 13] width 24 height 8
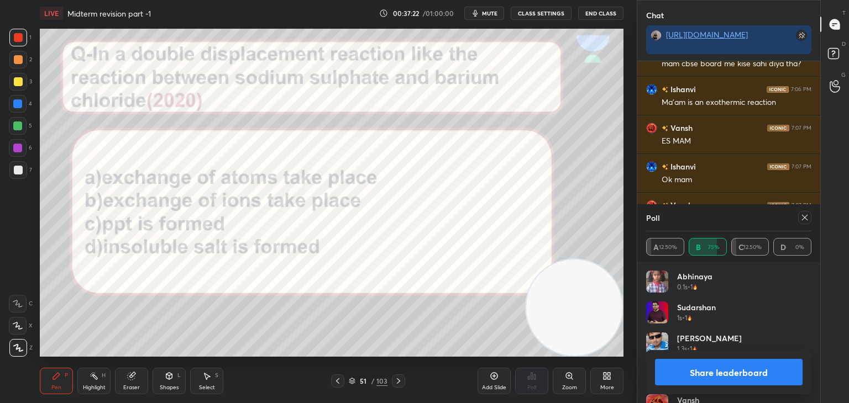
click at [699, 377] on button "Share leaderboard" at bounding box center [729, 372] width 148 height 27
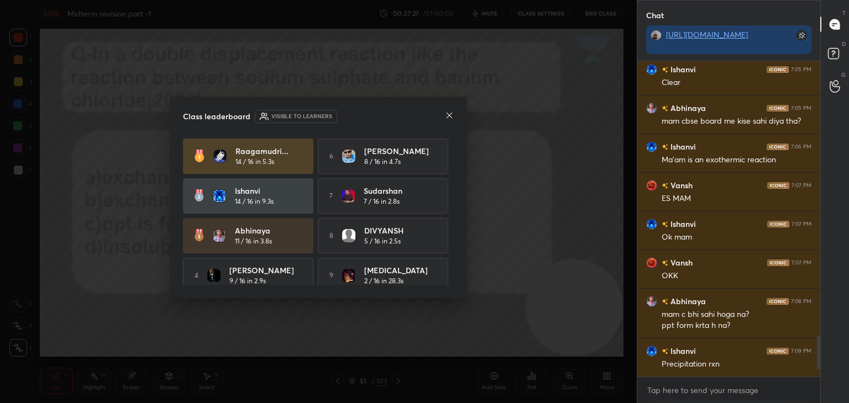
scroll to position [51, 0]
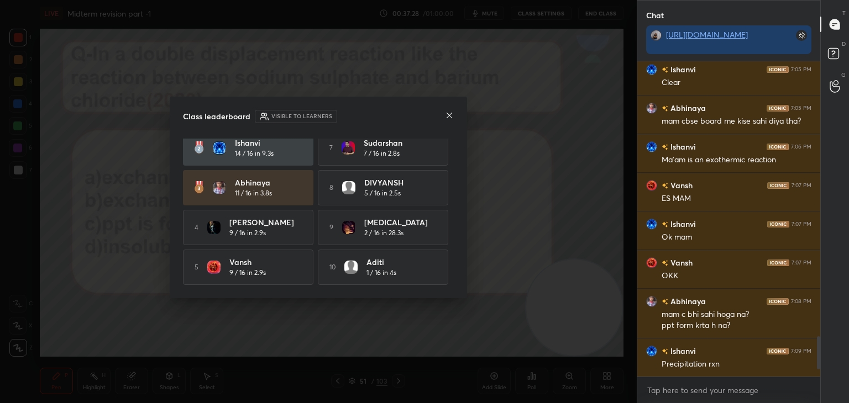
click at [452, 112] on icon at bounding box center [449, 115] width 9 height 9
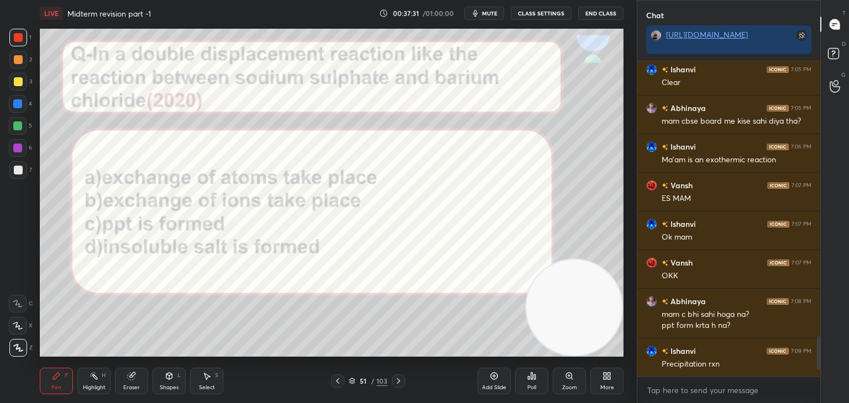
click at [397, 383] on icon at bounding box center [398, 381] width 3 height 6
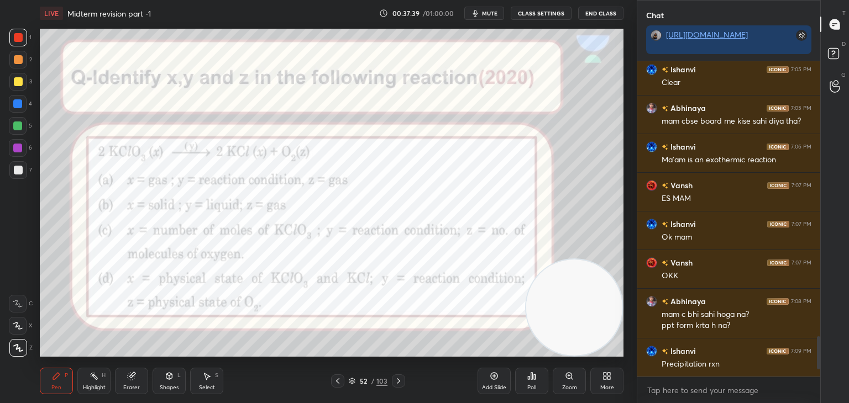
click at [339, 382] on icon at bounding box center [337, 381] width 9 height 9
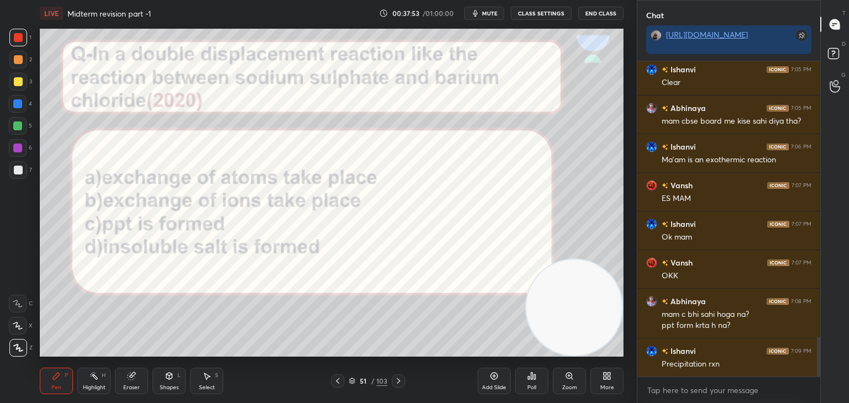
scroll to position [2195, 0]
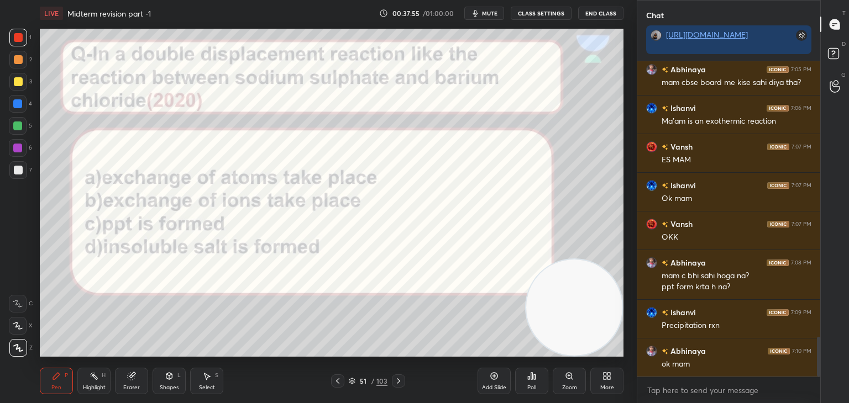
click at [398, 386] on div at bounding box center [398, 381] width 13 height 13
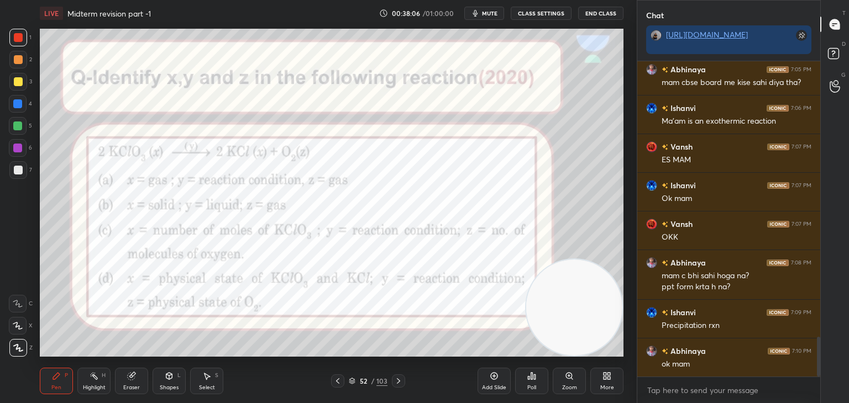
click at [539, 378] on div "Poll" at bounding box center [531, 381] width 33 height 27
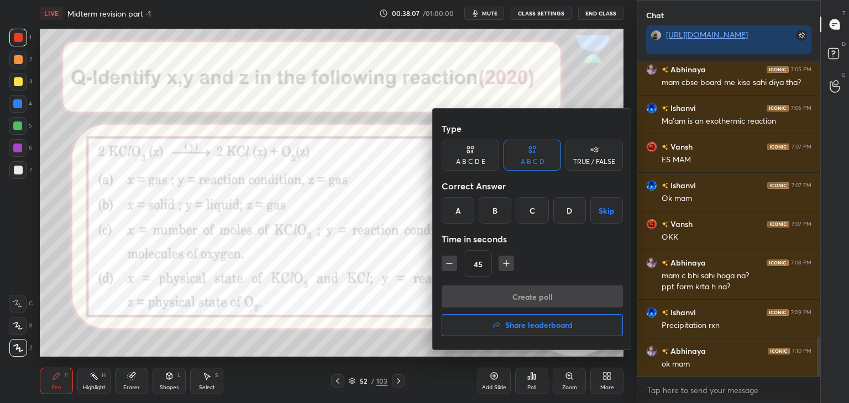
click at [571, 210] on div "D" at bounding box center [569, 210] width 33 height 27
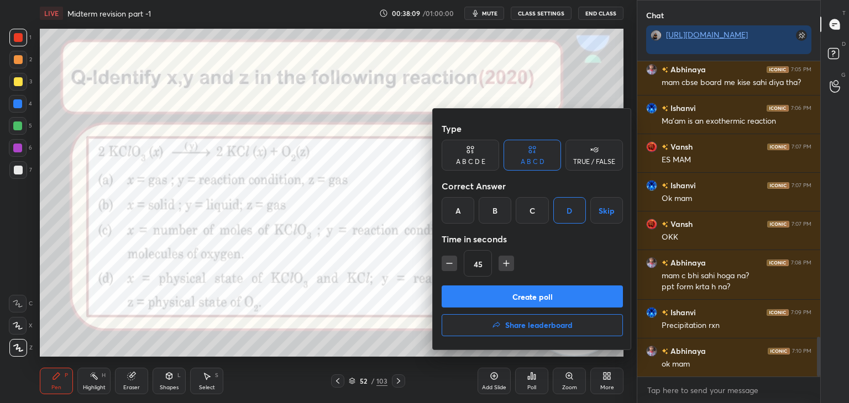
click at [482, 294] on button "Create poll" at bounding box center [531, 297] width 181 height 22
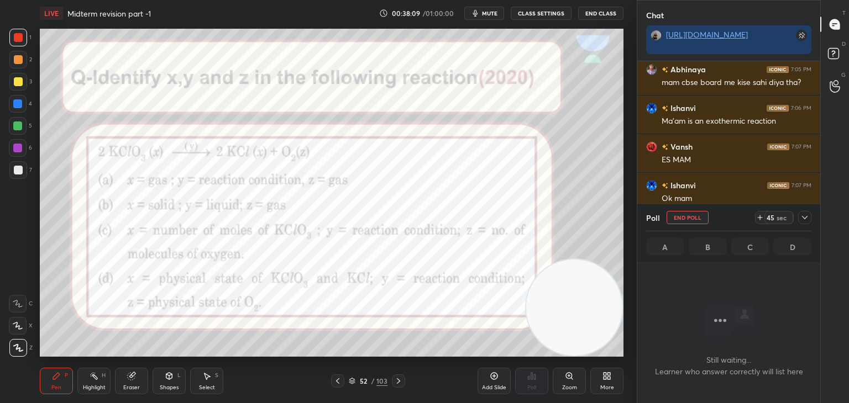
scroll to position [255, 180]
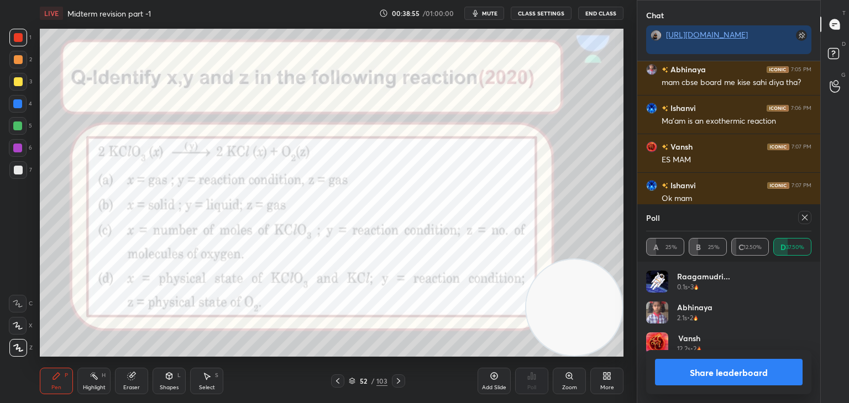
click at [700, 378] on button "Share leaderboard" at bounding box center [729, 372] width 148 height 27
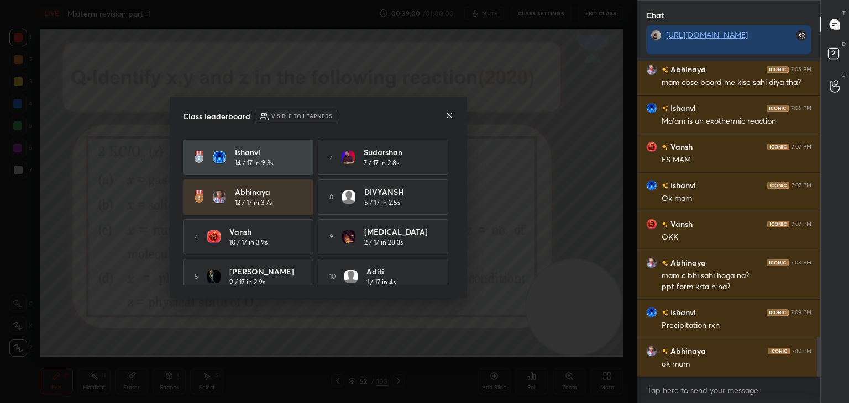
scroll to position [51, 0]
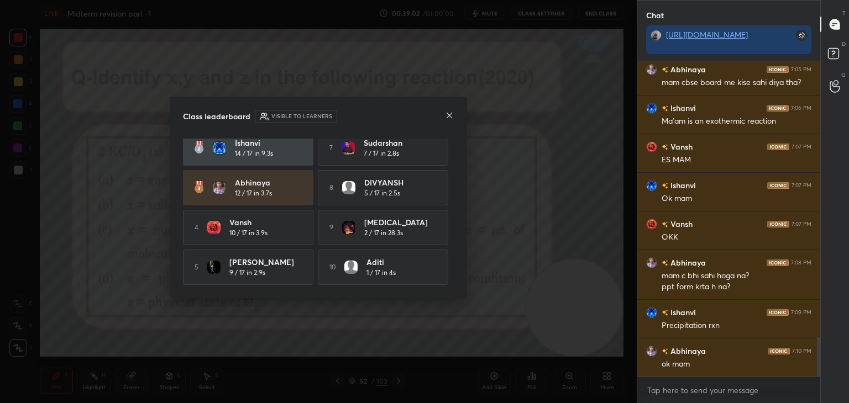
click at [451, 114] on icon at bounding box center [449, 115] width 9 height 9
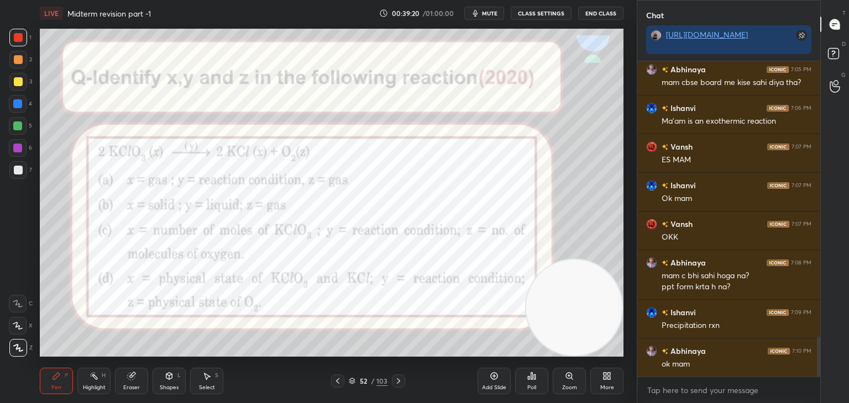
click at [395, 380] on icon at bounding box center [398, 381] width 9 height 9
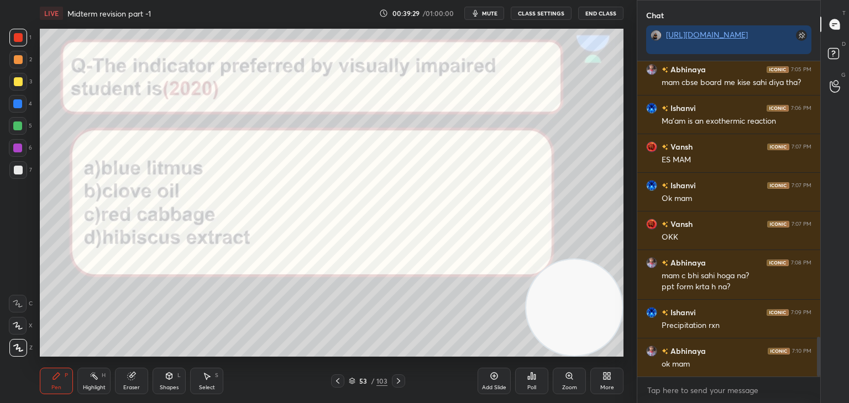
click at [535, 386] on div "Poll" at bounding box center [531, 388] width 9 height 6
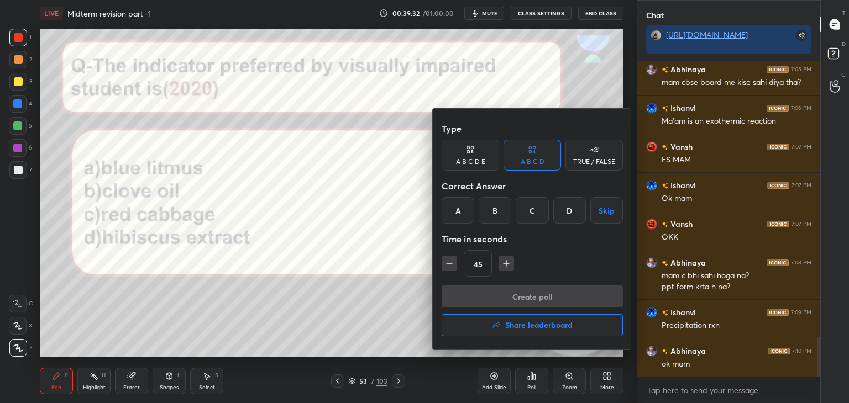
click at [488, 206] on div "B" at bounding box center [494, 210] width 33 height 27
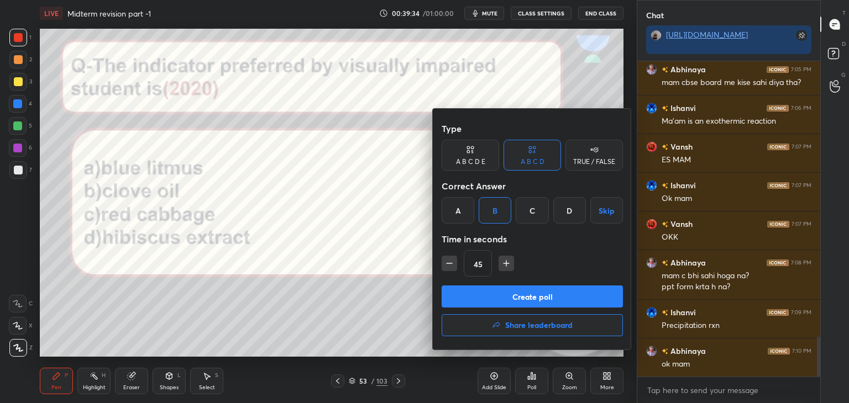
click at [460, 298] on button "Create poll" at bounding box center [531, 297] width 181 height 22
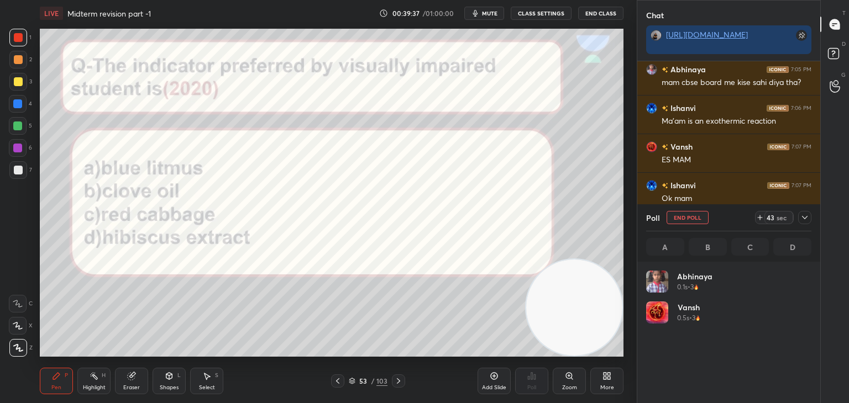
scroll to position [129, 162]
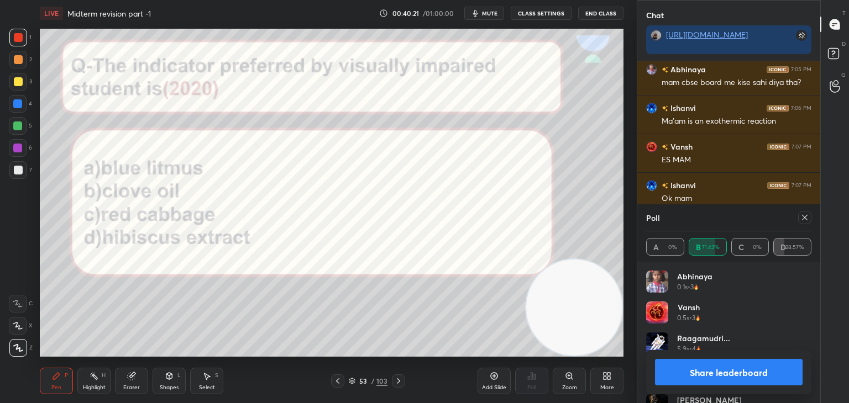
click at [670, 371] on button "Share leaderboard" at bounding box center [729, 372] width 148 height 27
type textarea "x"
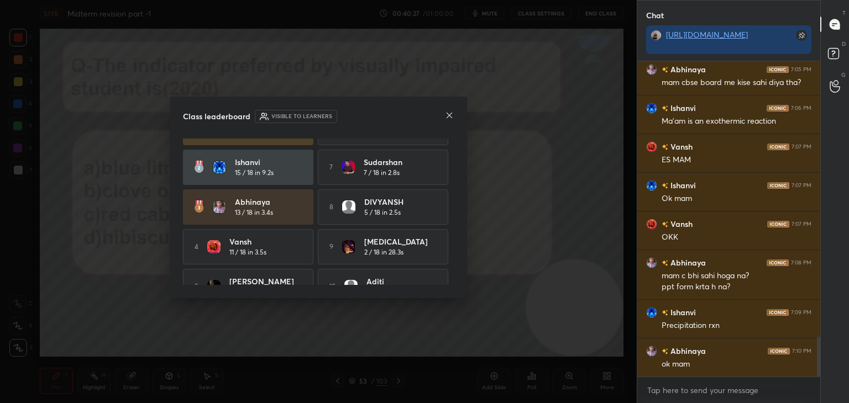
scroll to position [51, 0]
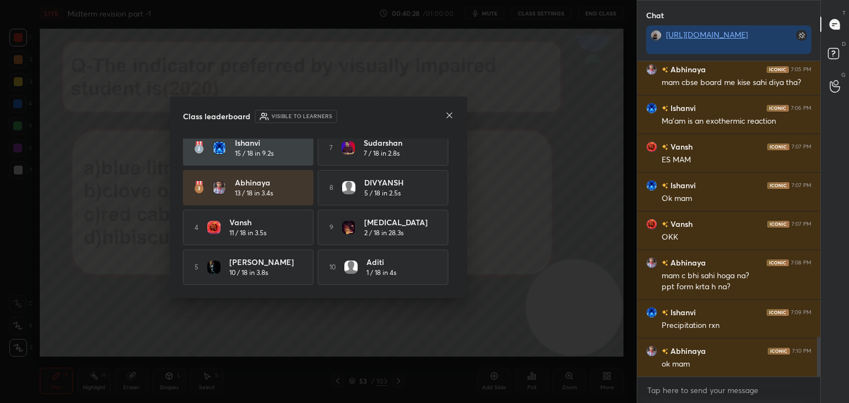
click at [448, 115] on icon at bounding box center [449, 115] width 9 height 9
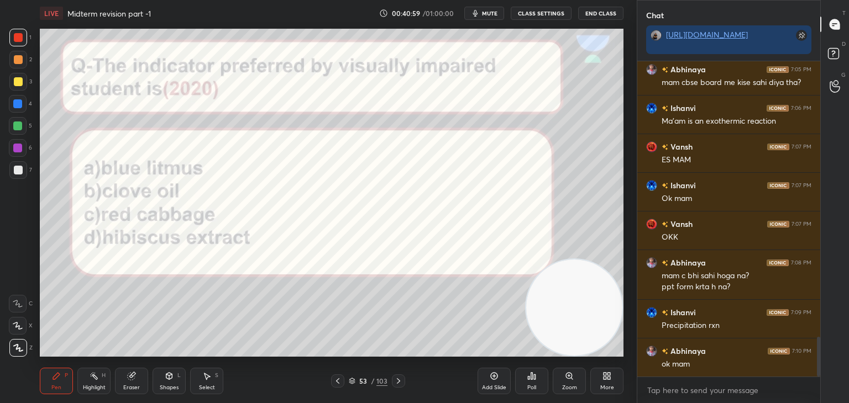
click at [394, 380] on icon at bounding box center [398, 381] width 9 height 9
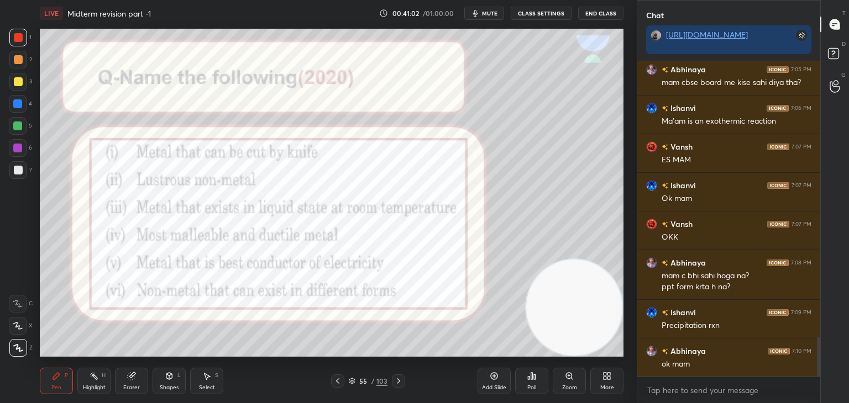
click at [394, 380] on icon at bounding box center [398, 381] width 9 height 9
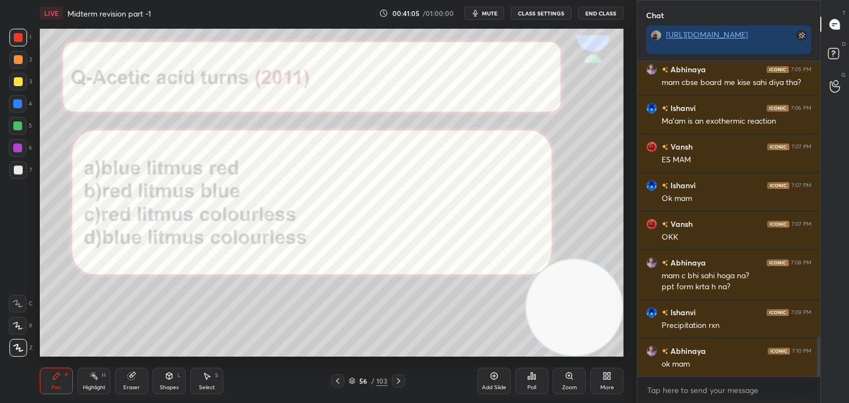
click at [536, 372] on div "Poll" at bounding box center [531, 381] width 33 height 27
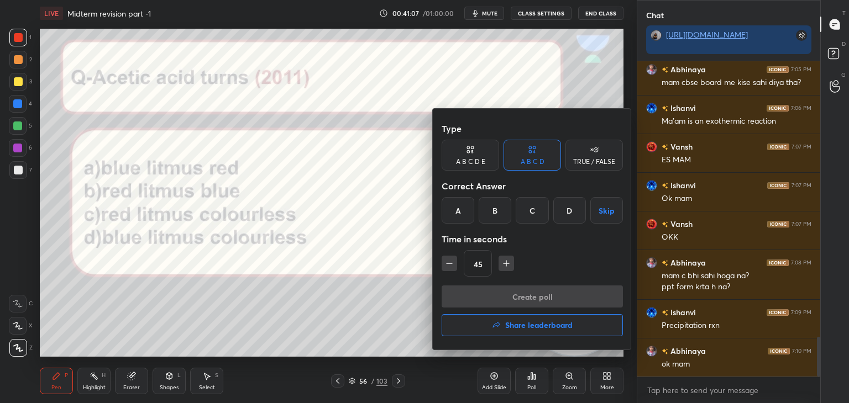
click at [444, 263] on icon "button" at bounding box center [449, 263] width 11 height 11
type input "30"
click at [451, 215] on div "A" at bounding box center [457, 210] width 33 height 27
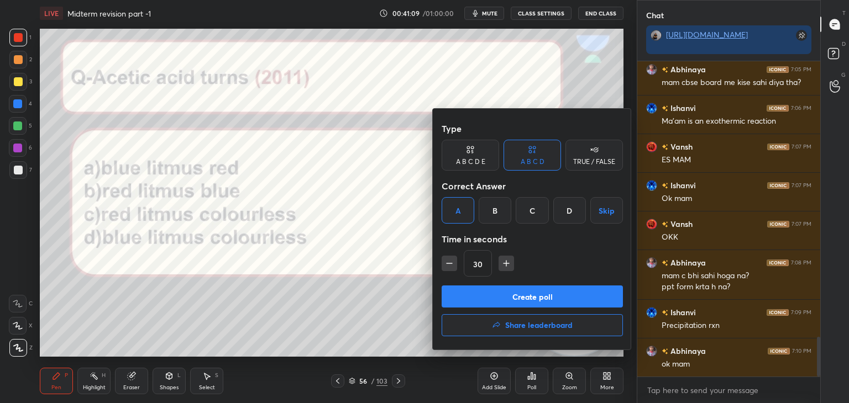
click at [459, 294] on button "Create poll" at bounding box center [531, 297] width 181 height 22
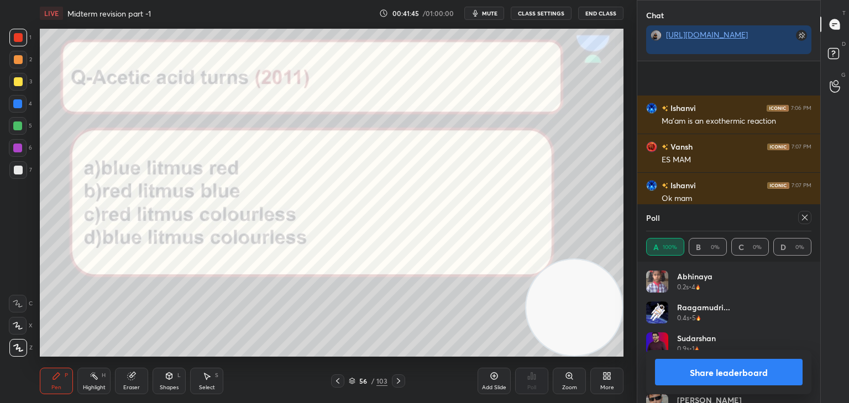
scroll to position [2291, 0]
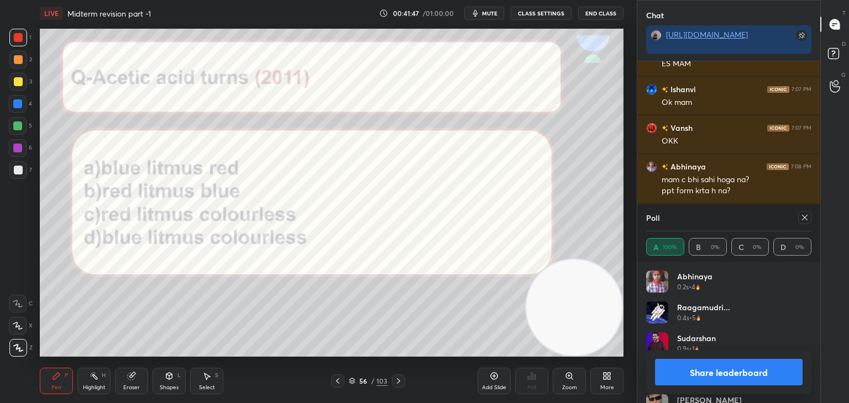
click at [727, 369] on button "Share leaderboard" at bounding box center [729, 372] width 148 height 27
type textarea "x"
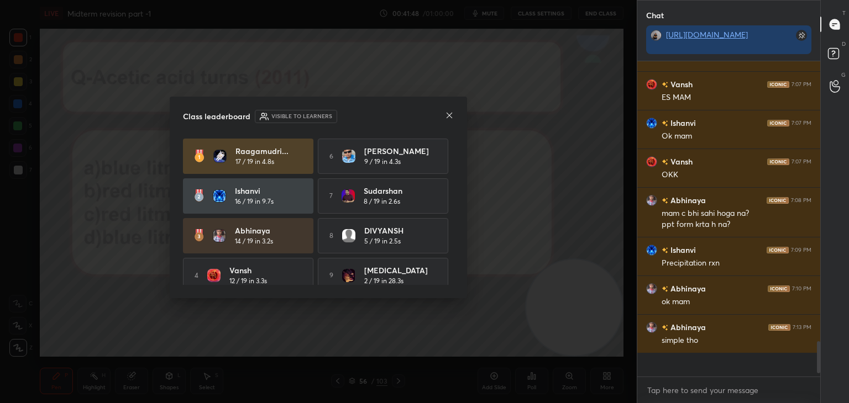
scroll to position [3, 3]
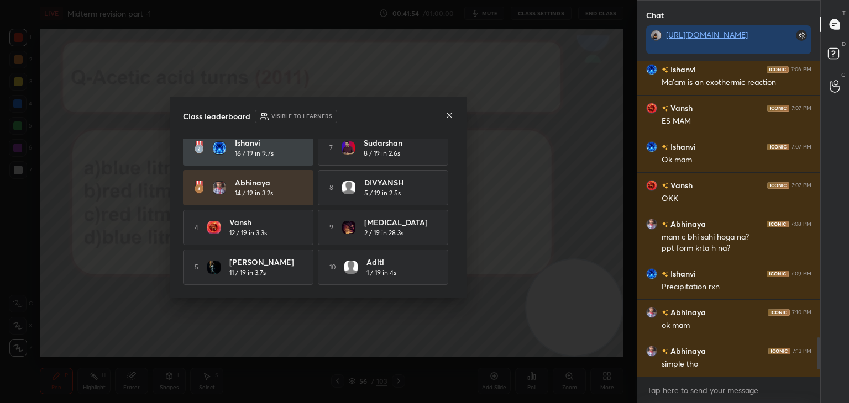
click at [452, 115] on icon at bounding box center [449, 115] width 9 height 9
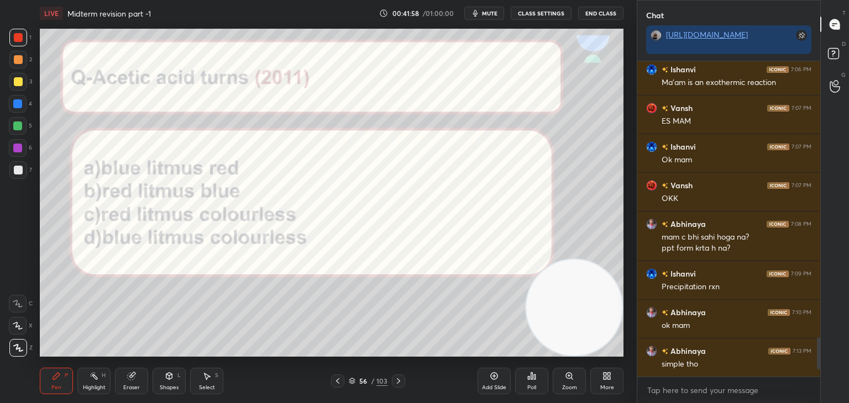
click at [393, 375] on div at bounding box center [398, 381] width 13 height 13
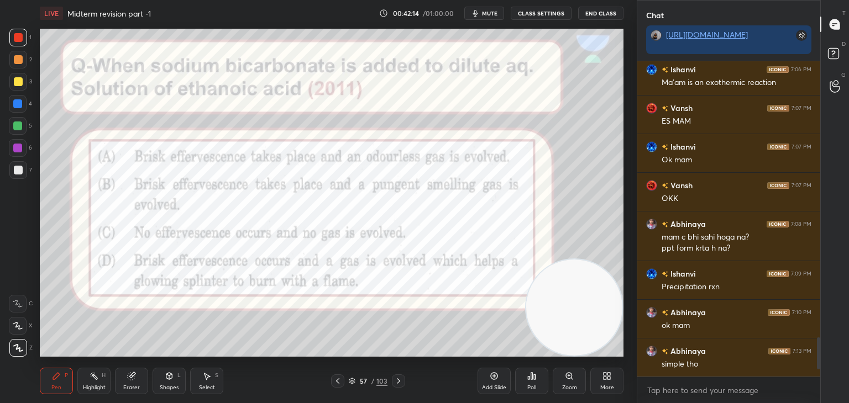
click at [526, 379] on div "Poll" at bounding box center [531, 381] width 33 height 27
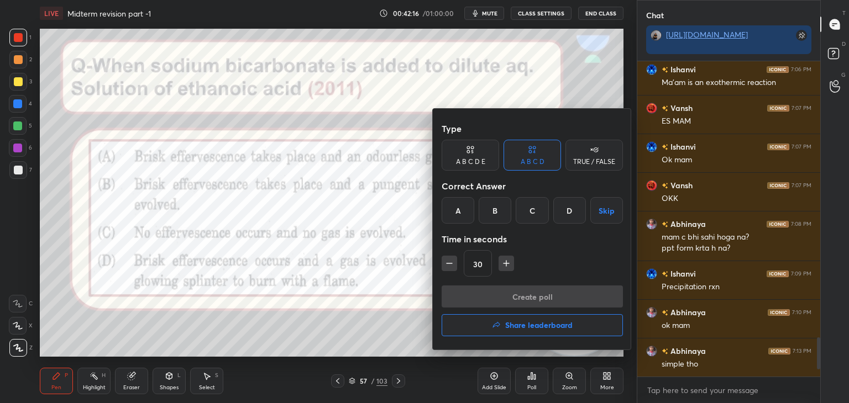
click at [455, 223] on div "A" at bounding box center [457, 210] width 33 height 27
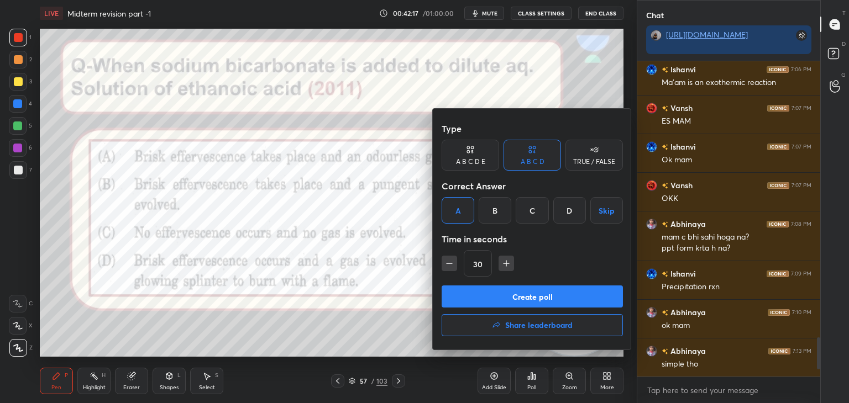
click at [507, 259] on icon "button" at bounding box center [506, 263] width 11 height 11
type input "45"
click at [476, 298] on button "Create poll" at bounding box center [531, 297] width 181 height 22
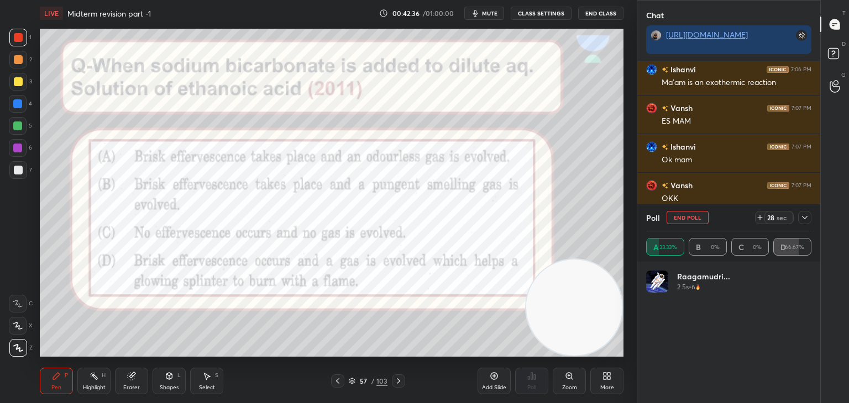
scroll to position [129, 162]
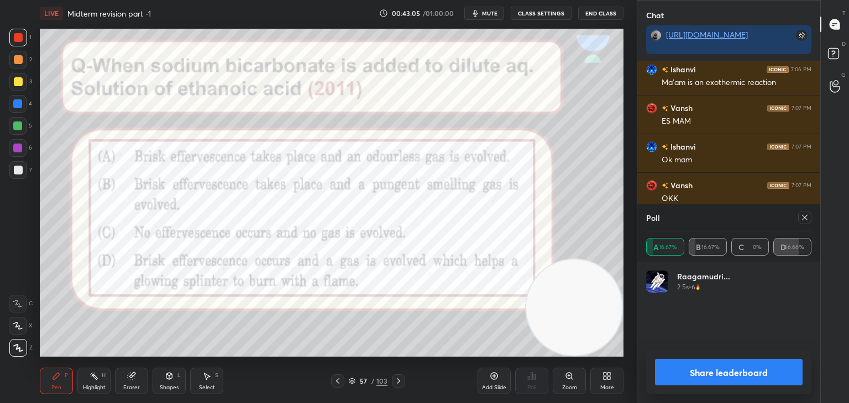
click at [691, 368] on button "Share leaderboard" at bounding box center [729, 372] width 148 height 27
type textarea "x"
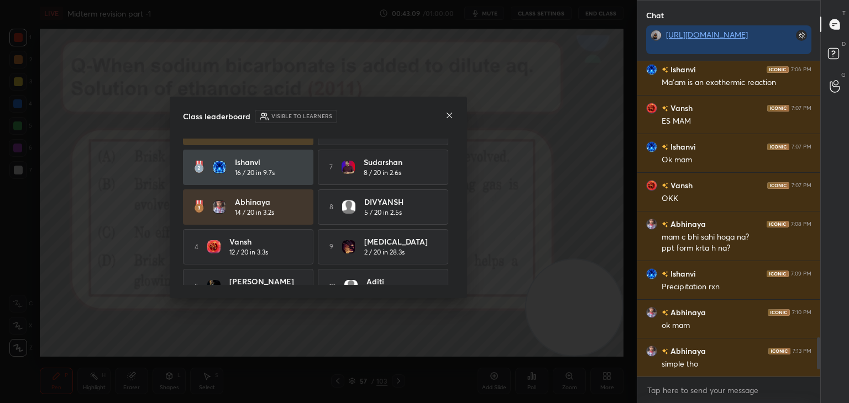
scroll to position [51, 0]
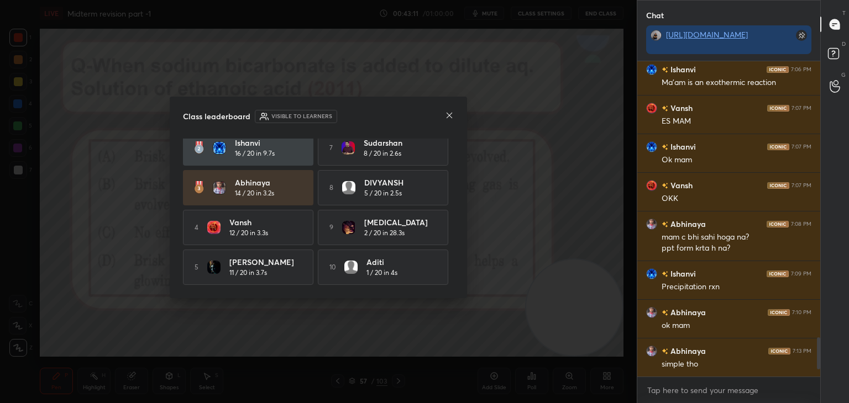
click at [448, 117] on icon at bounding box center [449, 115] width 9 height 9
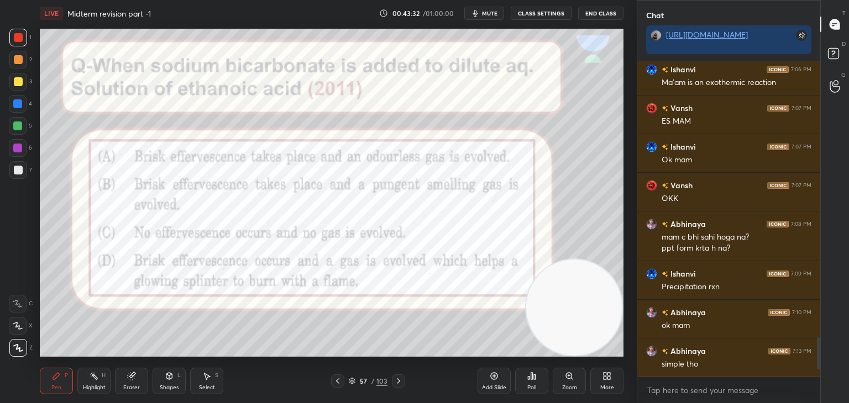
click at [400, 382] on icon at bounding box center [398, 381] width 9 height 9
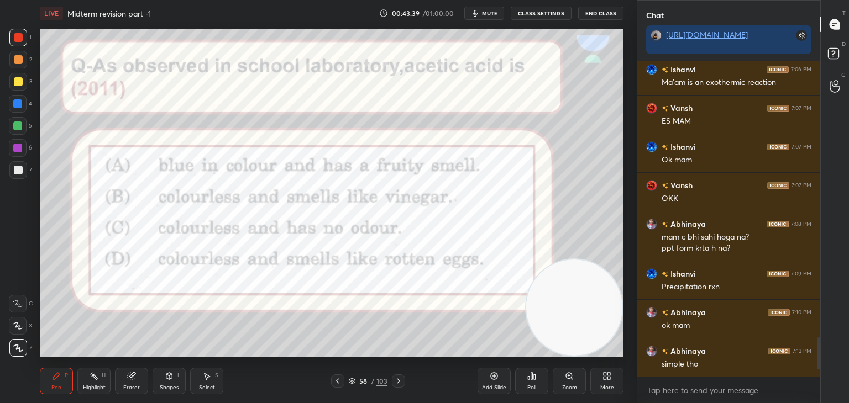
click at [534, 386] on div "Poll" at bounding box center [531, 388] width 9 height 6
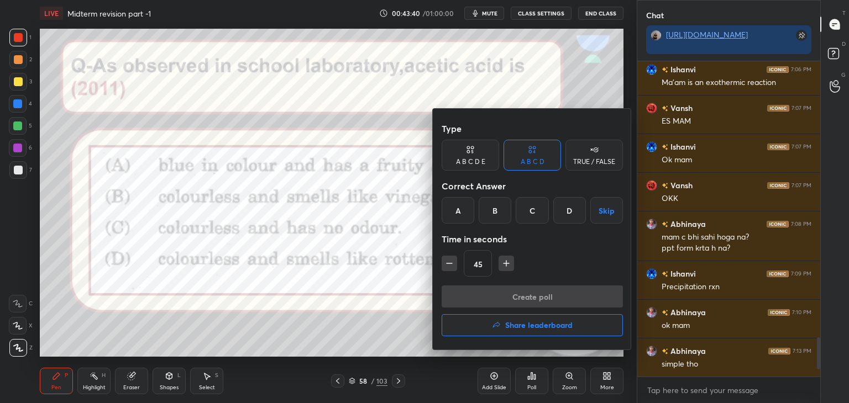
click at [485, 205] on div "B" at bounding box center [494, 210] width 33 height 27
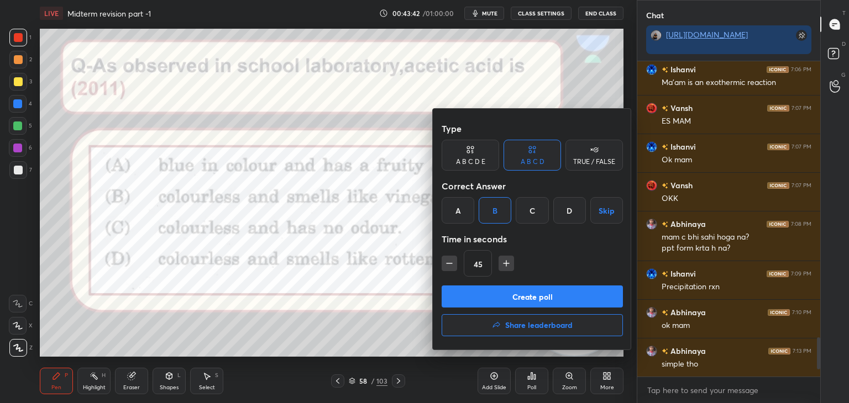
click at [451, 220] on div "A" at bounding box center [457, 210] width 33 height 27
click at [488, 207] on div "B" at bounding box center [494, 210] width 33 height 27
click at [453, 257] on button "button" at bounding box center [448, 263] width 15 height 15
type input "30"
click at [454, 297] on button "Create poll" at bounding box center [531, 297] width 181 height 22
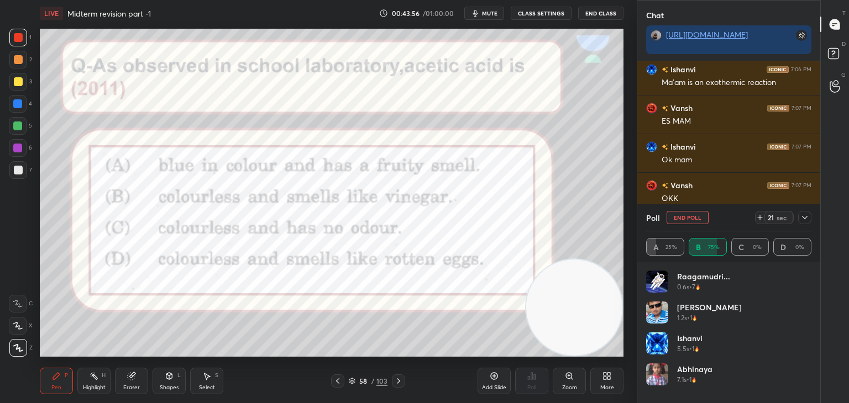
scroll to position [3, 3]
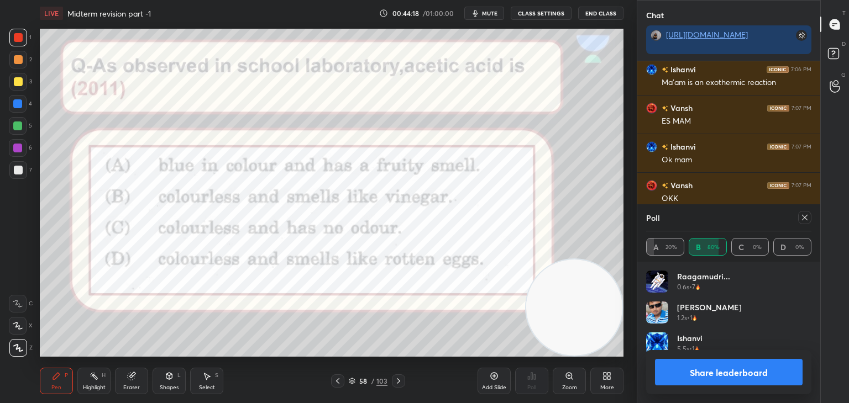
click at [698, 370] on button "Share leaderboard" at bounding box center [729, 372] width 148 height 27
type textarea "x"
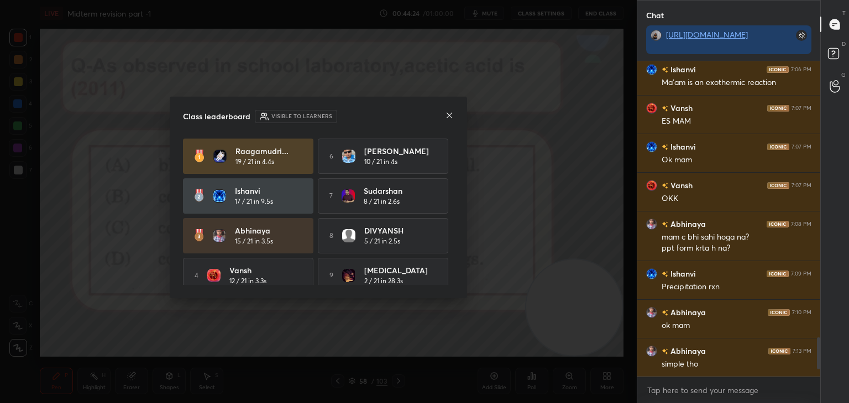
scroll to position [51, 0]
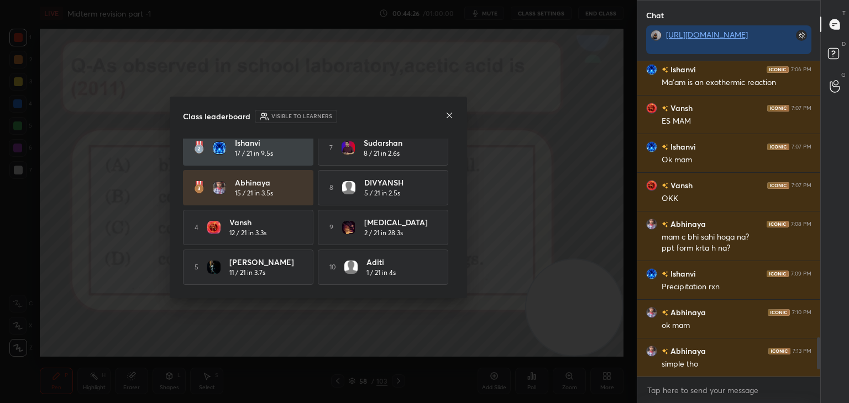
click at [450, 115] on icon at bounding box center [449, 115] width 9 height 9
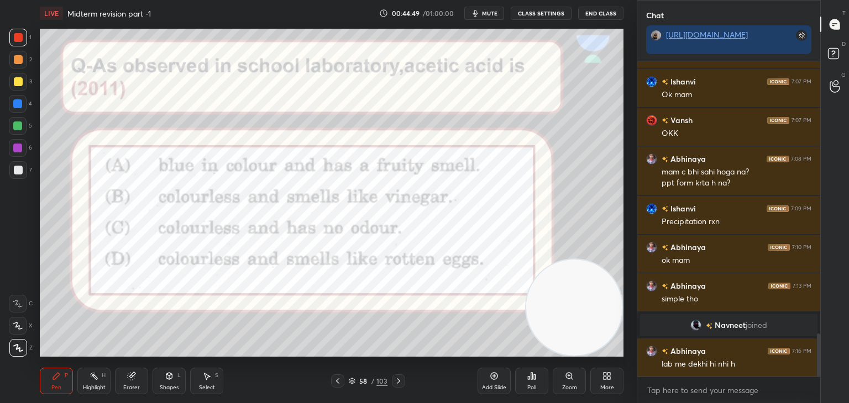
scroll to position [2007, 0]
click at [395, 383] on icon at bounding box center [398, 381] width 9 height 9
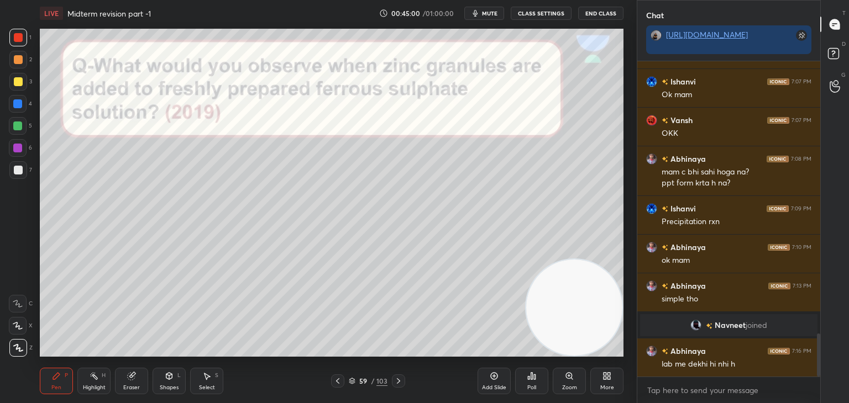
click at [17, 169] on div at bounding box center [18, 170] width 9 height 9
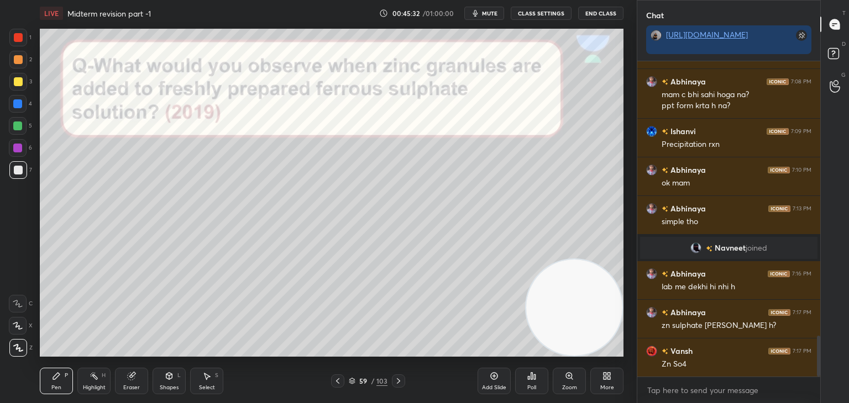
scroll to position [2123, 0]
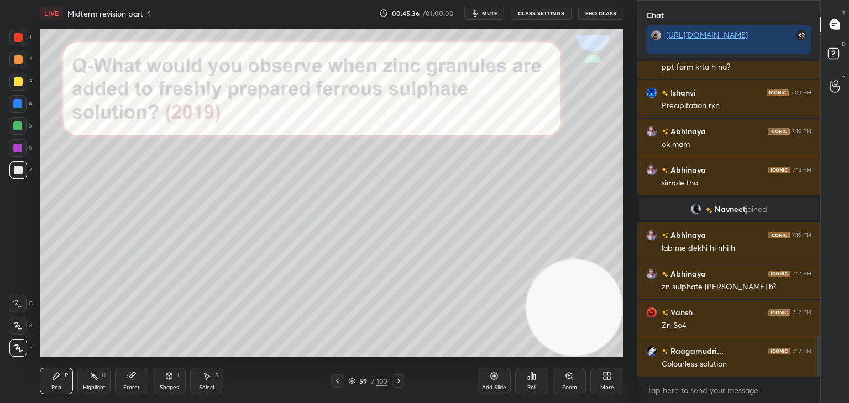
click at [401, 381] on icon at bounding box center [398, 381] width 9 height 9
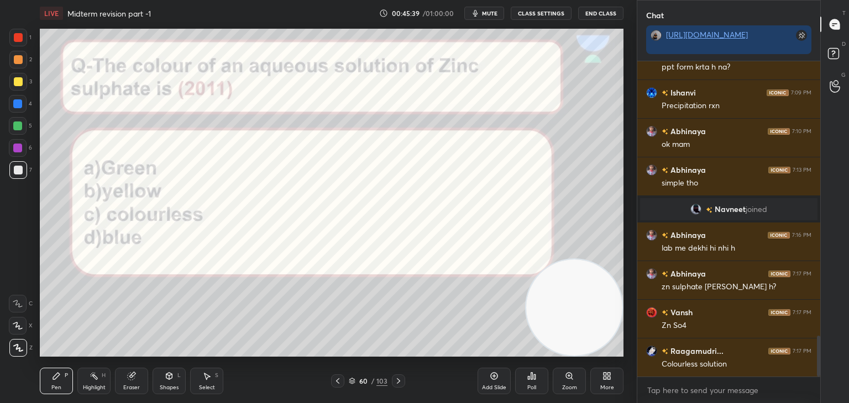
click at [533, 385] on div "Poll" at bounding box center [531, 388] width 9 height 6
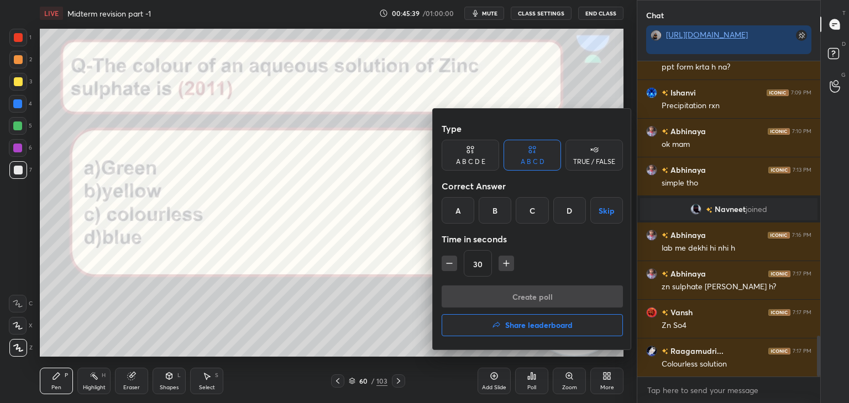
scroll to position [2134, 0]
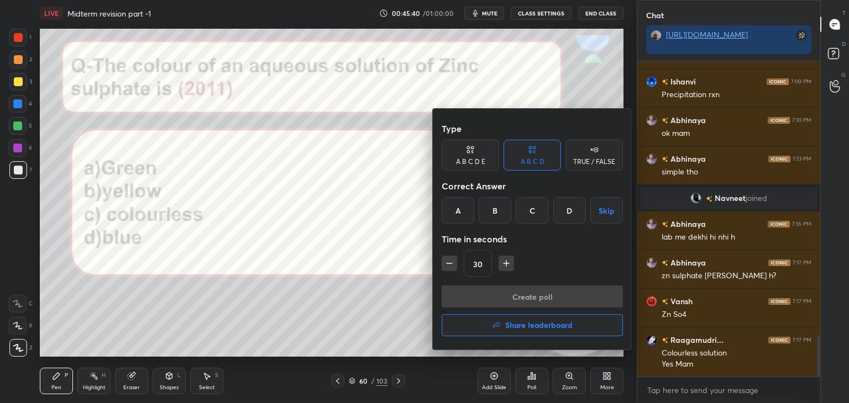
click at [534, 215] on div "C" at bounding box center [531, 210] width 33 height 27
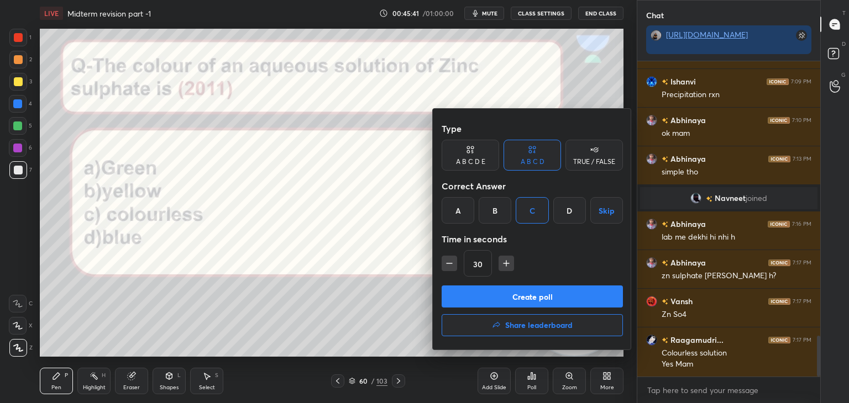
click at [507, 260] on icon "button" at bounding box center [506, 263] width 11 height 11
type input "45"
click at [497, 299] on button "Create poll" at bounding box center [531, 297] width 181 height 22
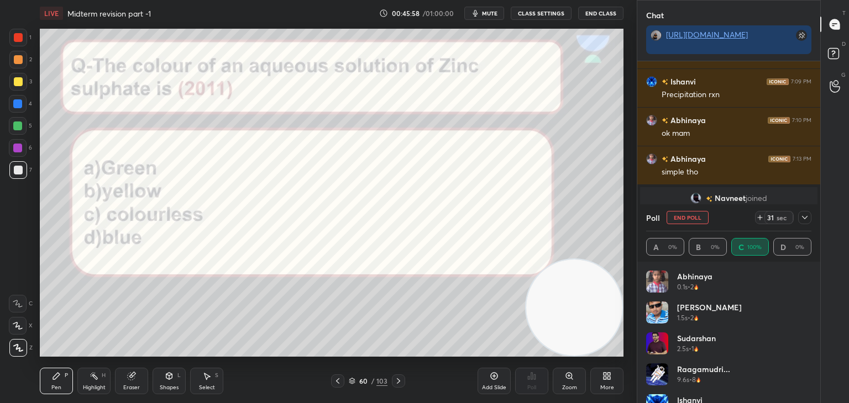
scroll to position [2230, 0]
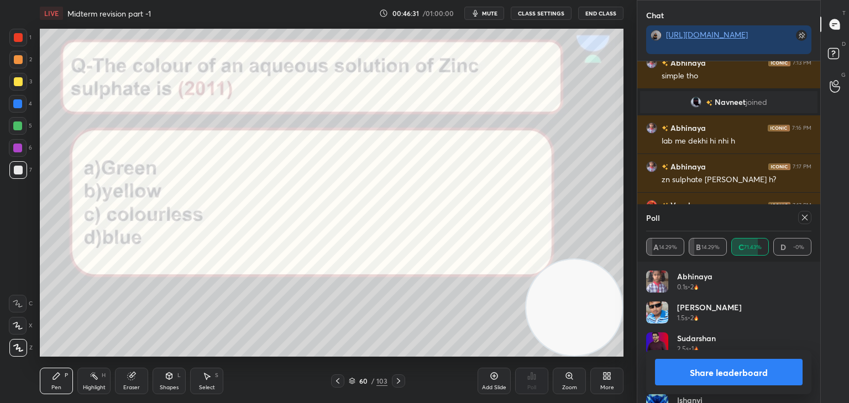
click at [701, 372] on button "Share leaderboard" at bounding box center [729, 372] width 148 height 27
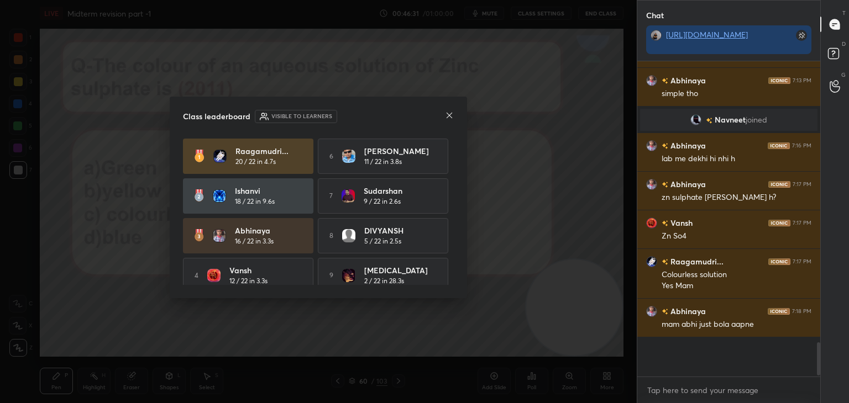
scroll to position [307, 180]
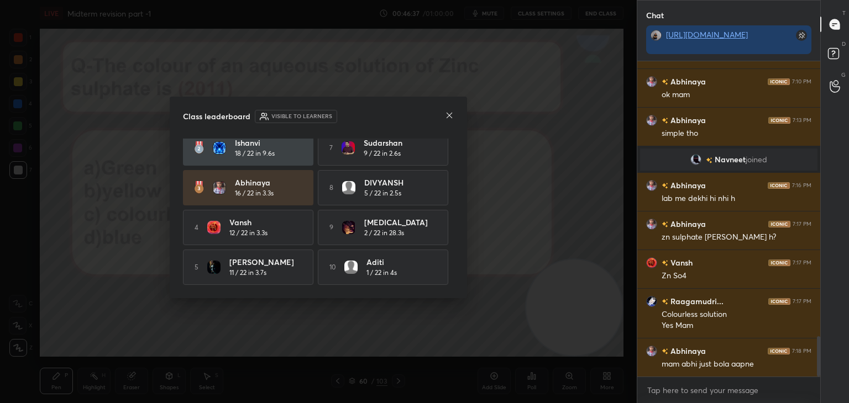
click at [450, 113] on icon at bounding box center [449, 115] width 9 height 9
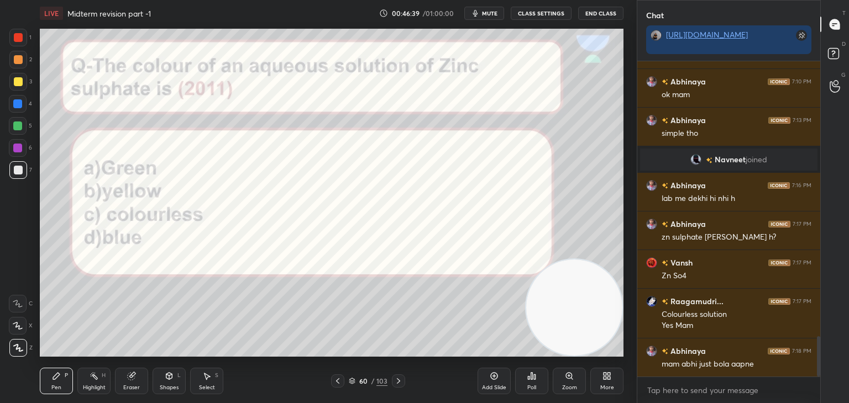
click at [13, 144] on div at bounding box center [17, 148] width 9 height 9
click at [397, 378] on icon at bounding box center [398, 381] width 9 height 9
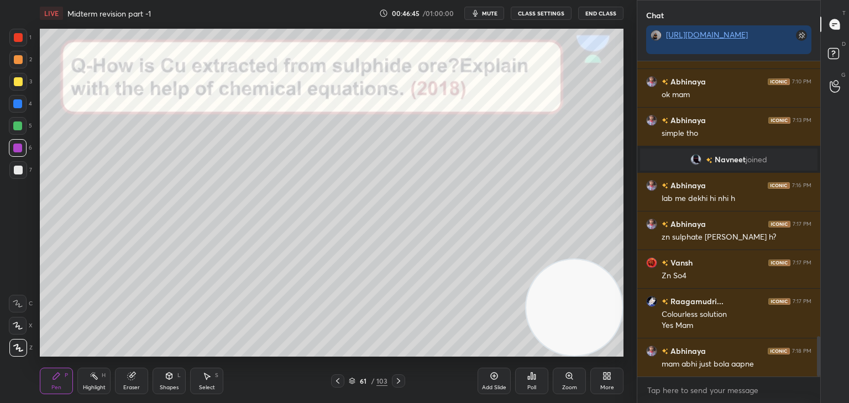
click at [397, 378] on icon at bounding box center [398, 381] width 9 height 9
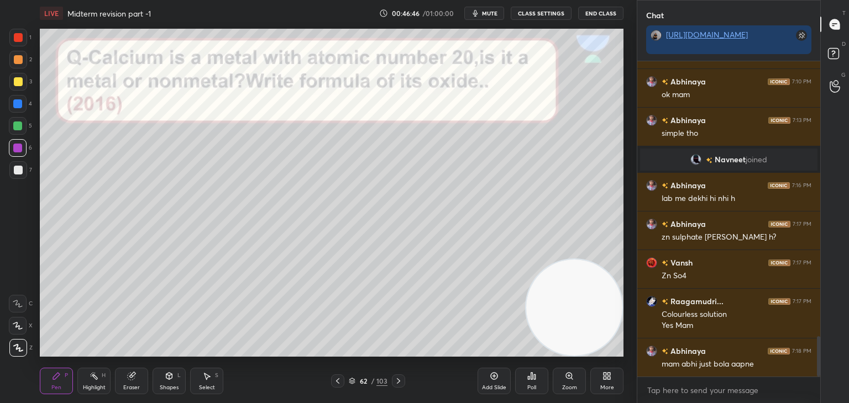
click at [397, 378] on icon at bounding box center [398, 381] width 9 height 9
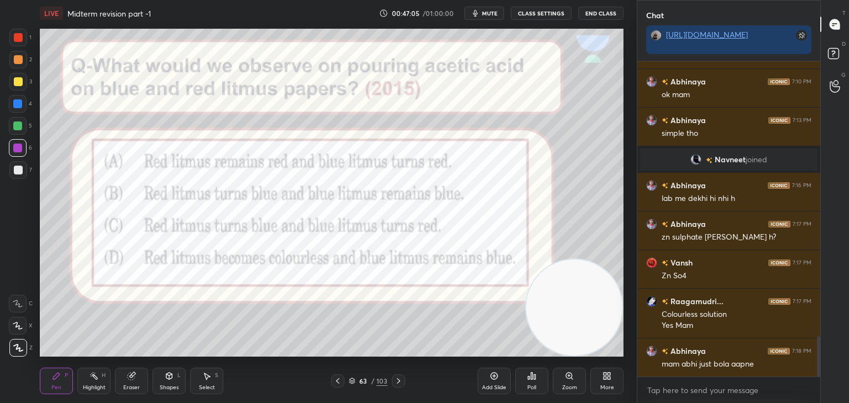
click at [534, 377] on icon at bounding box center [535, 377] width 2 height 5
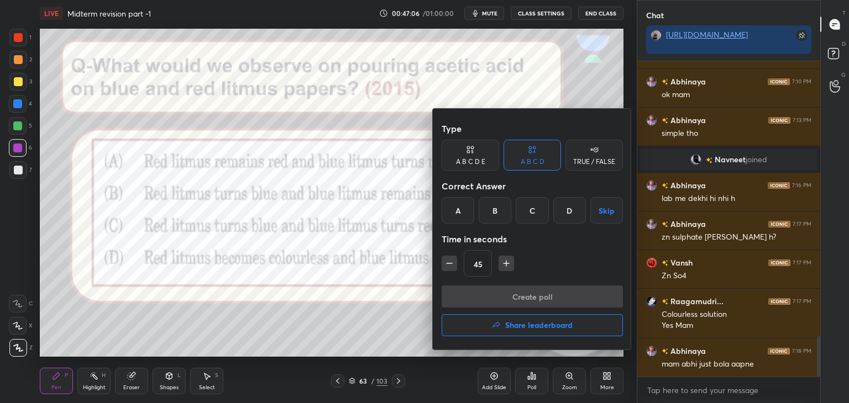
click at [455, 217] on div "A" at bounding box center [457, 210] width 33 height 27
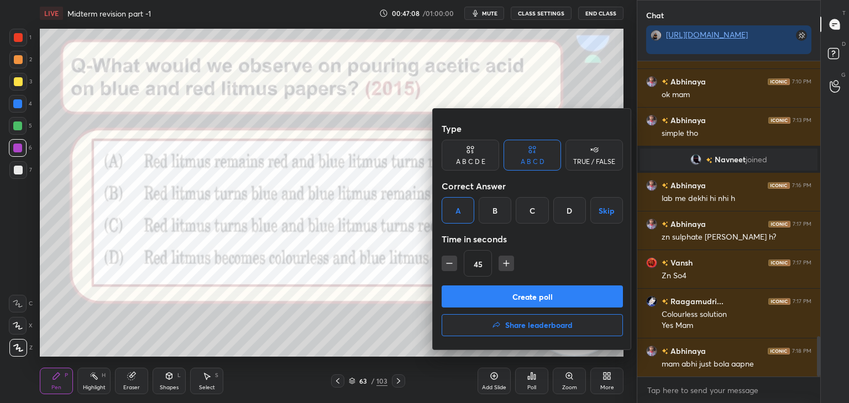
click at [450, 301] on button "Create poll" at bounding box center [531, 297] width 181 height 22
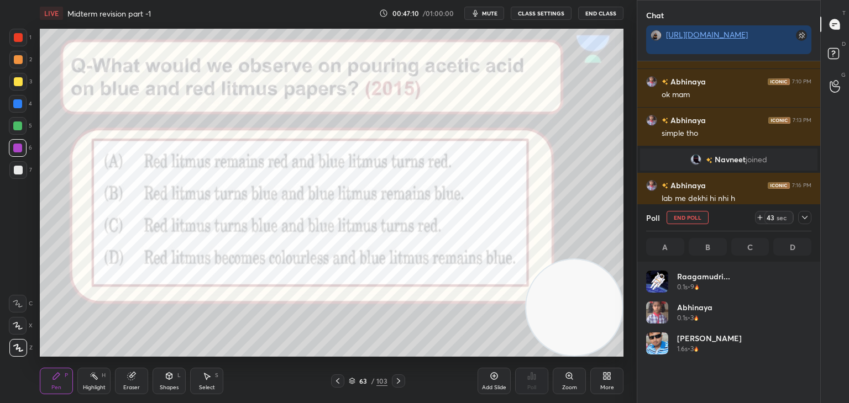
scroll to position [3, 3]
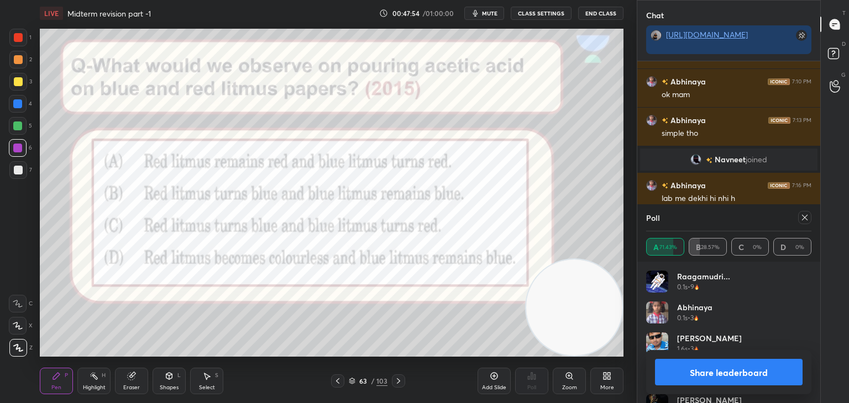
click at [709, 375] on button "Share leaderboard" at bounding box center [729, 372] width 148 height 27
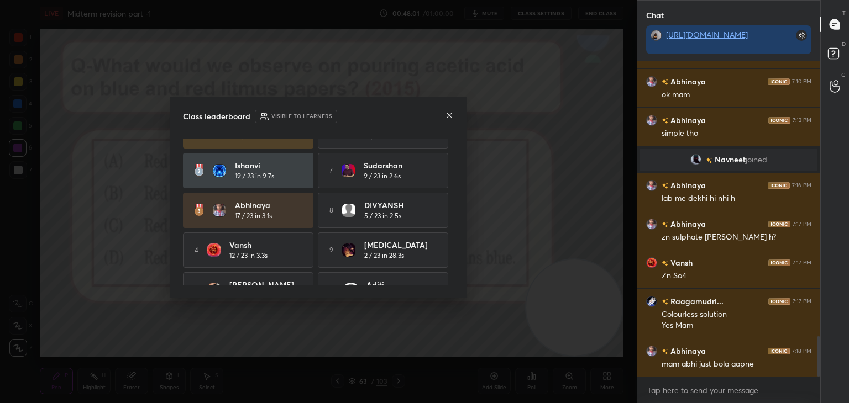
scroll to position [51, 0]
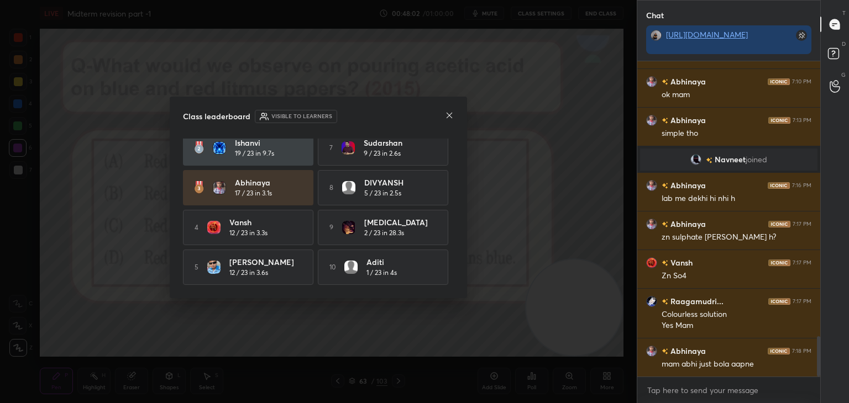
click at [449, 117] on icon at bounding box center [449, 115] width 9 height 9
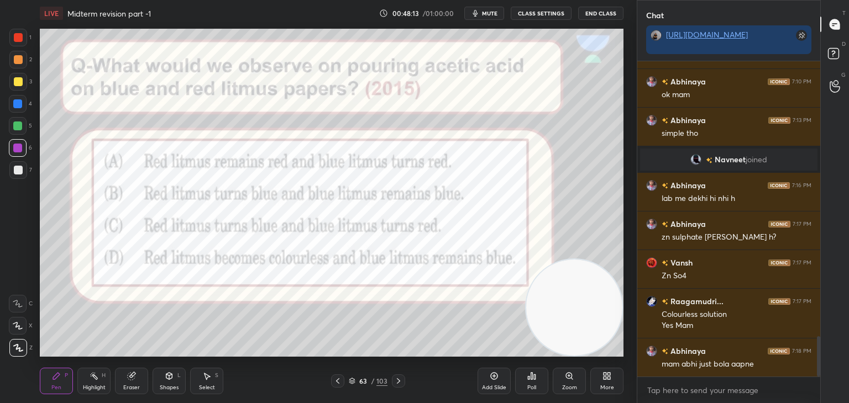
click at [393, 385] on div at bounding box center [398, 381] width 13 height 13
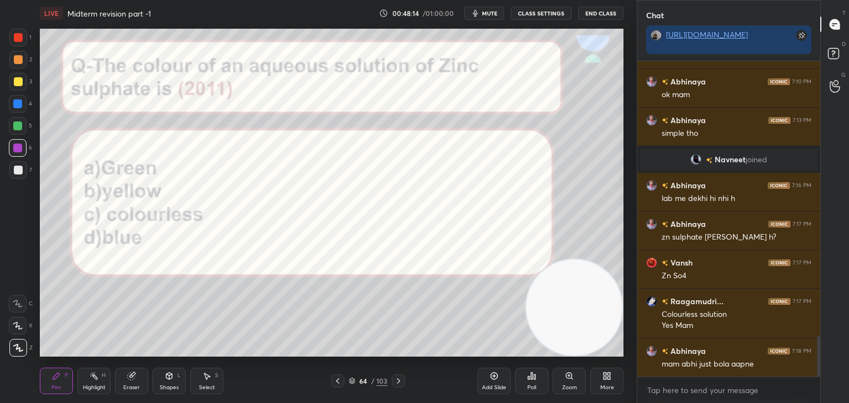
click at [393, 385] on div at bounding box center [398, 381] width 13 height 13
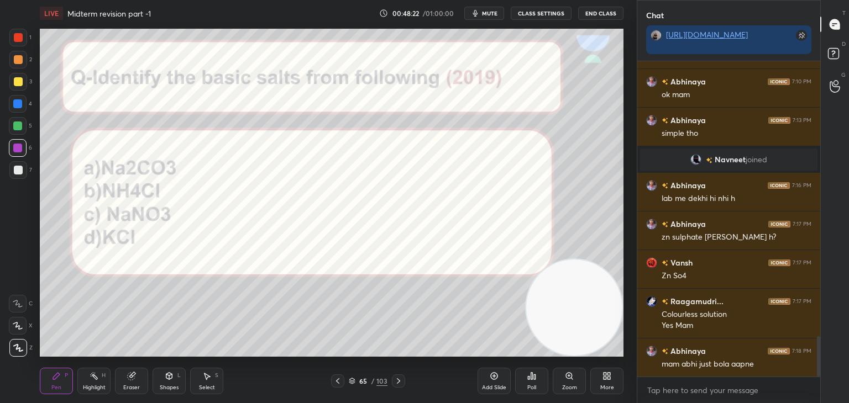
click at [526, 381] on div "Poll" at bounding box center [531, 381] width 33 height 27
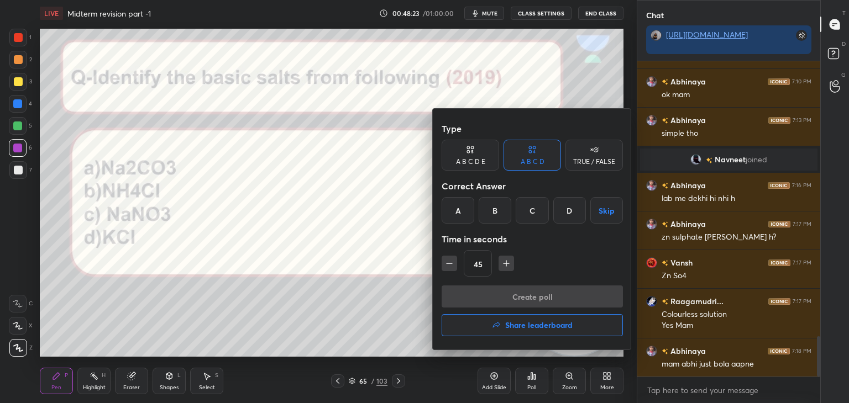
click at [456, 206] on div "A" at bounding box center [457, 210] width 33 height 27
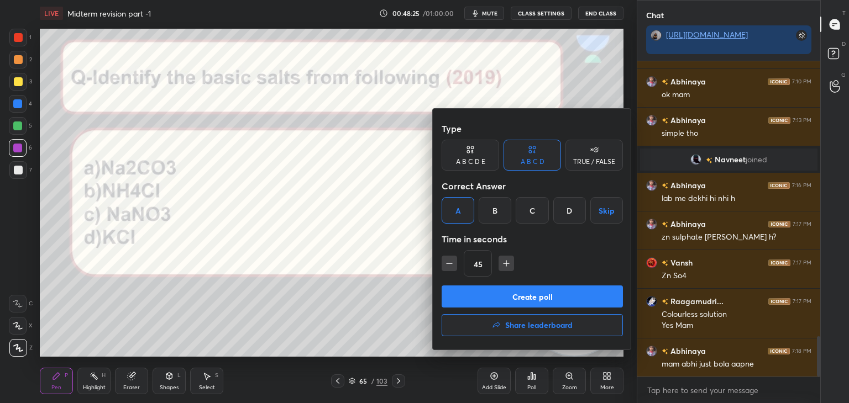
click at [460, 299] on button "Create poll" at bounding box center [531, 297] width 181 height 22
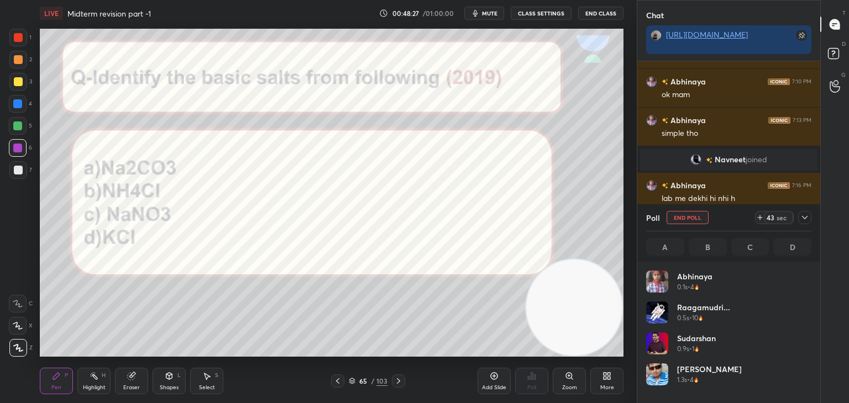
scroll to position [129, 162]
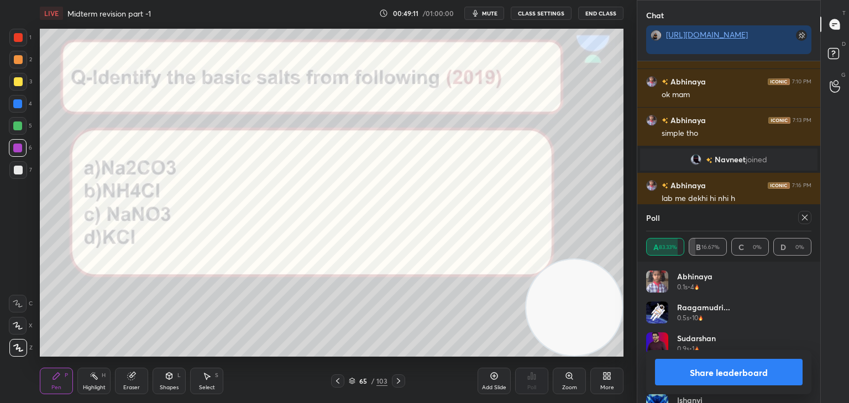
click at [699, 369] on button "Share leaderboard" at bounding box center [729, 372] width 148 height 27
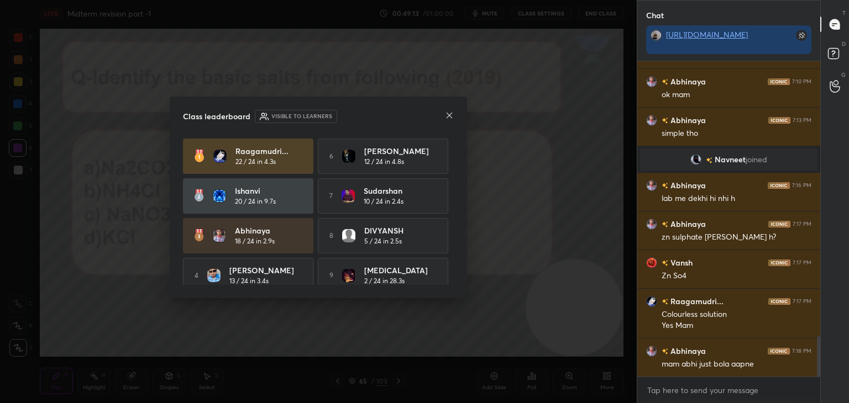
scroll to position [51, 0]
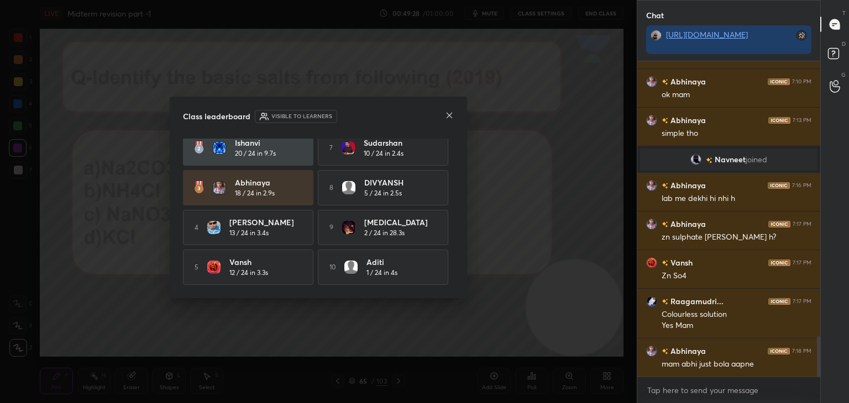
click at [448, 115] on icon at bounding box center [449, 115] width 9 height 9
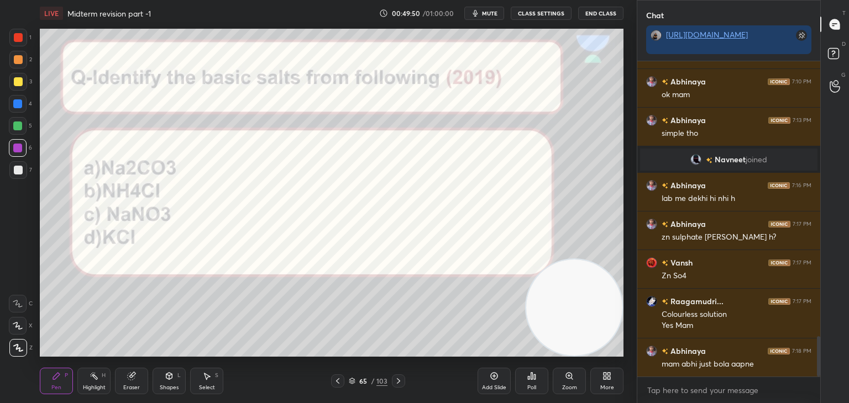
click at [398, 382] on icon at bounding box center [398, 381] width 3 height 6
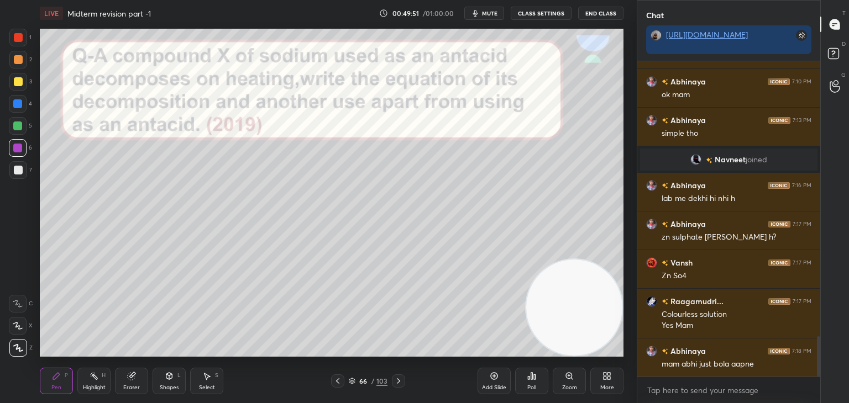
click at [398, 382] on icon at bounding box center [398, 381] width 3 height 6
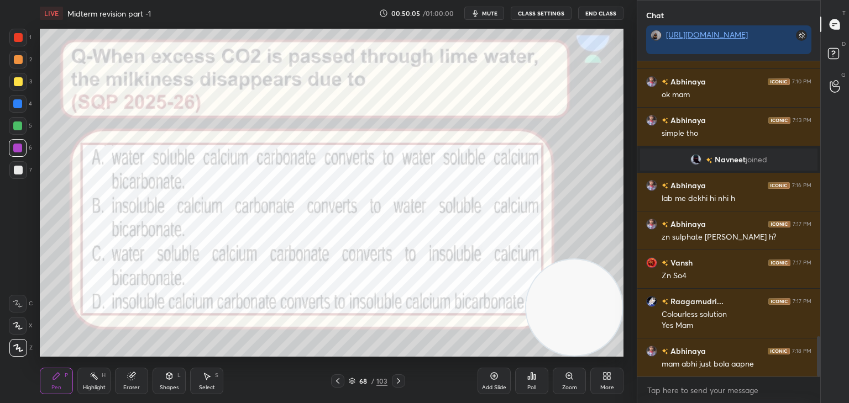
click at [530, 385] on div "Poll" at bounding box center [531, 388] width 9 height 6
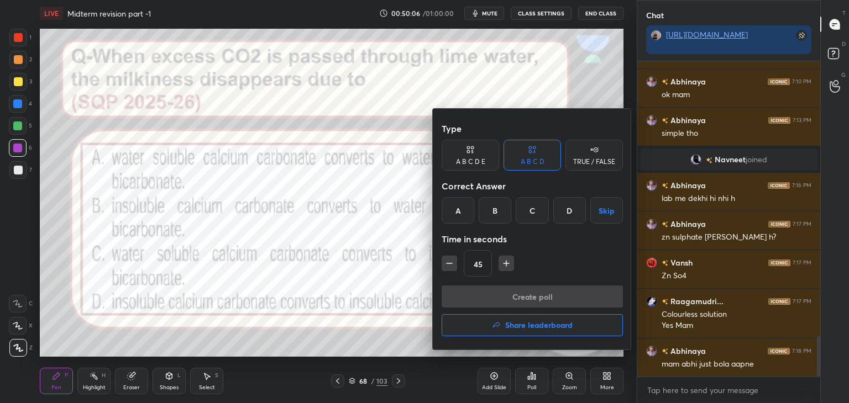
click at [352, 274] on div at bounding box center [424, 201] width 849 height 403
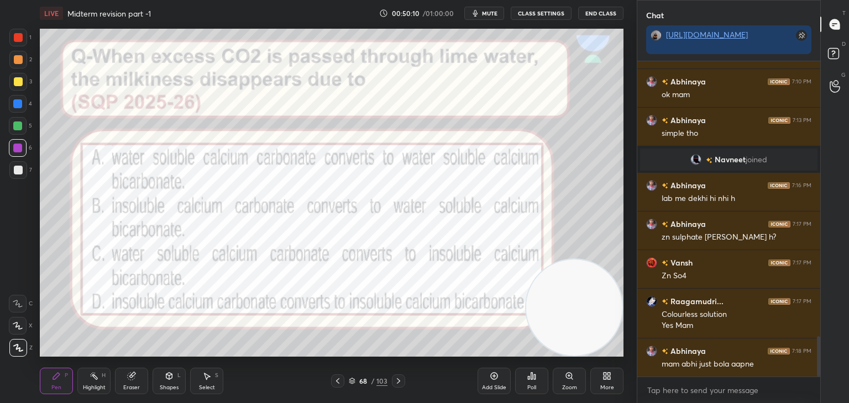
click at [533, 383] on div "Poll" at bounding box center [531, 381] width 33 height 27
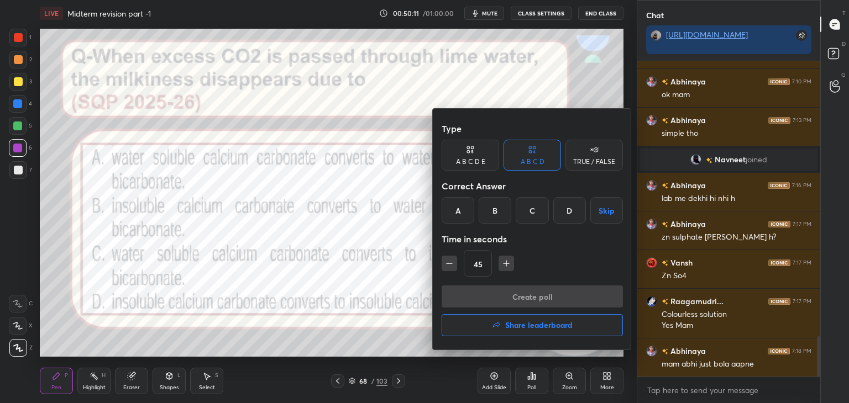
click at [504, 211] on div "B" at bounding box center [494, 210] width 33 height 27
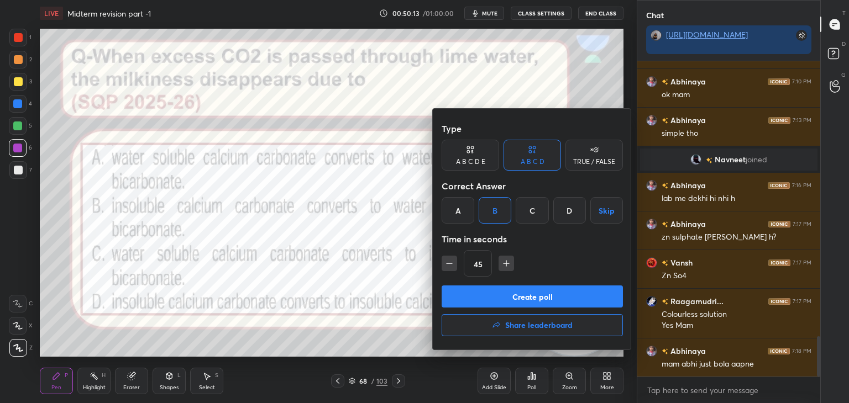
click at [464, 301] on button "Create poll" at bounding box center [531, 297] width 181 height 22
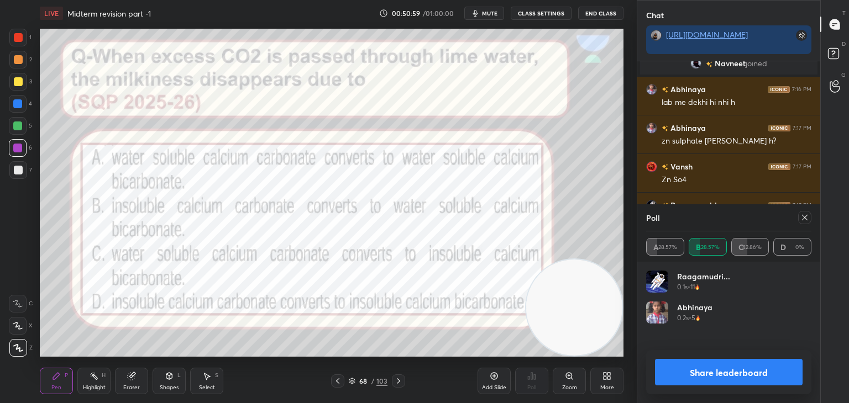
scroll to position [2307, 0]
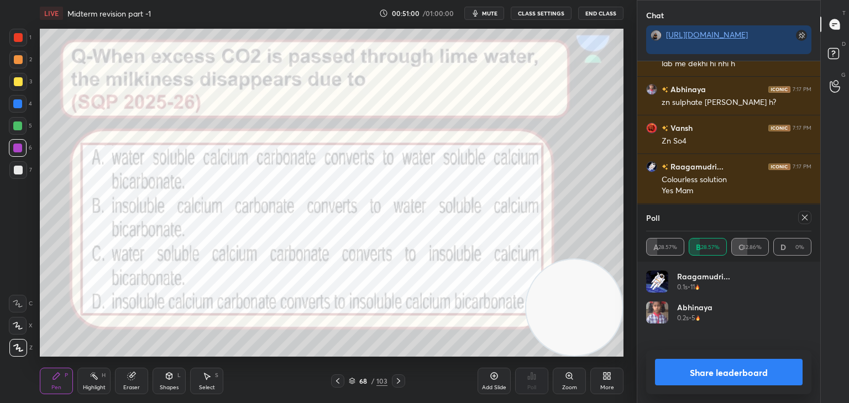
click at [671, 371] on button "Share leaderboard" at bounding box center [729, 372] width 148 height 27
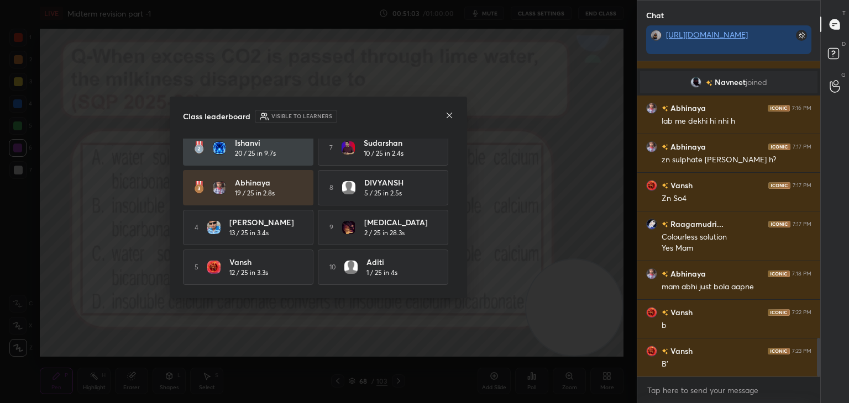
scroll to position [0, 0]
click at [448, 113] on icon at bounding box center [449, 115] width 9 height 9
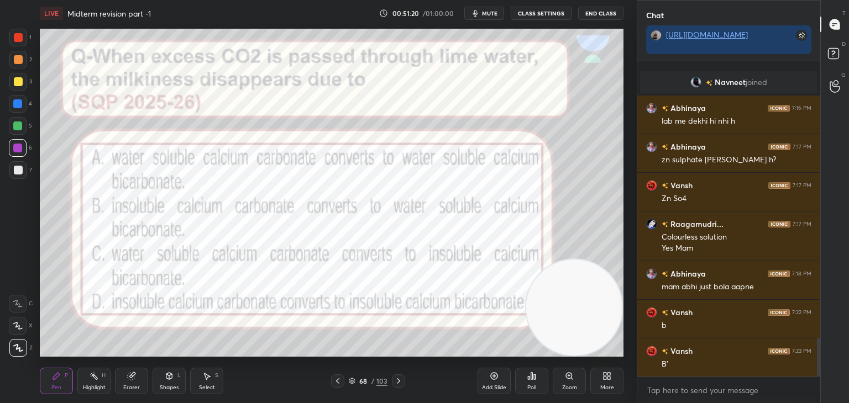
scroll to position [2288, 0]
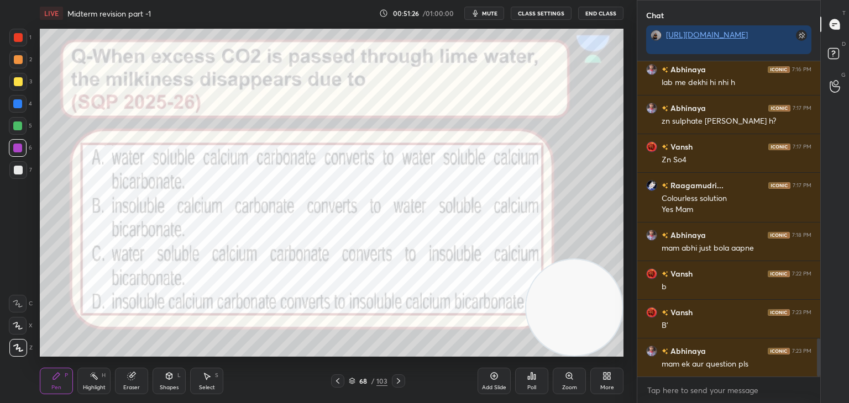
click at [399, 380] on icon at bounding box center [398, 381] width 9 height 9
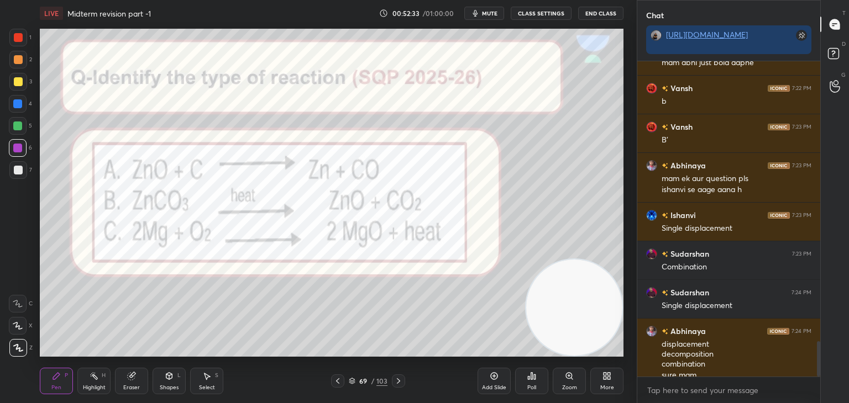
scroll to position [2485, 0]
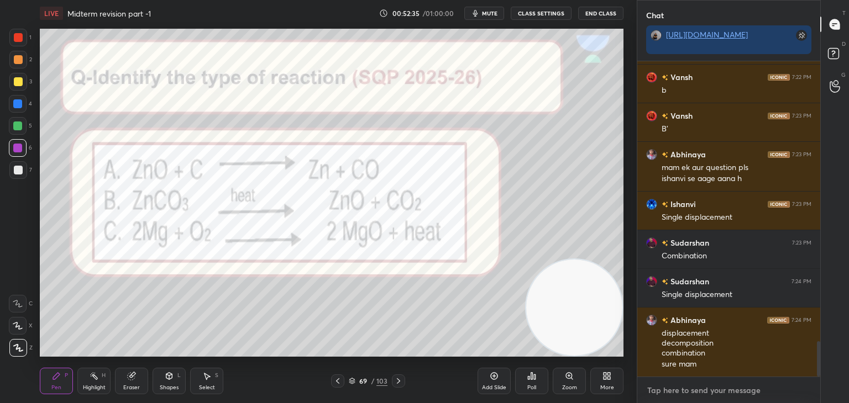
type textarea "x"
click at [657, 387] on textarea at bounding box center [728, 391] width 165 height 18
paste textarea "[URL][DOMAIN_NAME]"
type textarea "[URL][DOMAIN_NAME]"
type textarea "x"
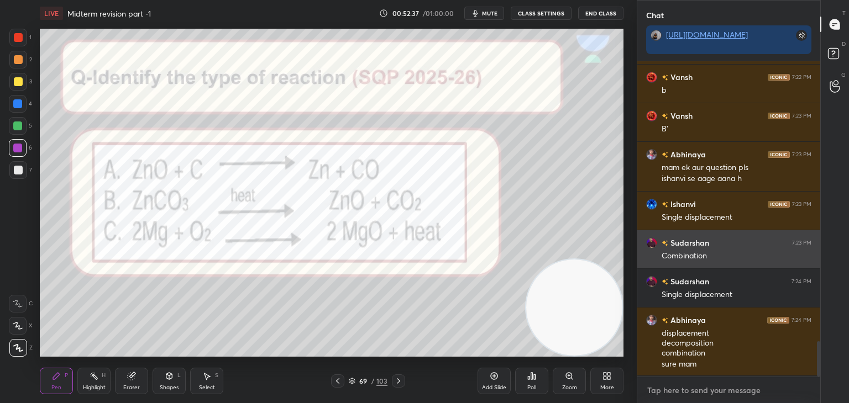
scroll to position [2557, 0]
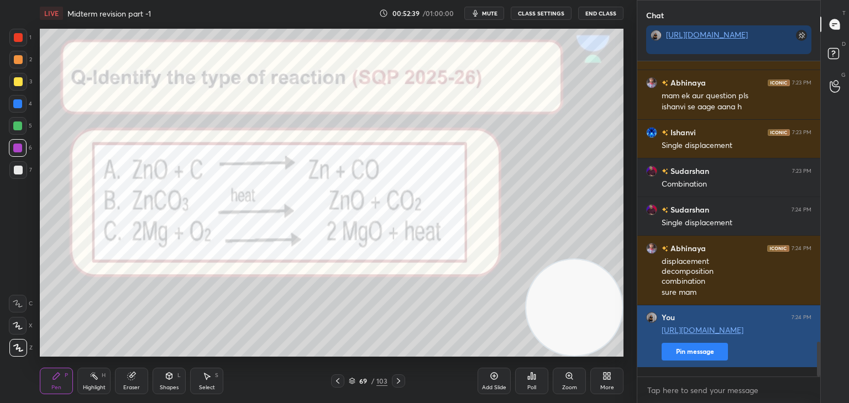
click at [702, 361] on button "Pin message" at bounding box center [694, 352] width 66 height 18
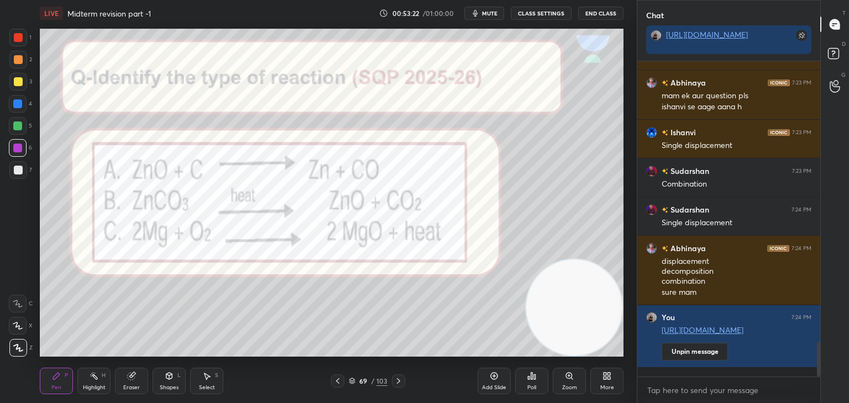
click at [592, 12] on button "End Class" at bounding box center [600, 13] width 45 height 13
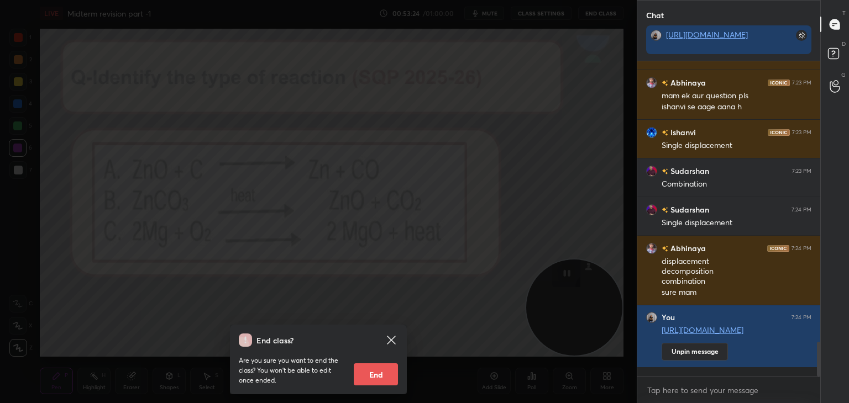
click at [375, 381] on button "End" at bounding box center [376, 375] width 44 height 22
type textarea "x"
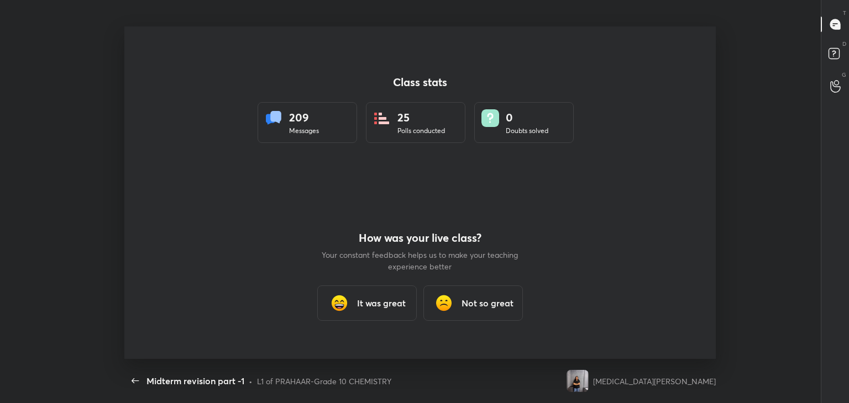
scroll to position [0, 0]
